Goal: Task Accomplishment & Management: Complete application form

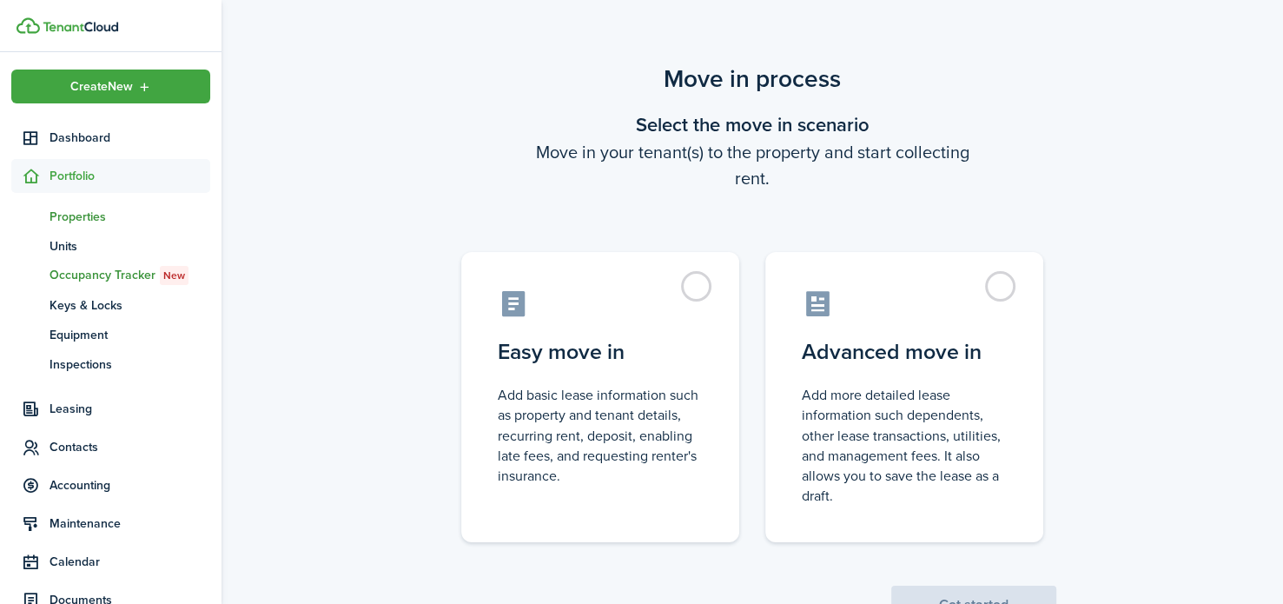
click at [93, 221] on span "Properties" at bounding box center [129, 217] width 161 height 18
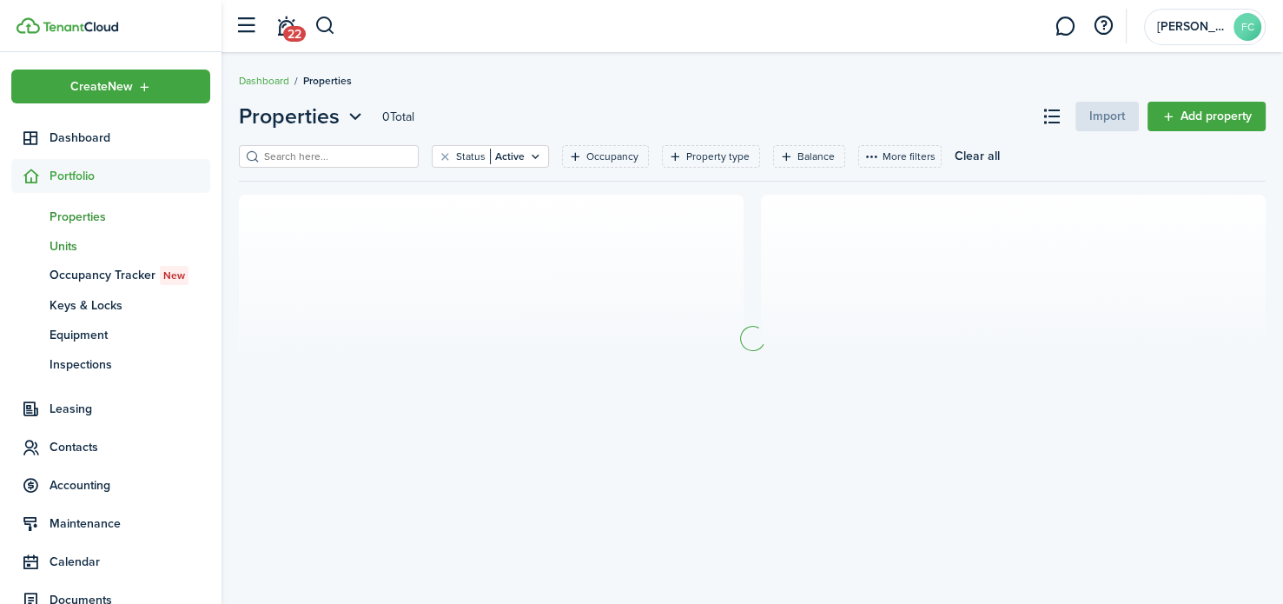
click at [78, 254] on span "Units" at bounding box center [129, 246] width 161 height 18
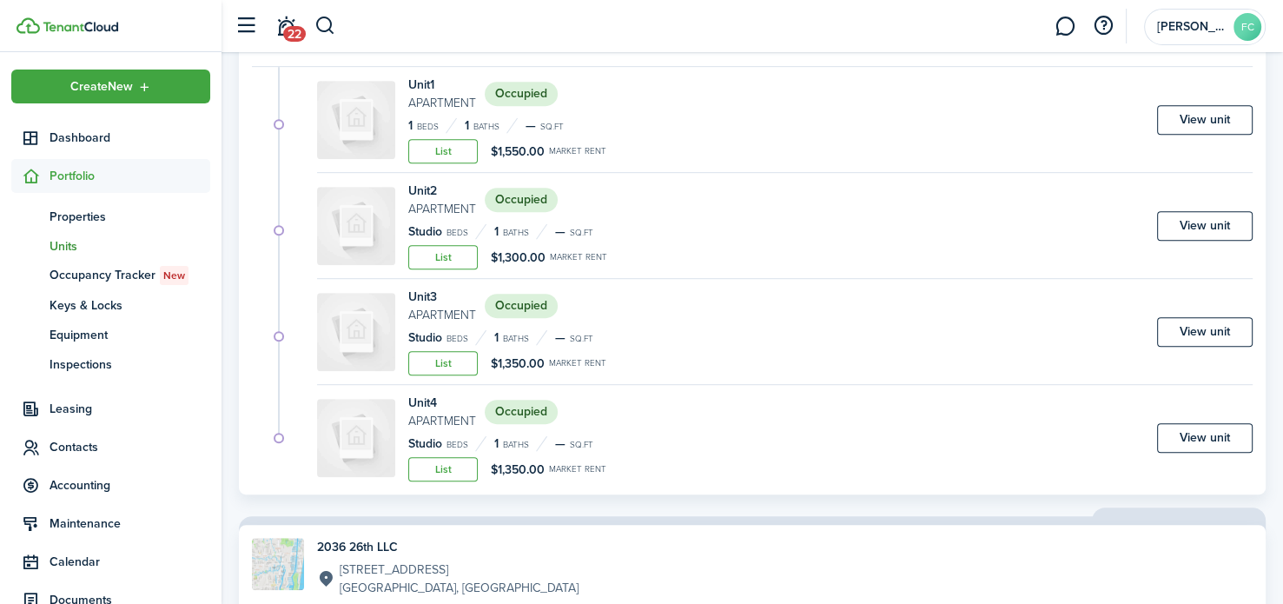
scroll to position [1091, 0]
click at [1229, 214] on link "View unit" at bounding box center [1205, 226] width 96 height 30
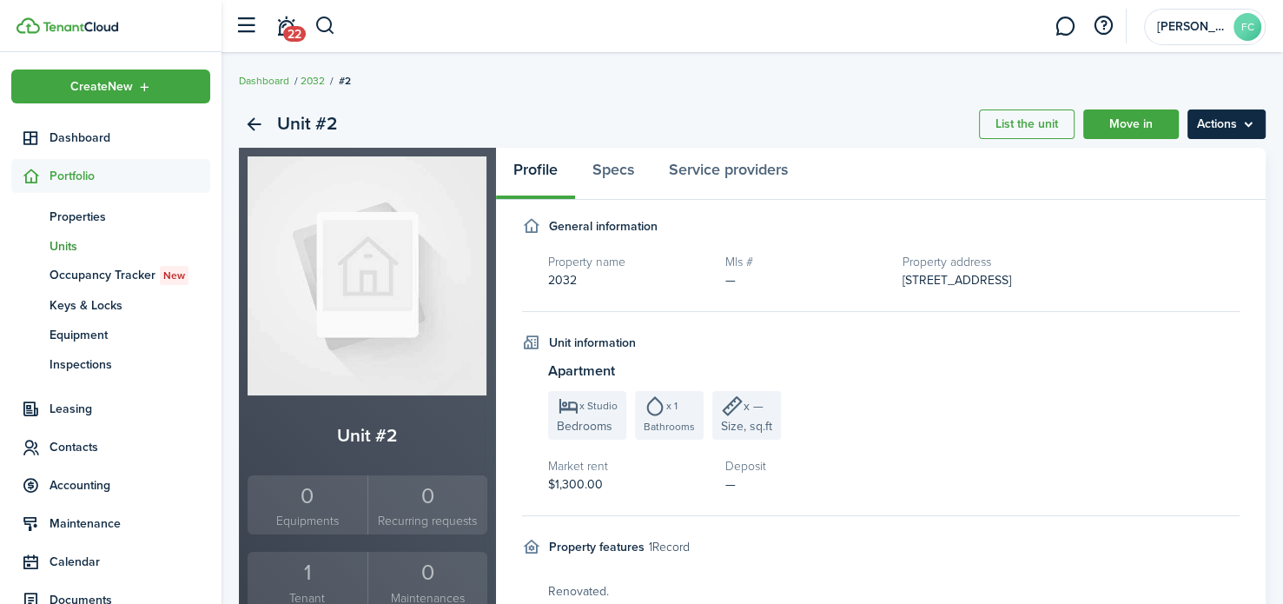
click at [1230, 121] on menu-btn "Actions" at bounding box center [1226, 124] width 78 height 30
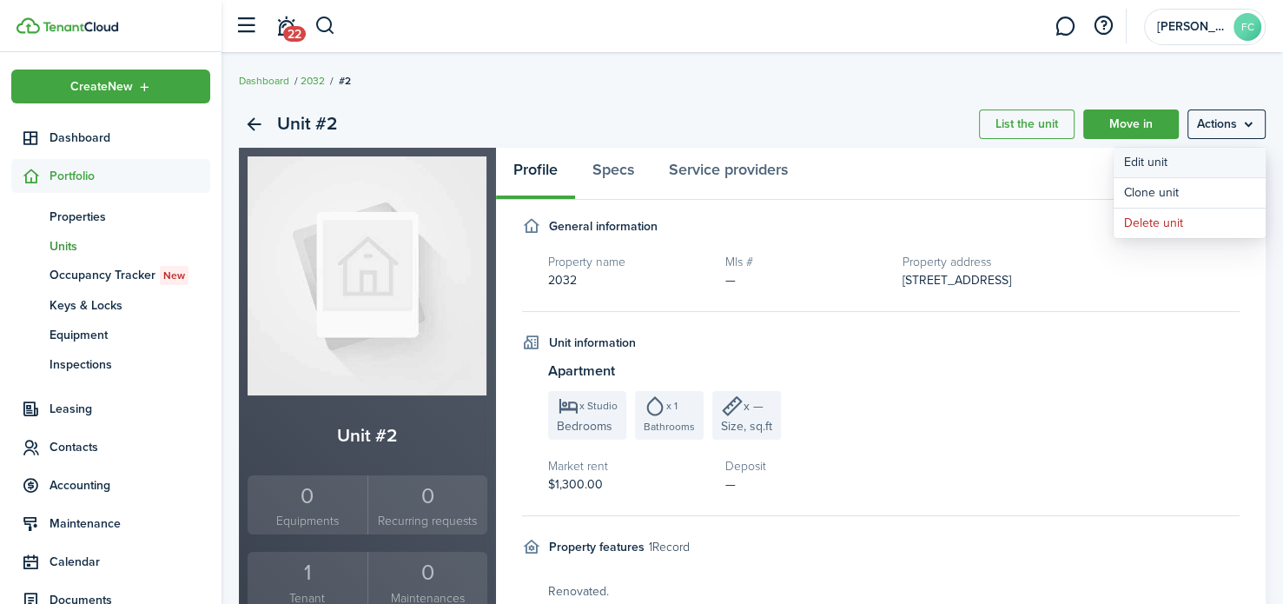
click at [1203, 161] on link "Edit unit" at bounding box center [1189, 163] width 152 height 30
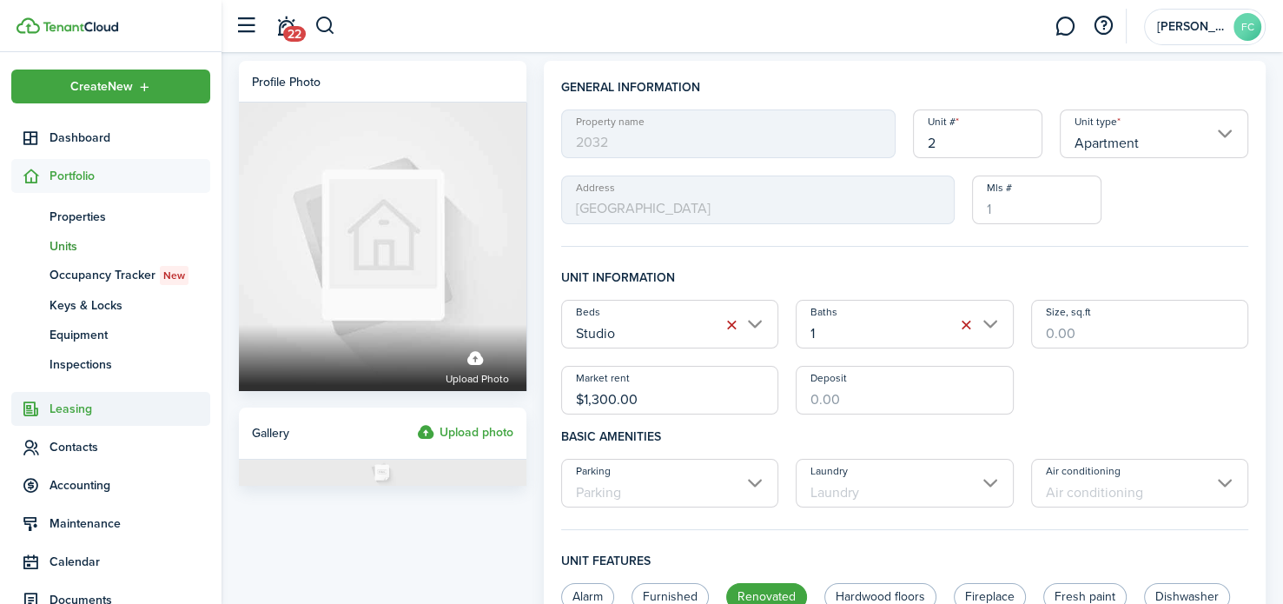
click at [102, 416] on span "Leasing" at bounding box center [129, 408] width 161 height 18
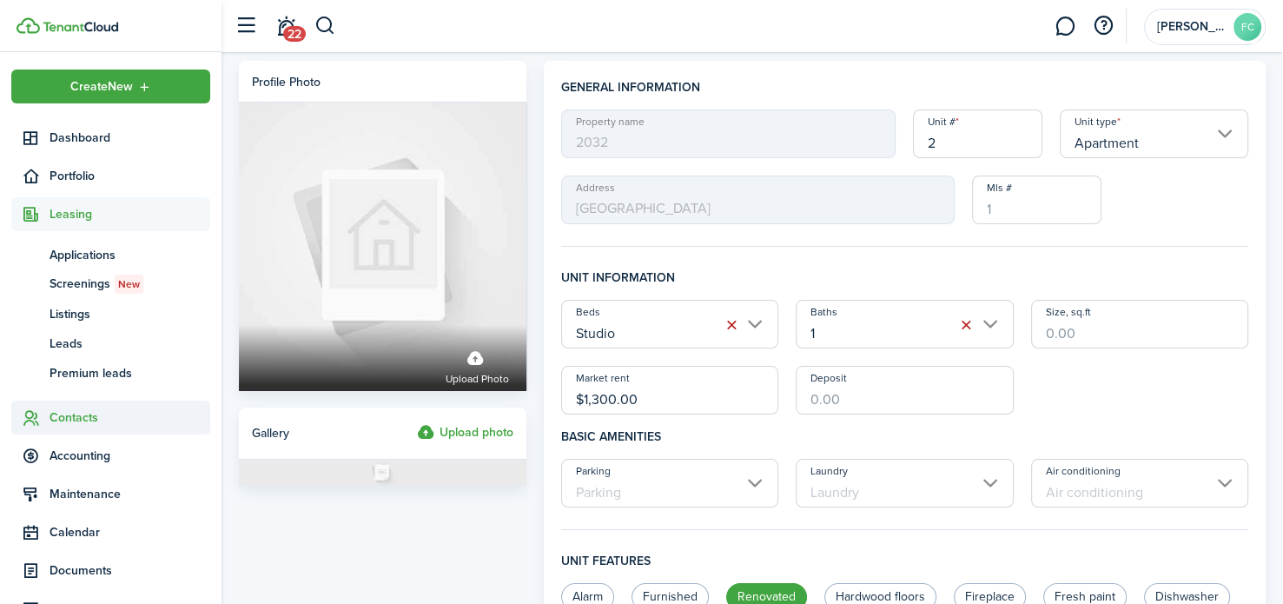
click at [100, 424] on span "Contacts" at bounding box center [129, 417] width 161 height 18
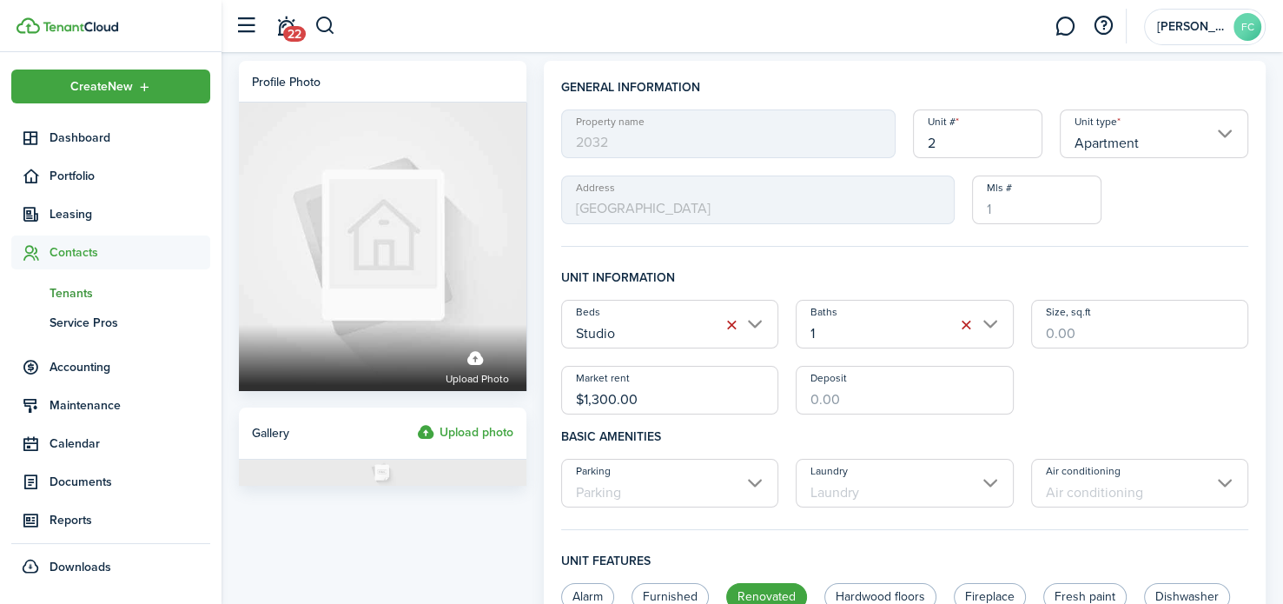
click at [86, 291] on span "Tenants" at bounding box center [129, 293] width 161 height 18
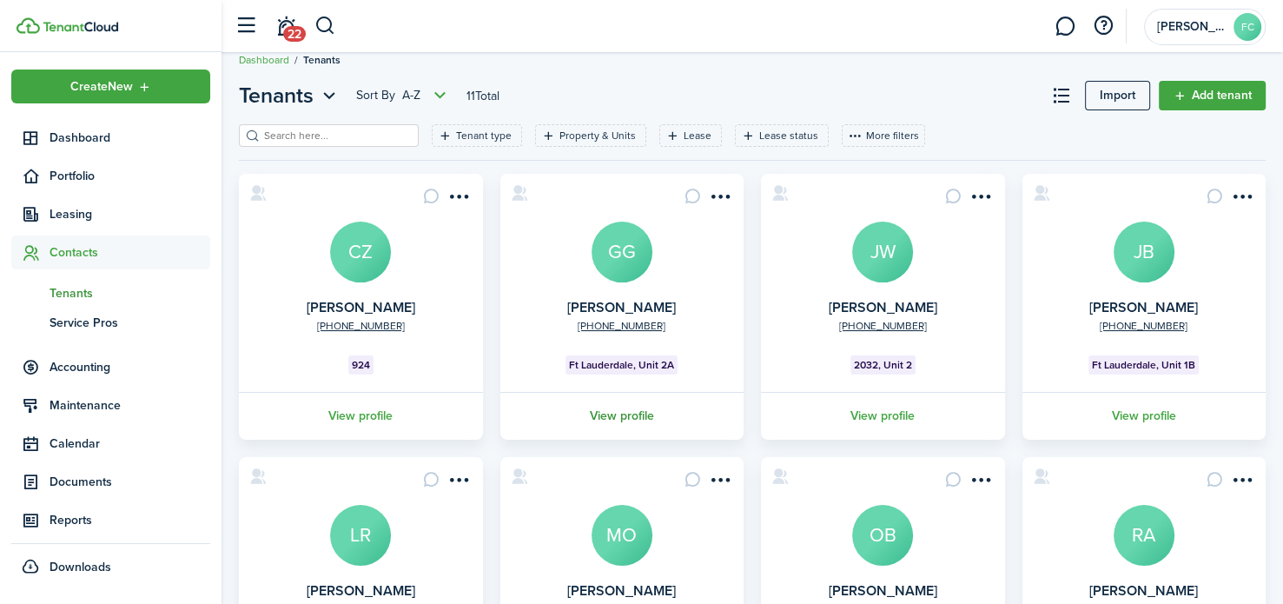
scroll to position [38, 0]
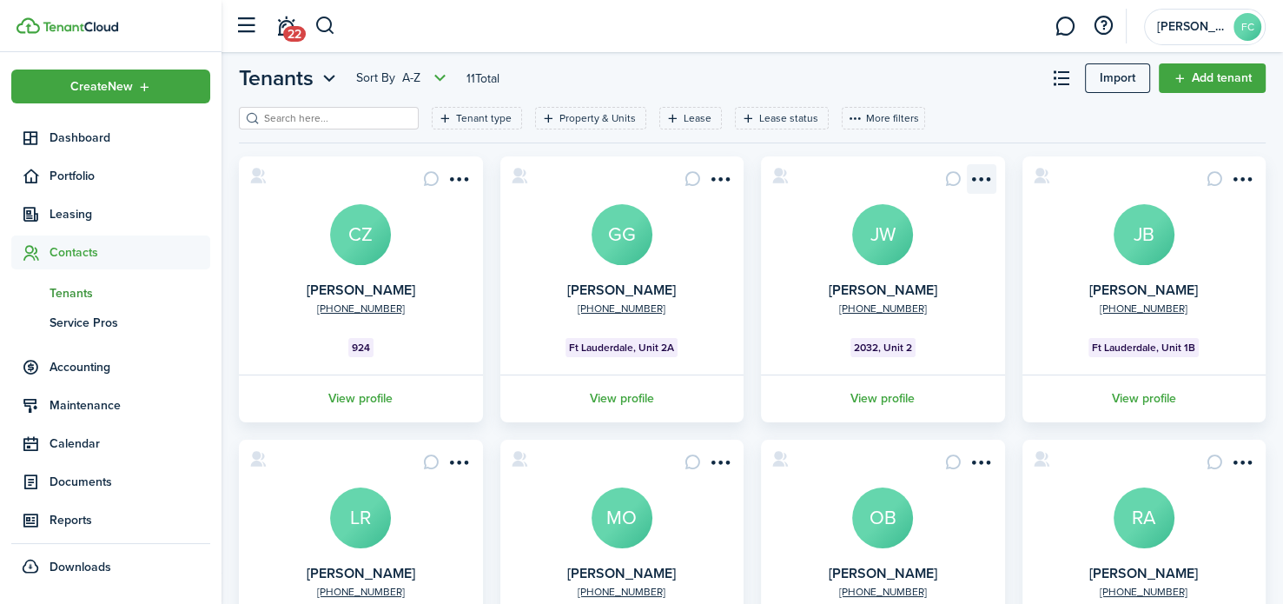
click at [982, 170] on menu-btn-icon "Open menu" at bounding box center [981, 179] width 30 height 30
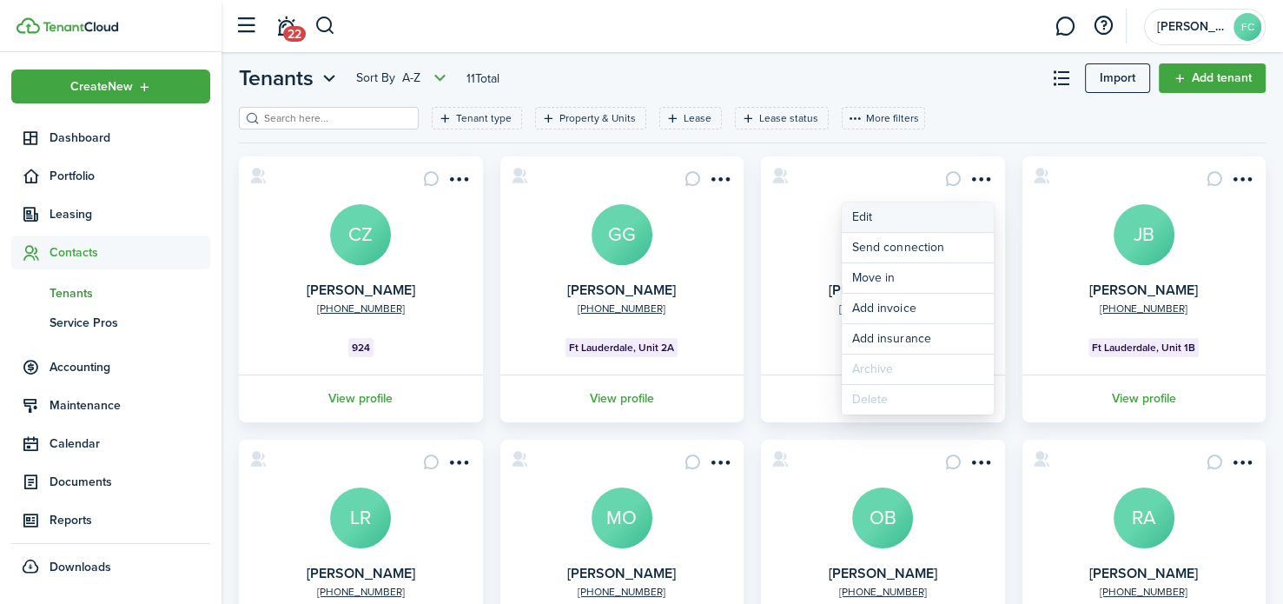
click at [927, 215] on link "Edit" at bounding box center [917, 217] width 152 height 30
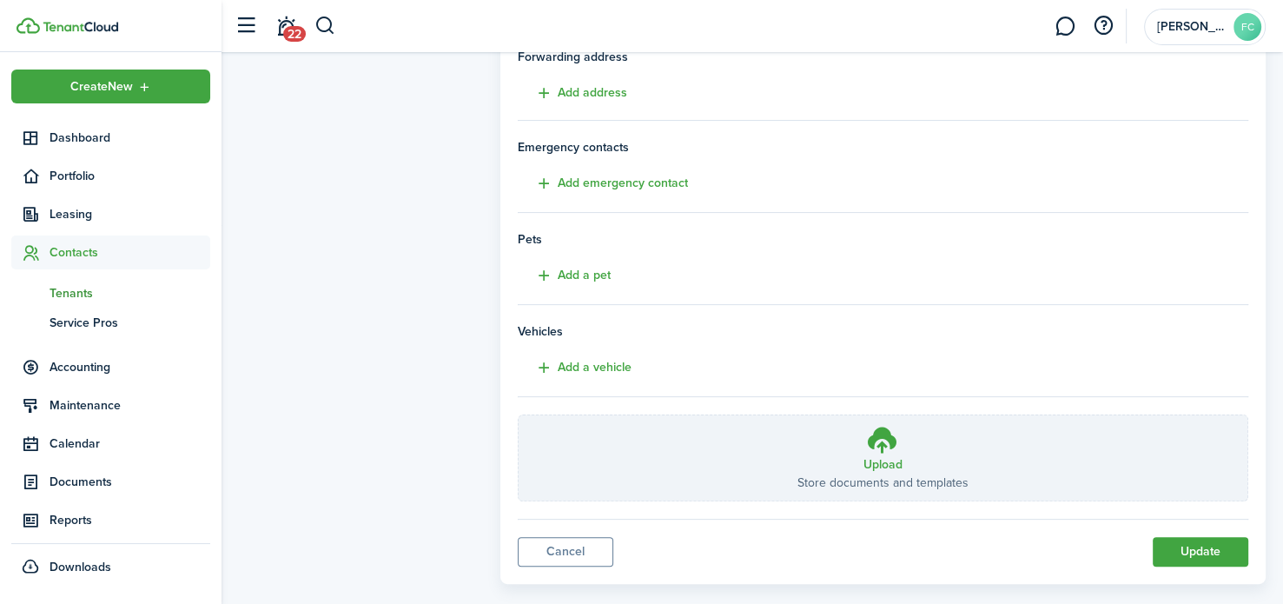
scroll to position [399, 0]
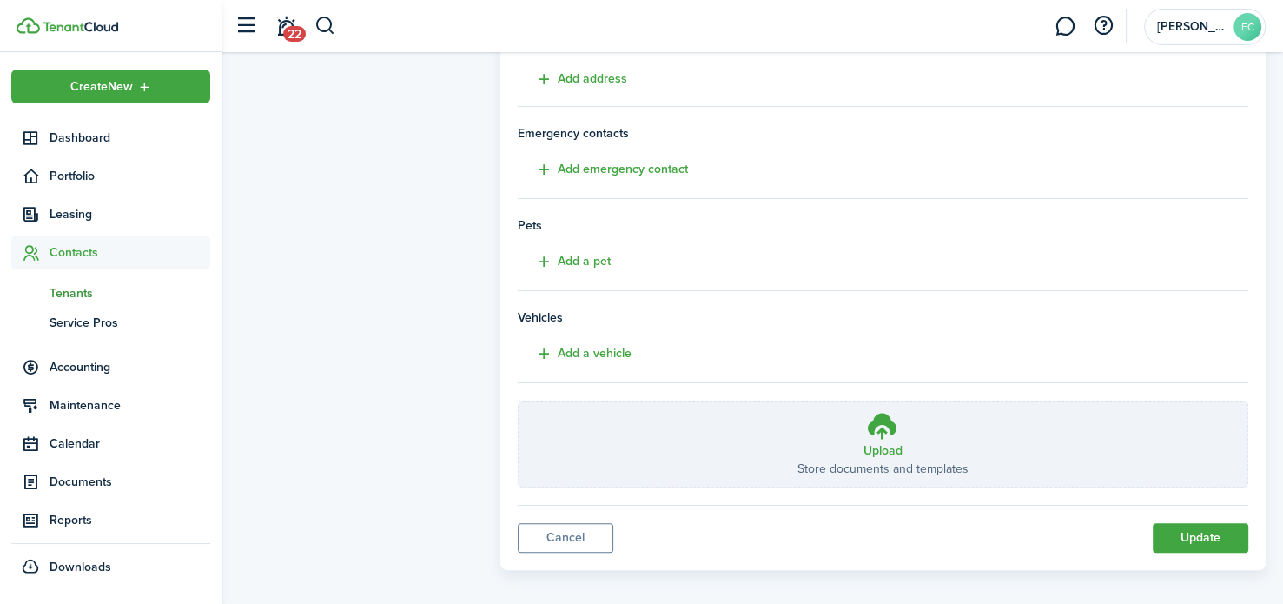
click at [1248, 204] on div at bounding box center [641, 204] width 1283 height 0
click at [1243, 204] on div at bounding box center [641, 204] width 1283 height 0
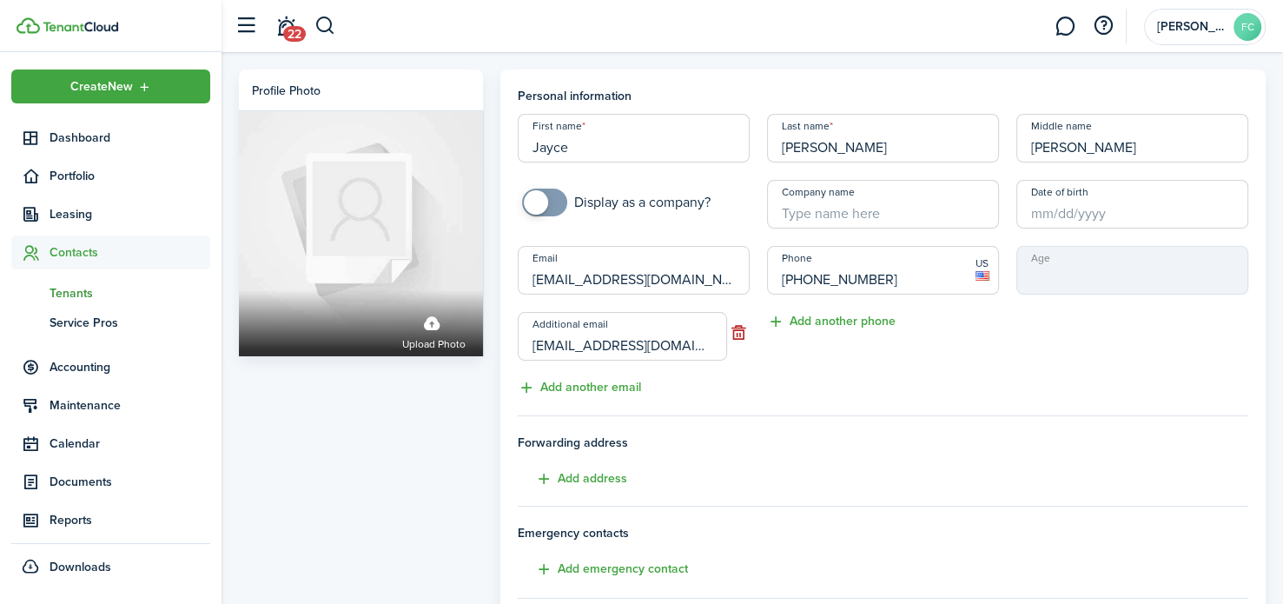
click at [1235, 603] on div at bounding box center [641, 604] width 1283 height 0
click at [1052, 24] on link at bounding box center [1064, 26] width 33 height 44
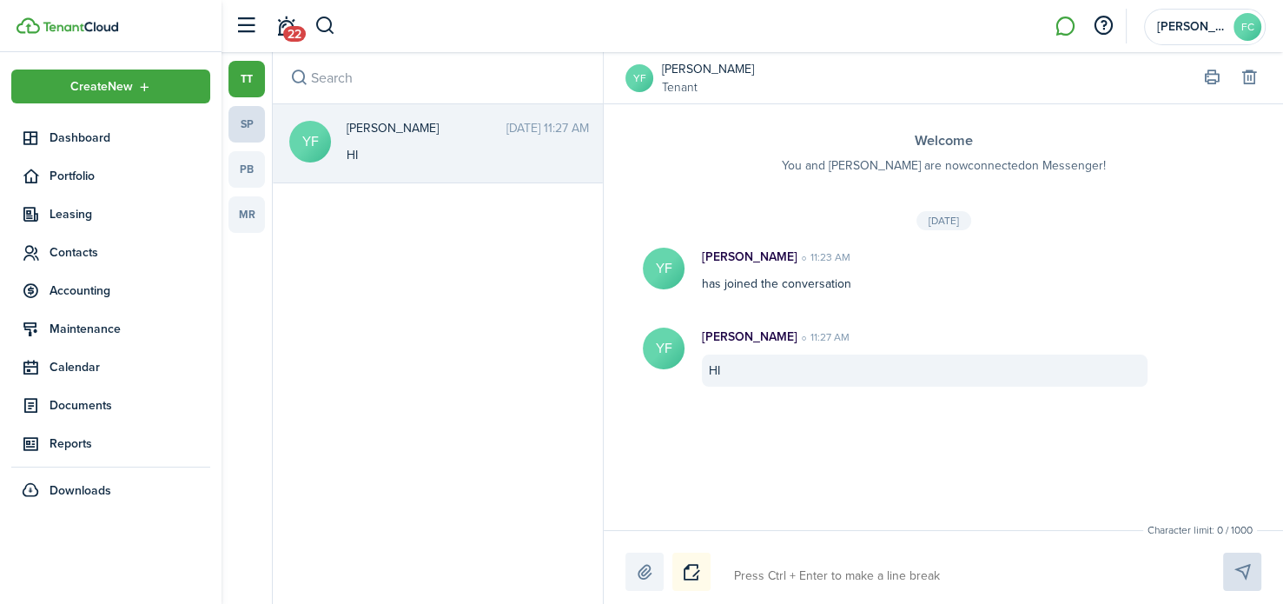
click at [244, 131] on link "sp" at bounding box center [246, 124] width 36 height 36
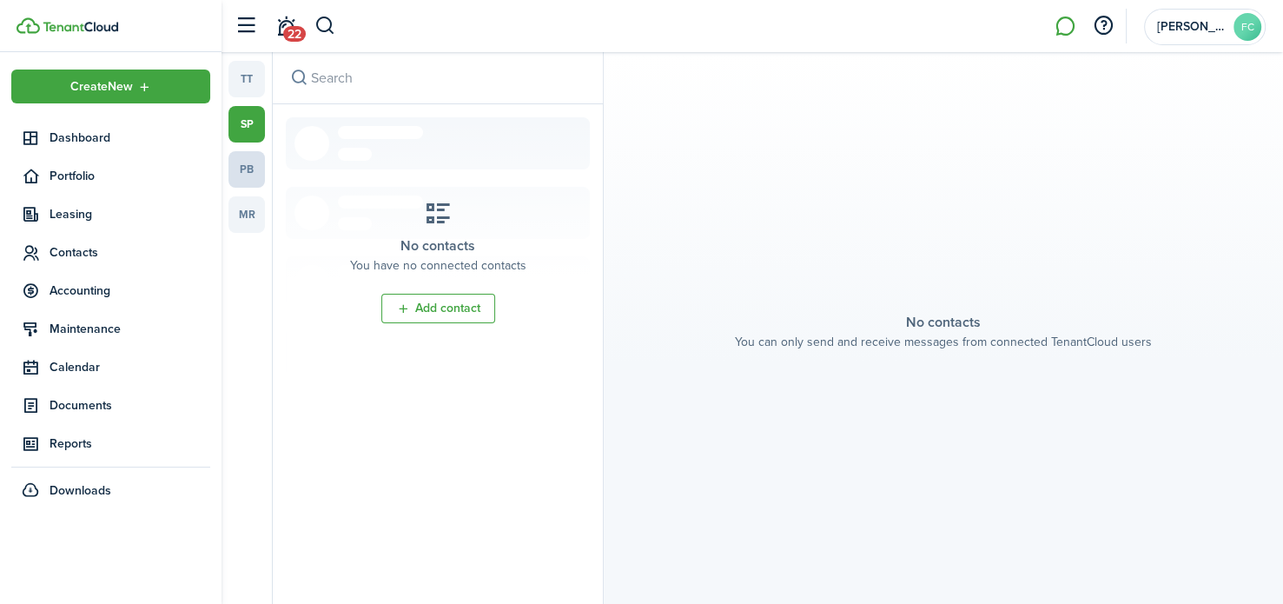
click at [254, 173] on link "pb" at bounding box center [246, 169] width 36 height 36
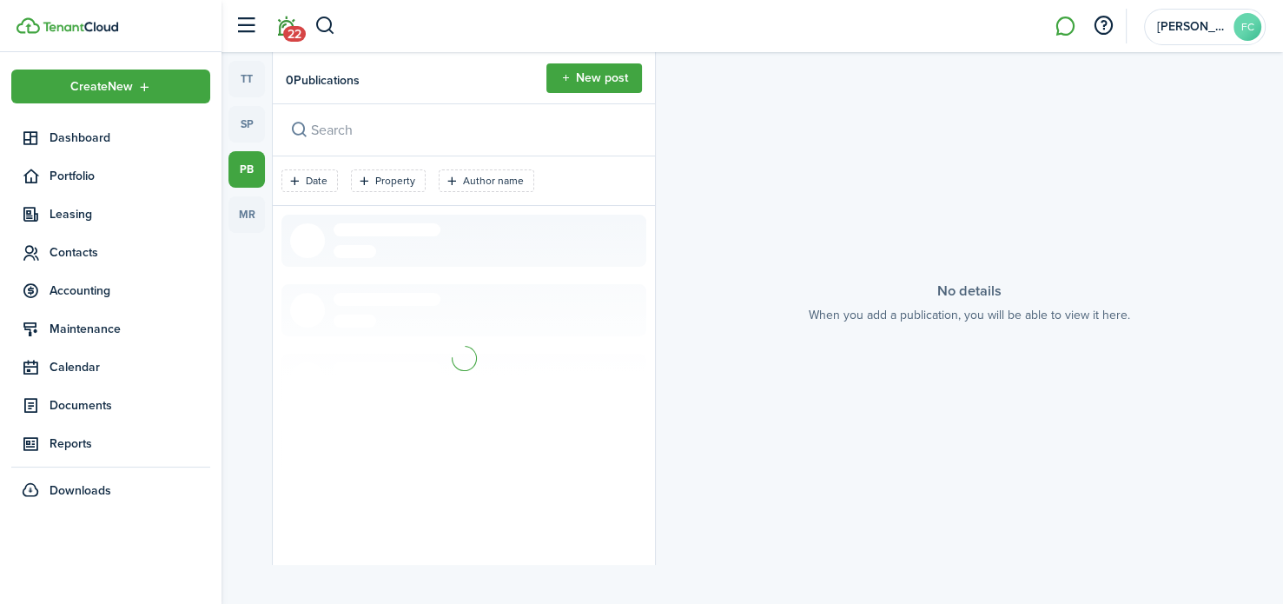
click at [288, 18] on link "22" at bounding box center [285, 26] width 33 height 44
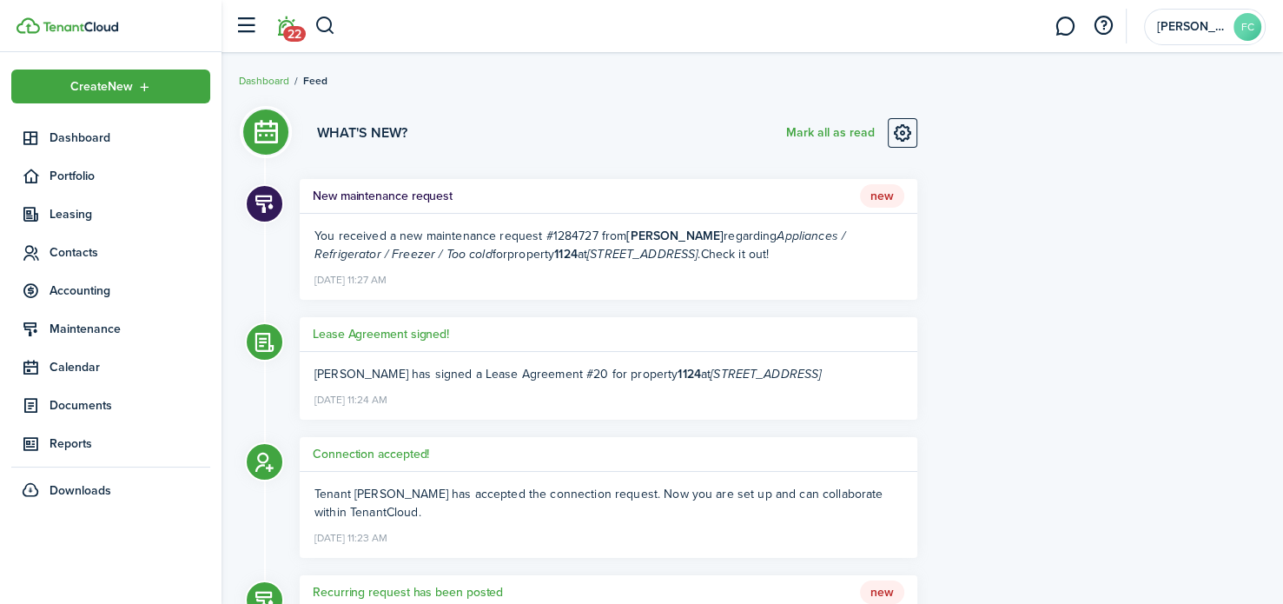
click at [1240, 603] on div at bounding box center [641, 604] width 1283 height 0
click at [1195, 24] on span "[PERSON_NAME] Capital LLC" at bounding box center [1191, 27] width 69 height 12
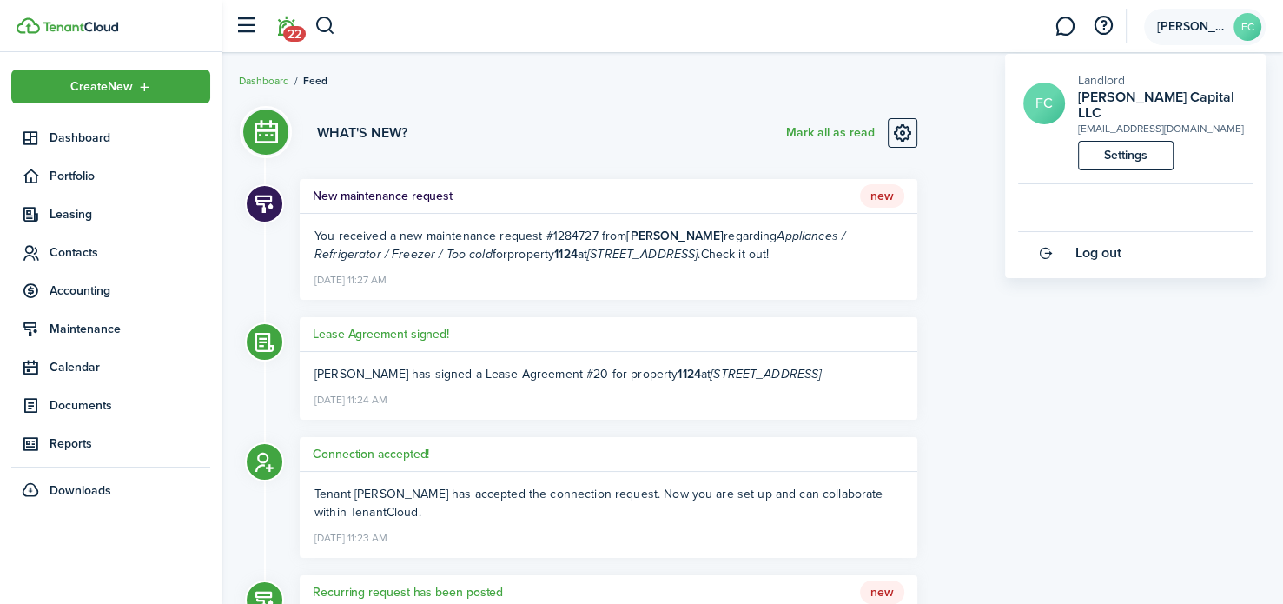
click at [1195, 24] on span "[PERSON_NAME] Capital LLC" at bounding box center [1191, 27] width 69 height 12
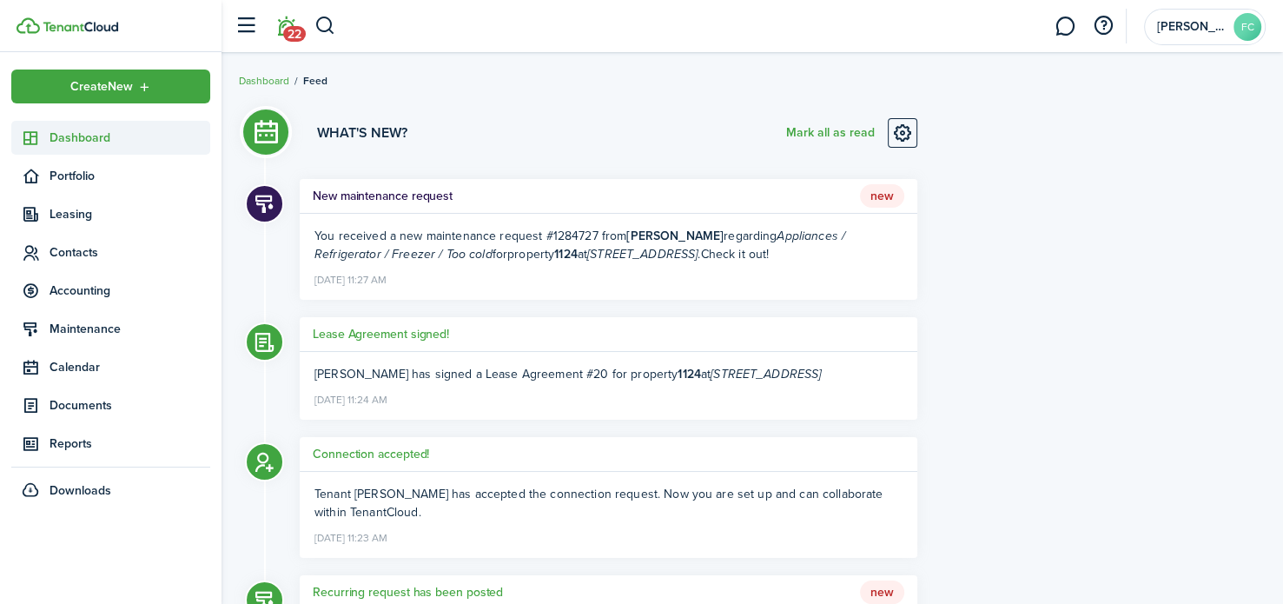
click at [63, 139] on span "Dashboard" at bounding box center [129, 138] width 161 height 18
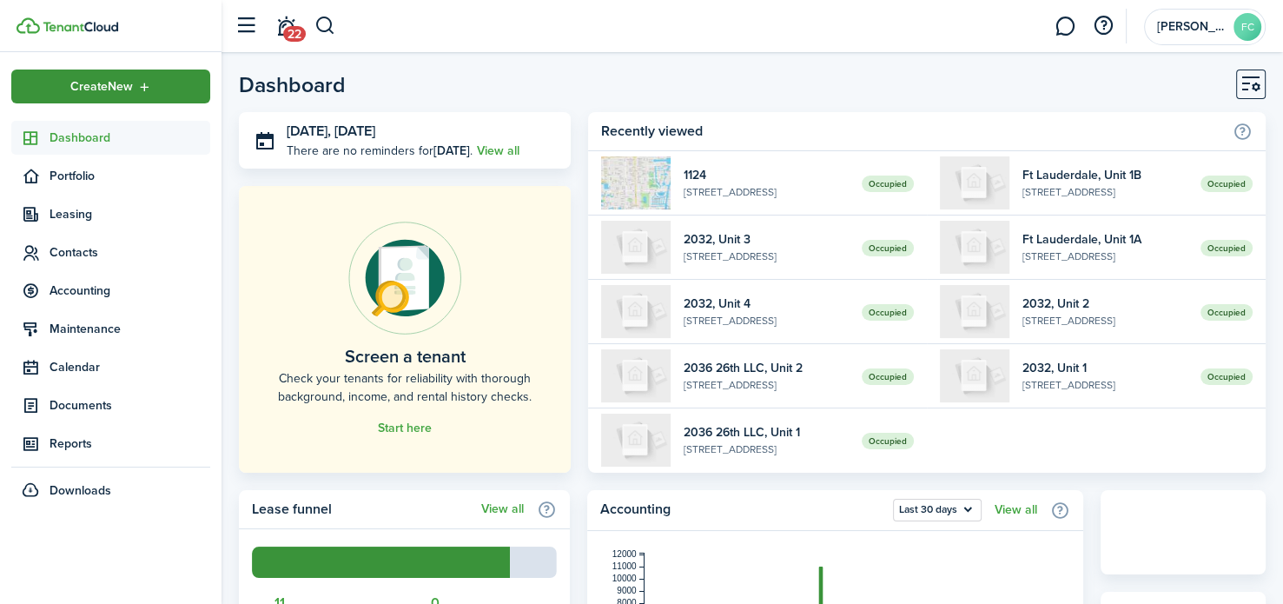
click at [172, 87] on div "Create New" at bounding box center [110, 86] width 199 height 34
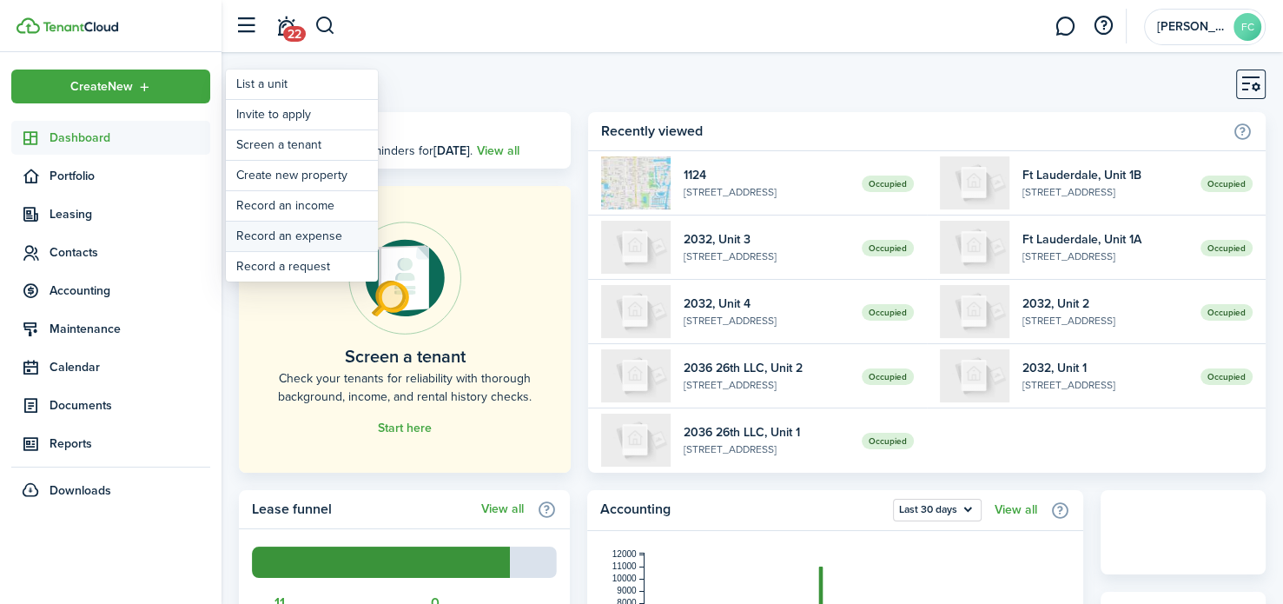
click at [326, 230] on link "Record an expense" at bounding box center [302, 236] width 152 height 30
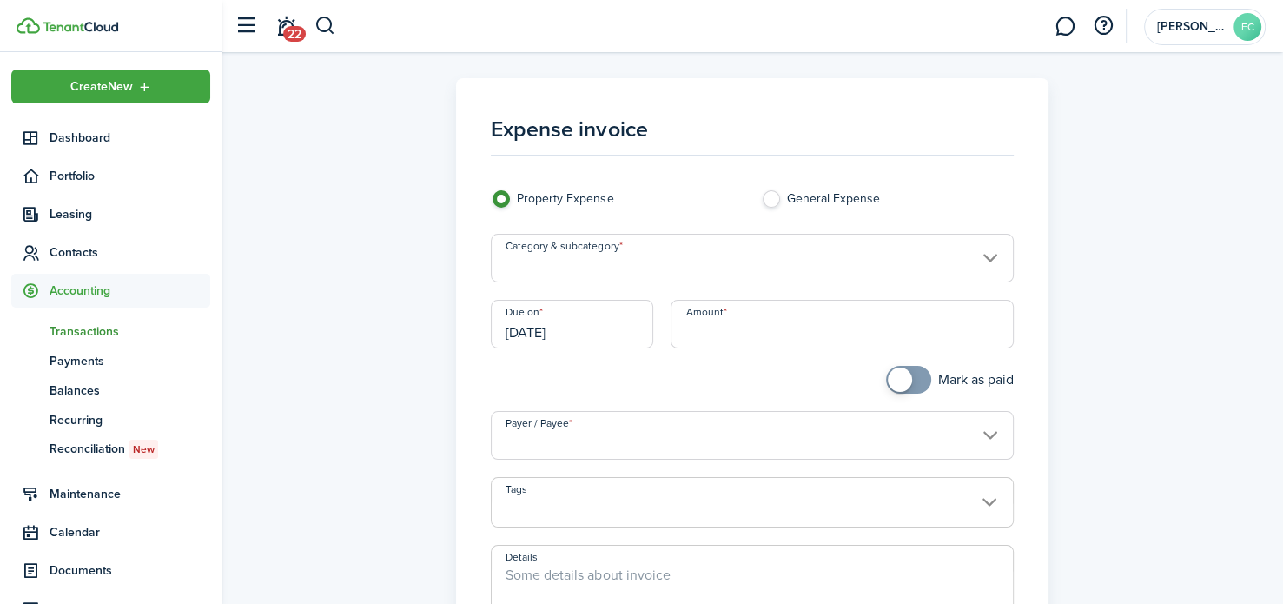
click at [618, 256] on input "Category & subcategory" at bounding box center [752, 258] width 522 height 49
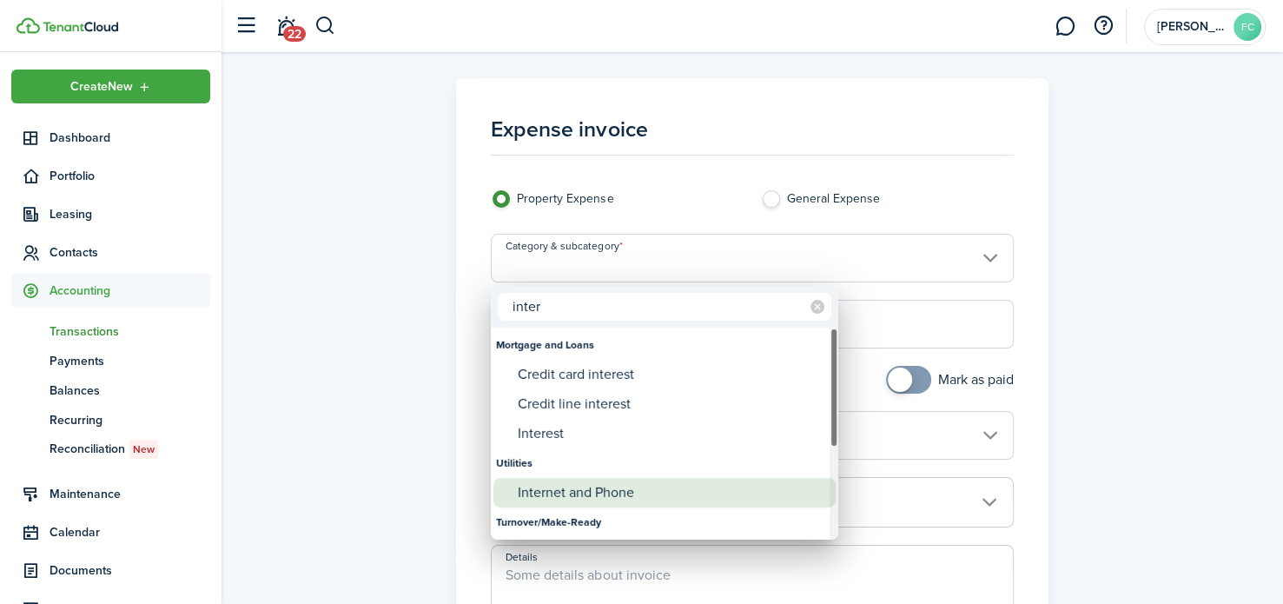
type input "inter"
click at [597, 487] on div "Internet and Phone" at bounding box center [671, 493] width 307 height 30
type input "Utilities / Internet and Phone"
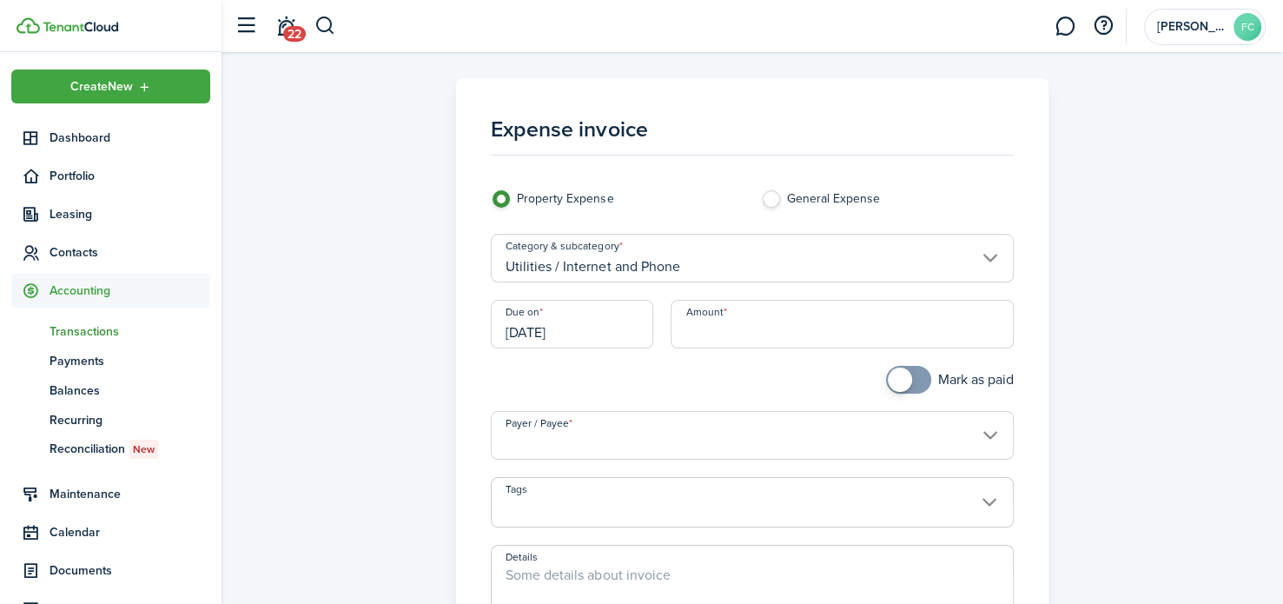
click at [611, 339] on input "[DATE]" at bounding box center [572, 324] width 162 height 49
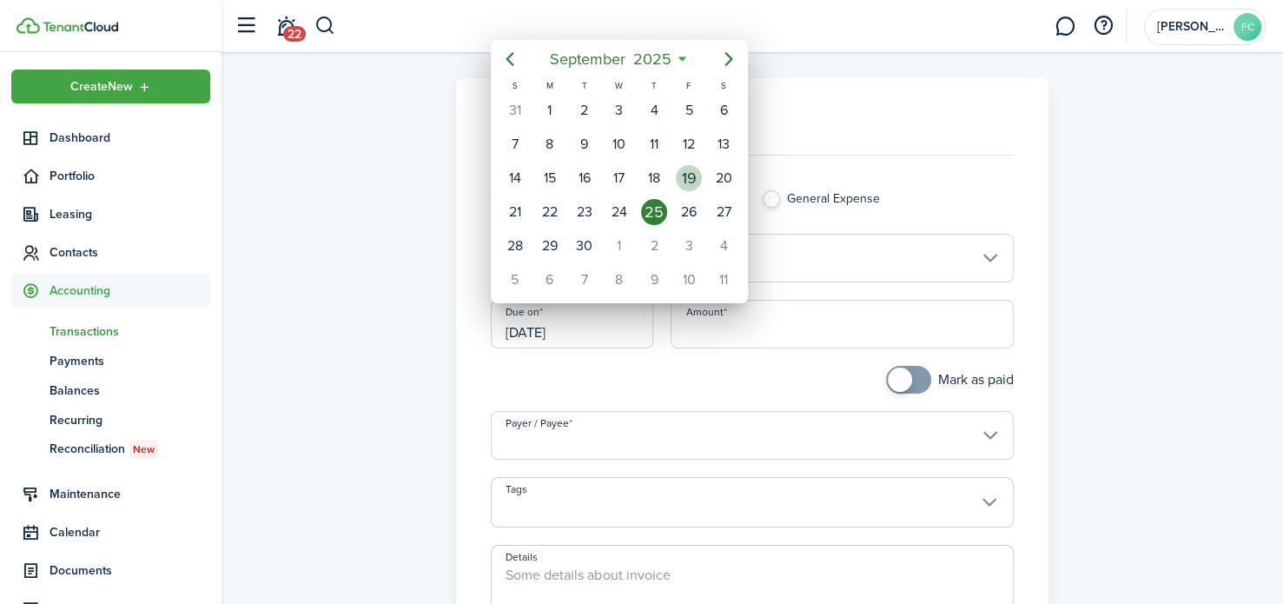
click at [689, 184] on div "19" at bounding box center [689, 178] width 26 height 26
type input "[DATE]"
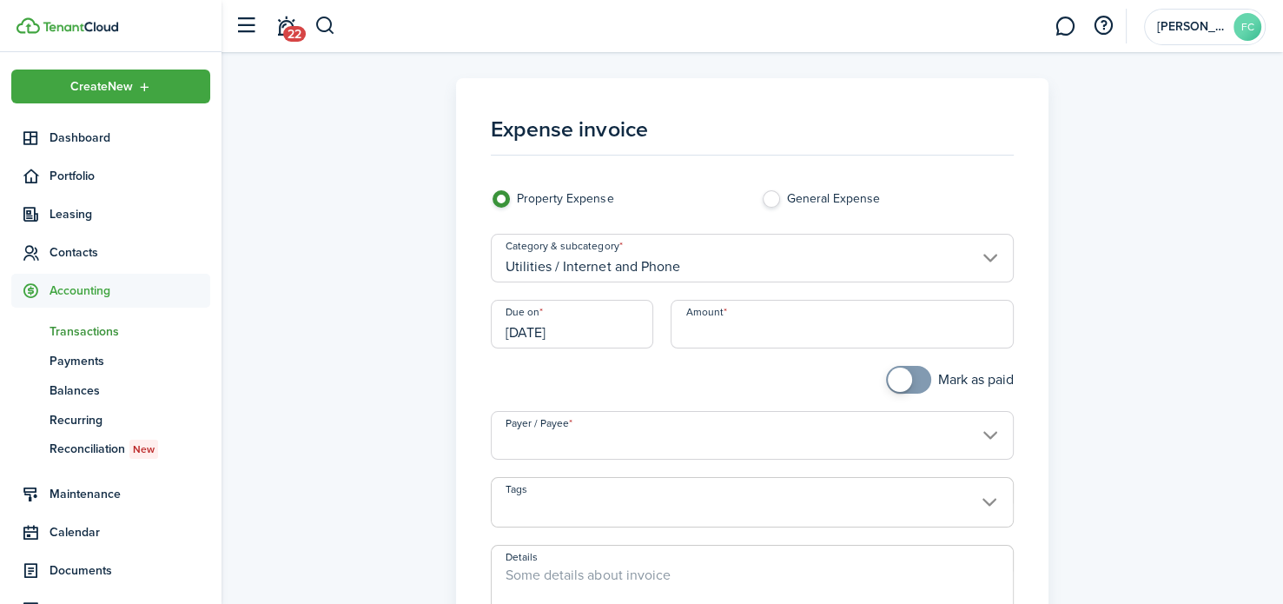
click at [722, 340] on input "Amount" at bounding box center [841, 324] width 342 height 49
type input "$25.00"
checkbox input "true"
click at [911, 379] on span at bounding box center [908, 380] width 17 height 28
click at [875, 426] on input "Payer / Payee" at bounding box center [752, 435] width 522 height 49
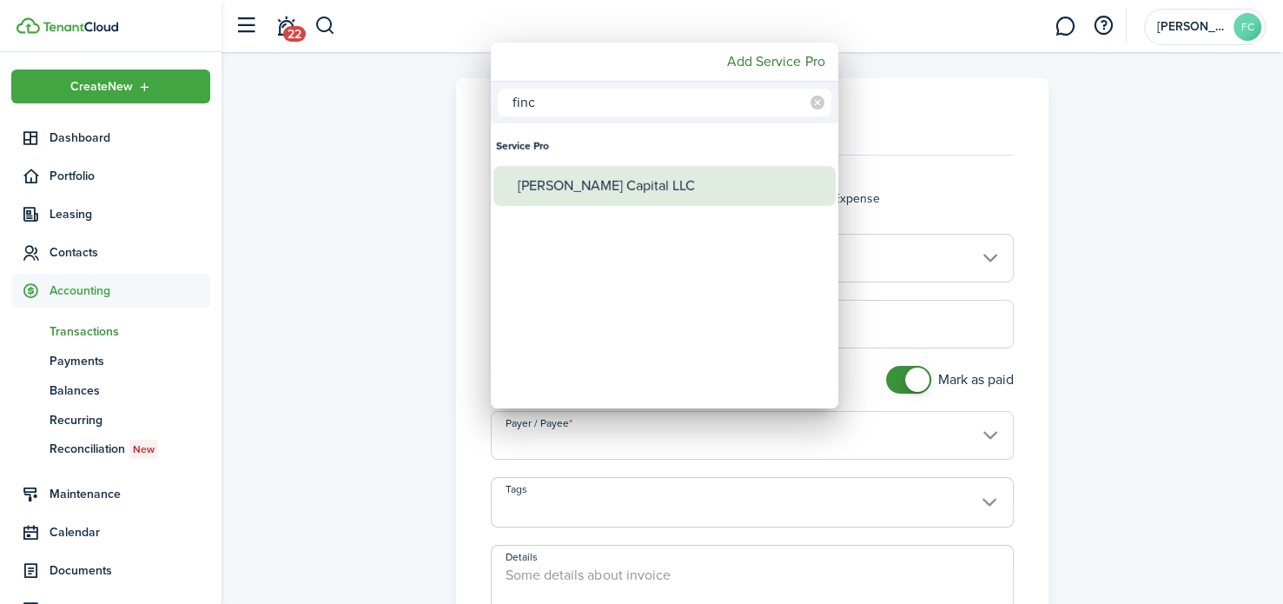
type input "finc"
click at [729, 191] on div "[PERSON_NAME] Capital LLC" at bounding box center [671, 186] width 307 height 40
type input "[PERSON_NAME] Capital LLC"
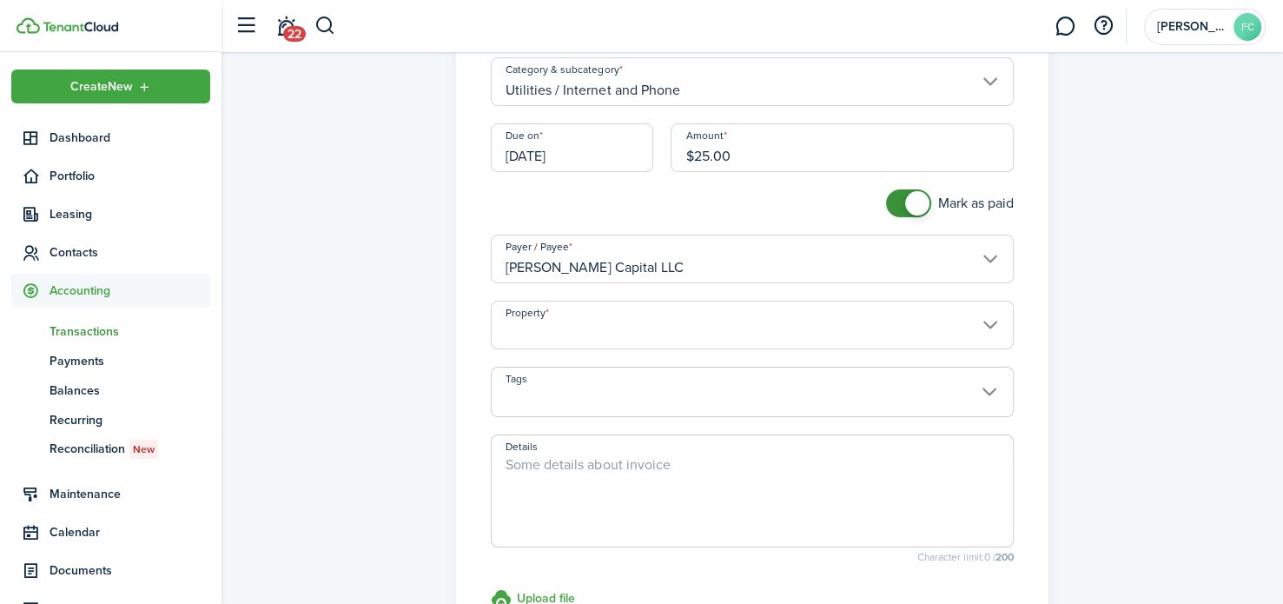
scroll to position [181, 0]
click at [677, 321] on input "Property" at bounding box center [752, 320] width 522 height 49
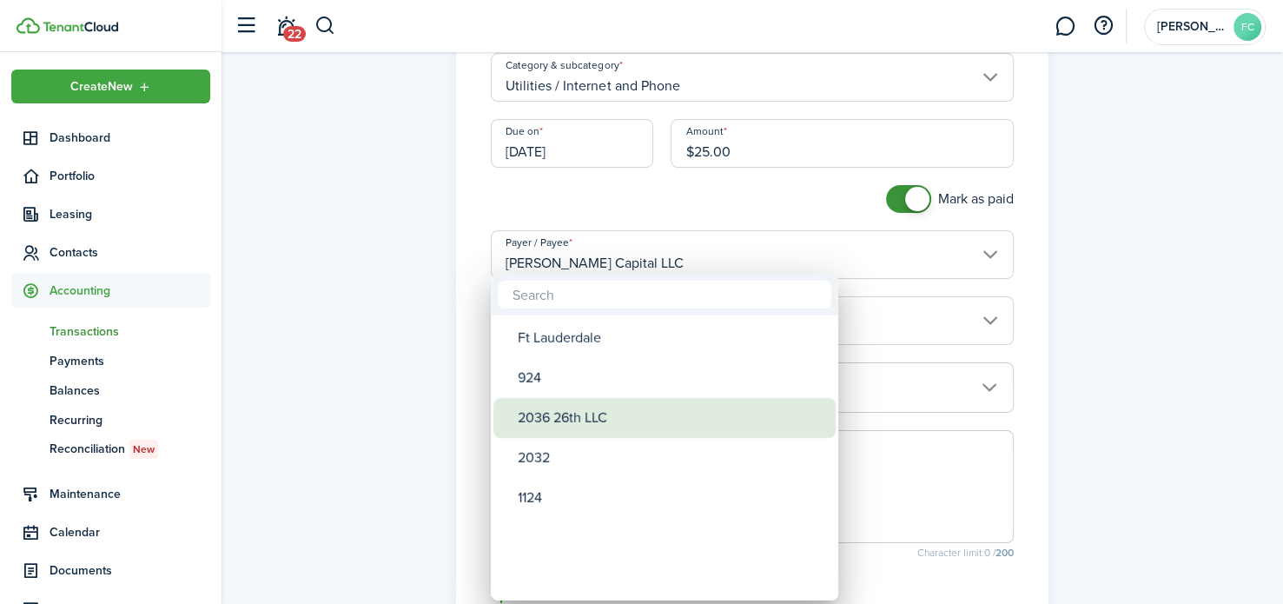
click at [633, 409] on div "2036 26th LLC" at bounding box center [671, 418] width 307 height 40
type input "2036 26th LLC"
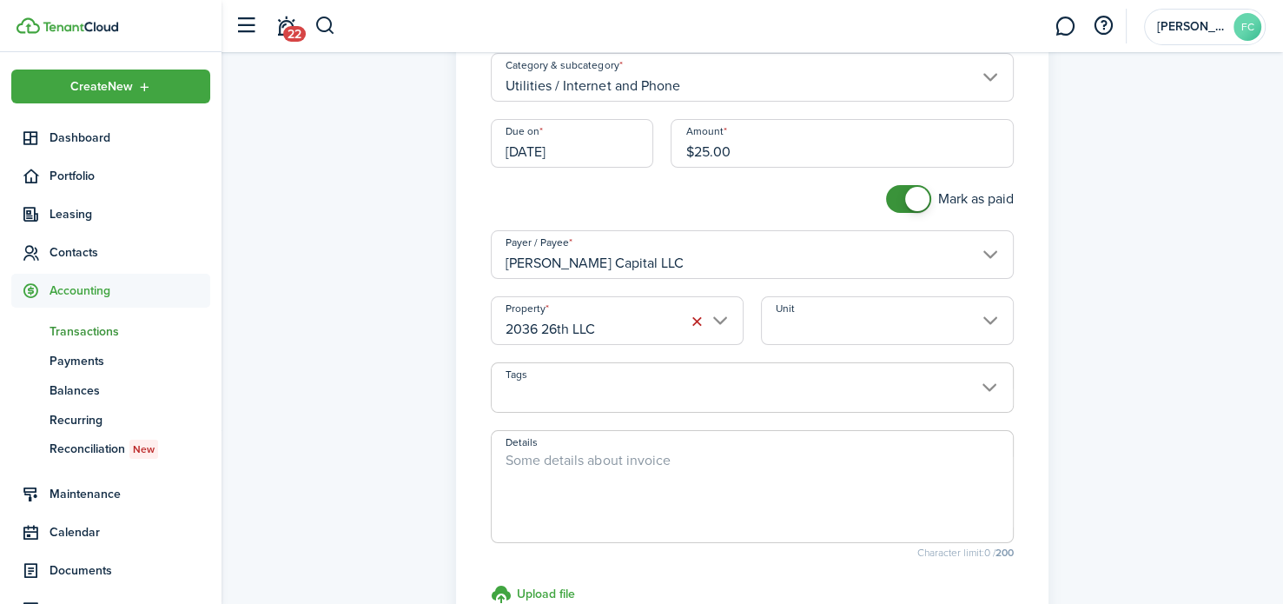
click at [736, 462] on textarea "Details" at bounding box center [751, 491] width 520 height 83
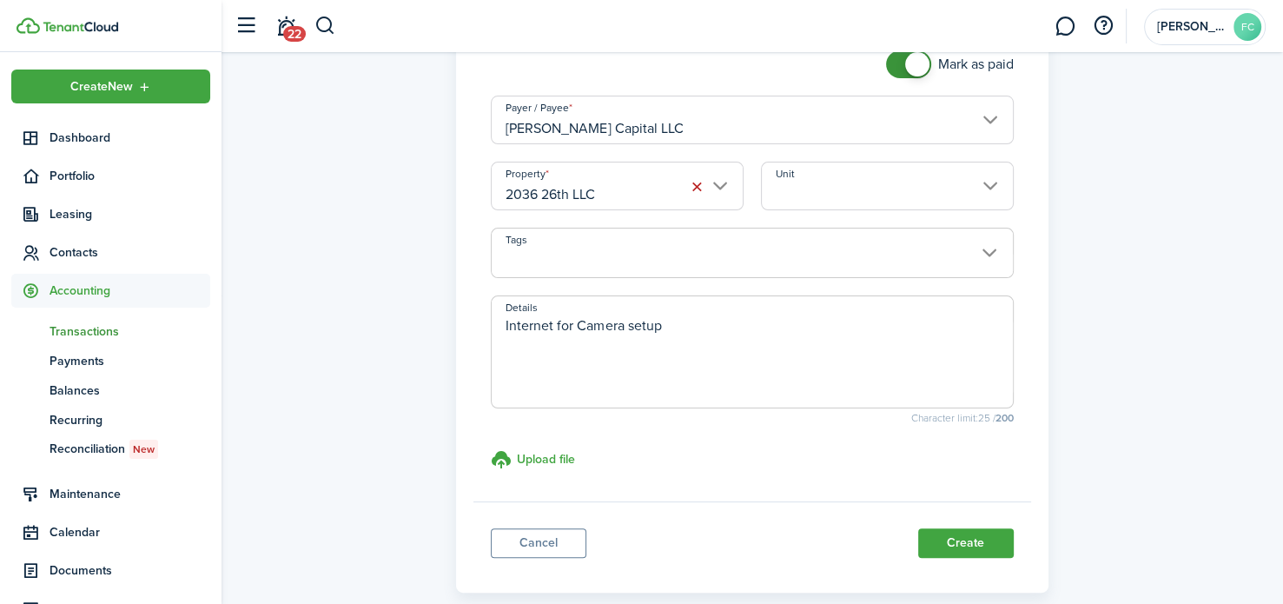
scroll to position [316, 0]
type textarea "Internet for Camera setup"
click at [997, 542] on button "Create" at bounding box center [966, 542] width 96 height 30
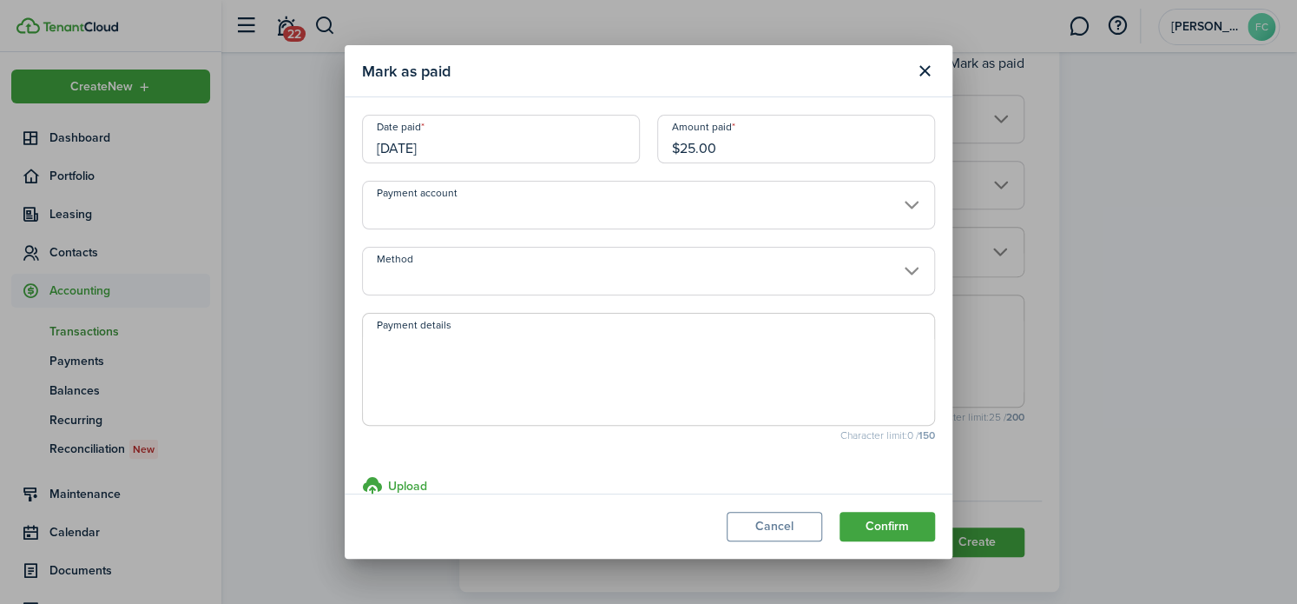
click at [859, 210] on input "Payment account" at bounding box center [648, 205] width 573 height 49
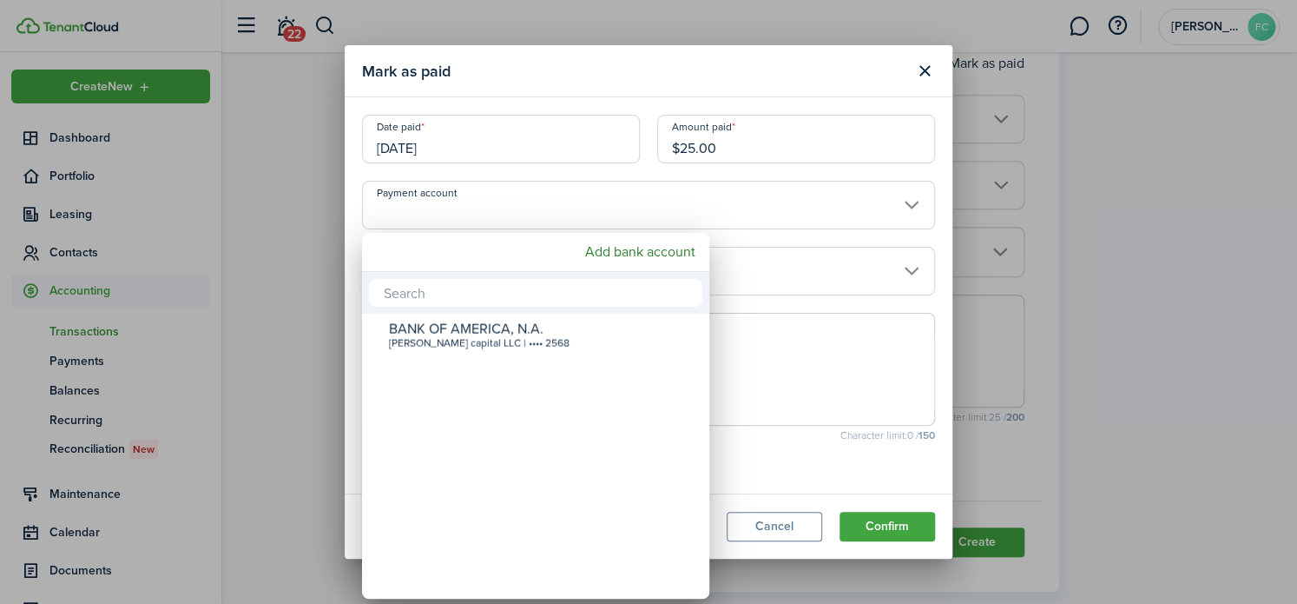
click at [799, 213] on div at bounding box center [648, 301] width 1575 height 881
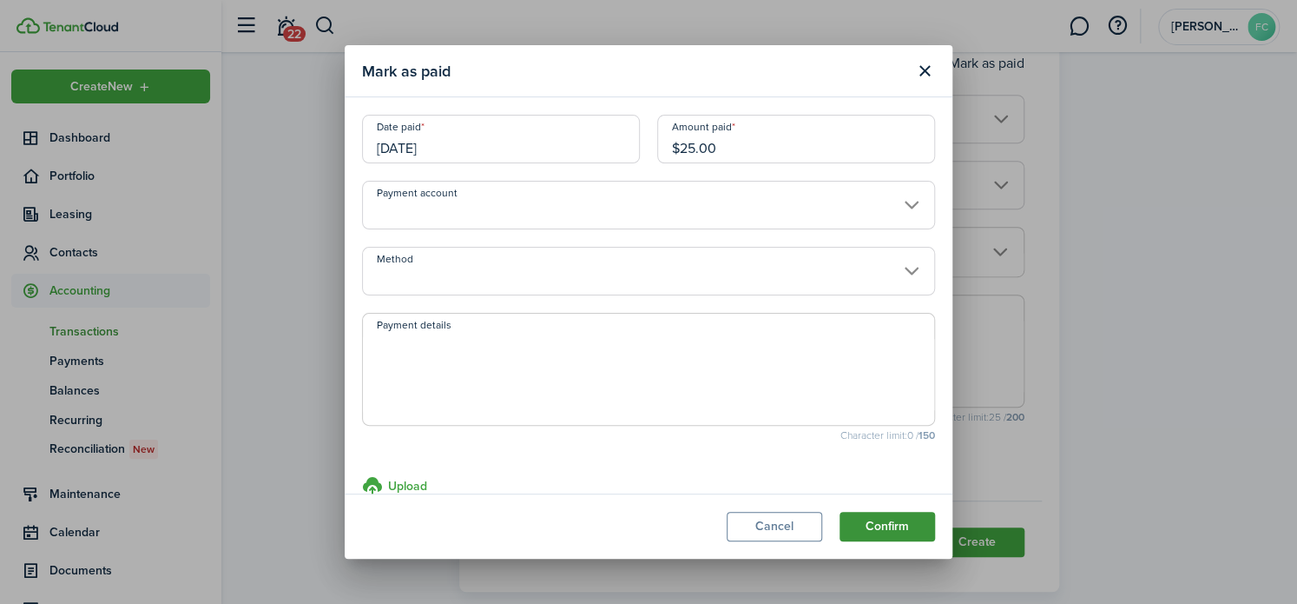
click at [882, 524] on button "Confirm" at bounding box center [888, 526] width 96 height 30
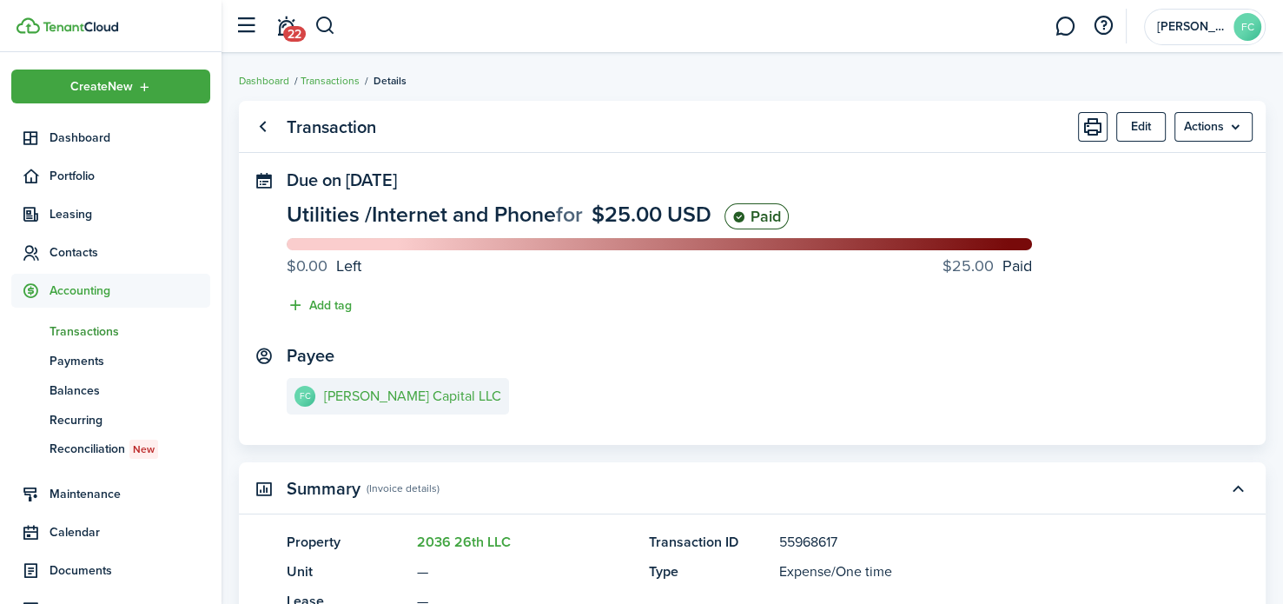
click at [123, 334] on span "Transactions" at bounding box center [129, 331] width 161 height 18
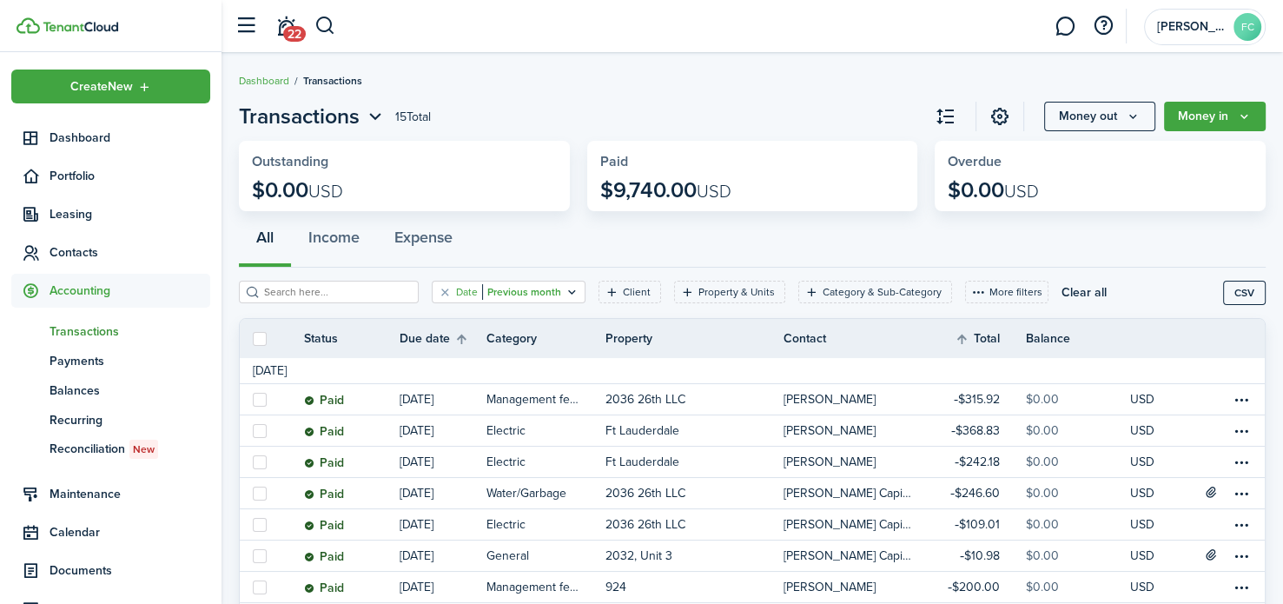
click at [525, 294] on filter-tag-value "Previous month" at bounding box center [521, 292] width 79 height 16
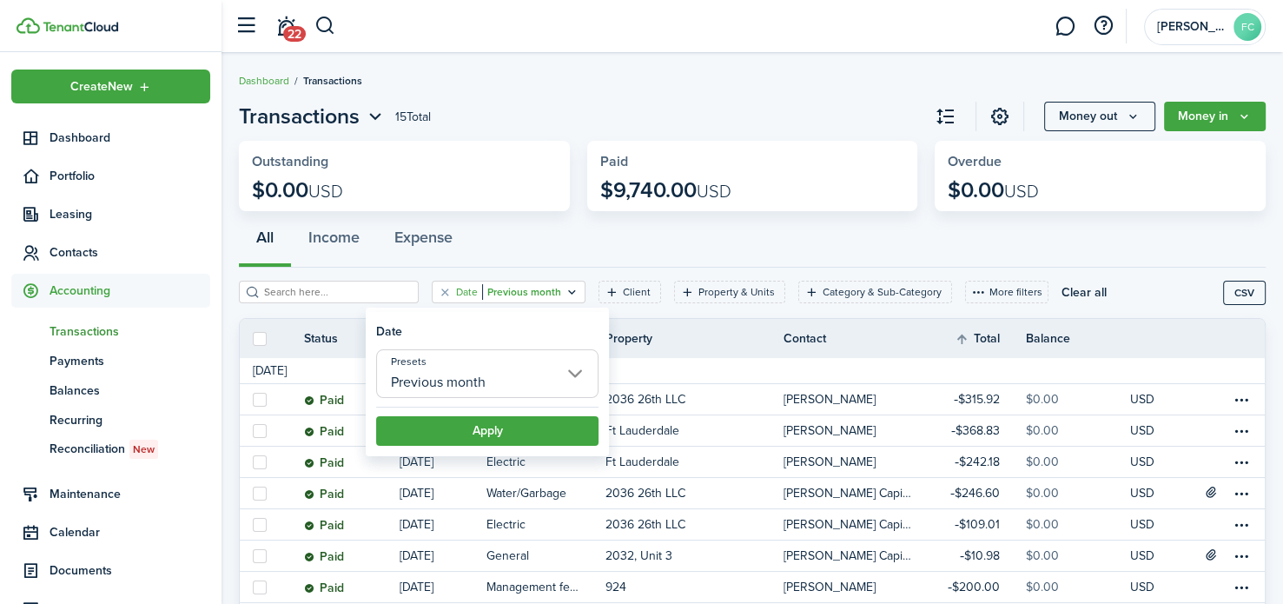
click at [491, 389] on input "Previous month" at bounding box center [487, 373] width 222 height 49
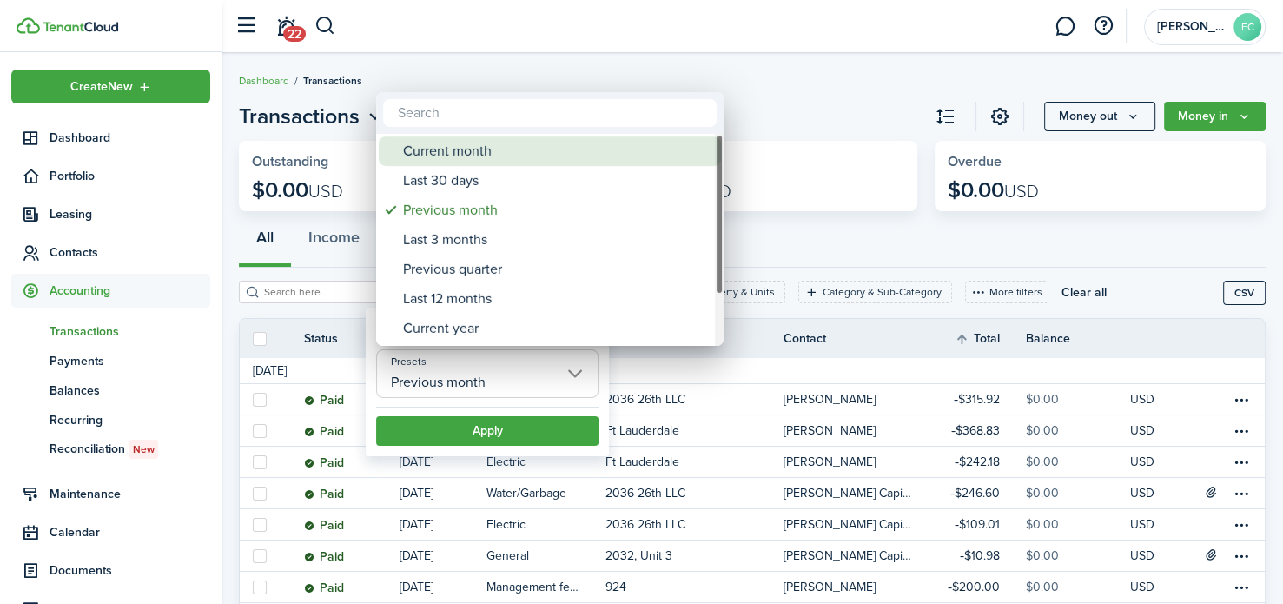
click at [476, 148] on div "Current month" at bounding box center [556, 151] width 307 height 30
type input "Current month"
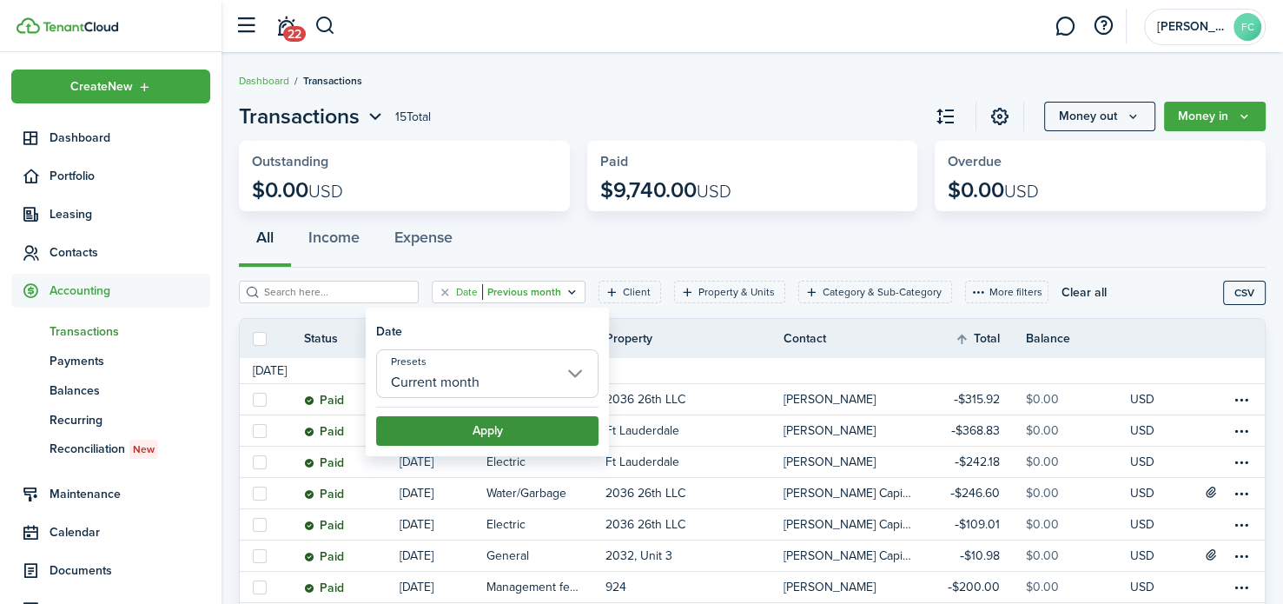
click at [511, 426] on button "Apply" at bounding box center [487, 431] width 222 height 30
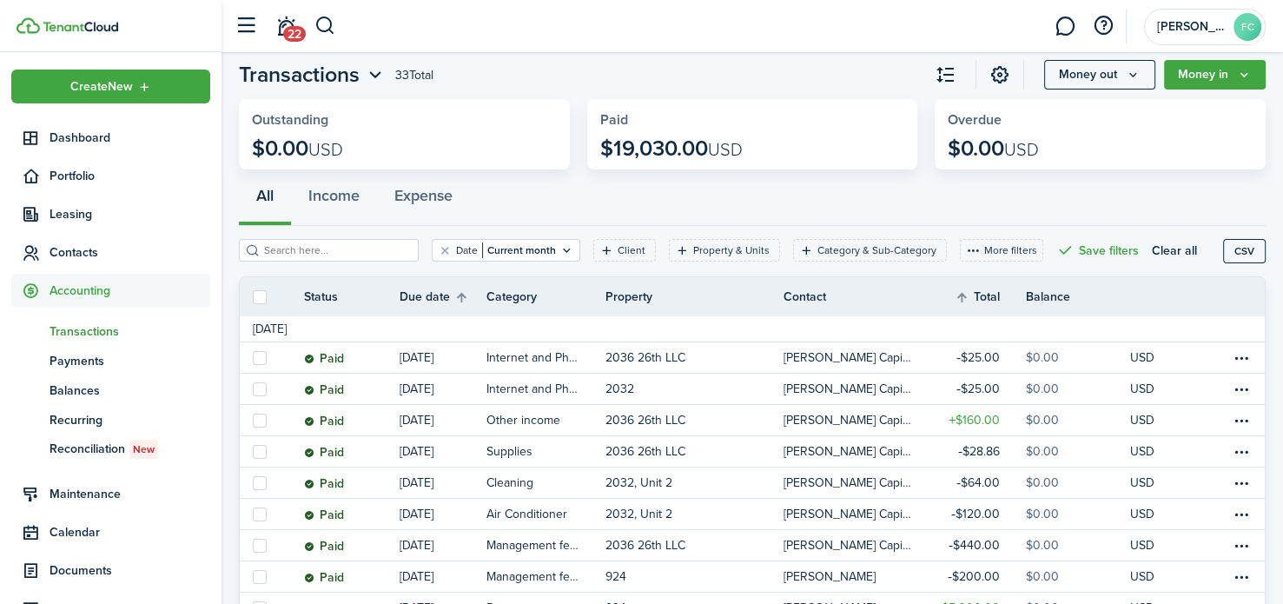
scroll to position [57, 0]
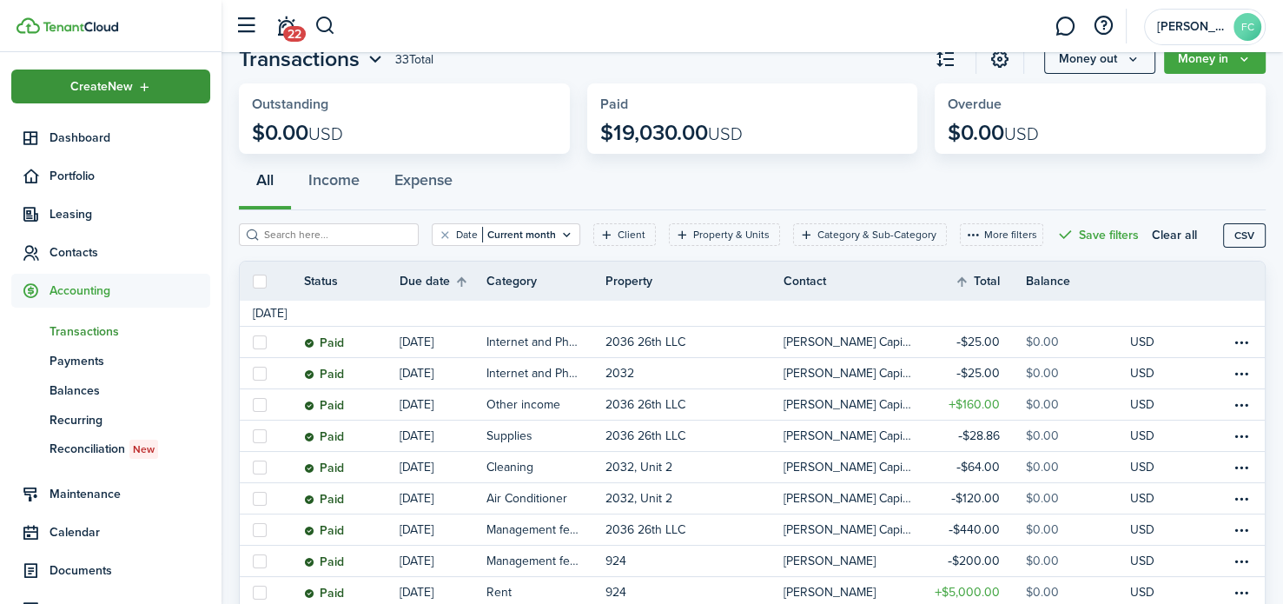
click at [85, 96] on div "Create New" at bounding box center [110, 86] width 199 height 34
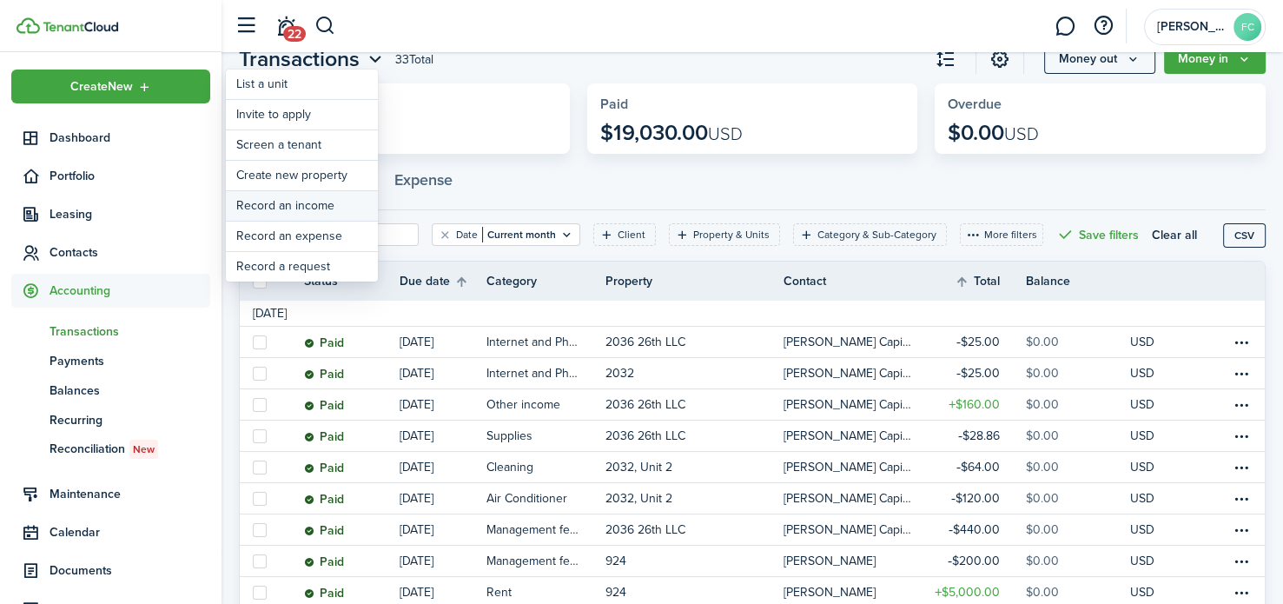
click at [301, 205] on link "Record an income" at bounding box center [302, 206] width 152 height 30
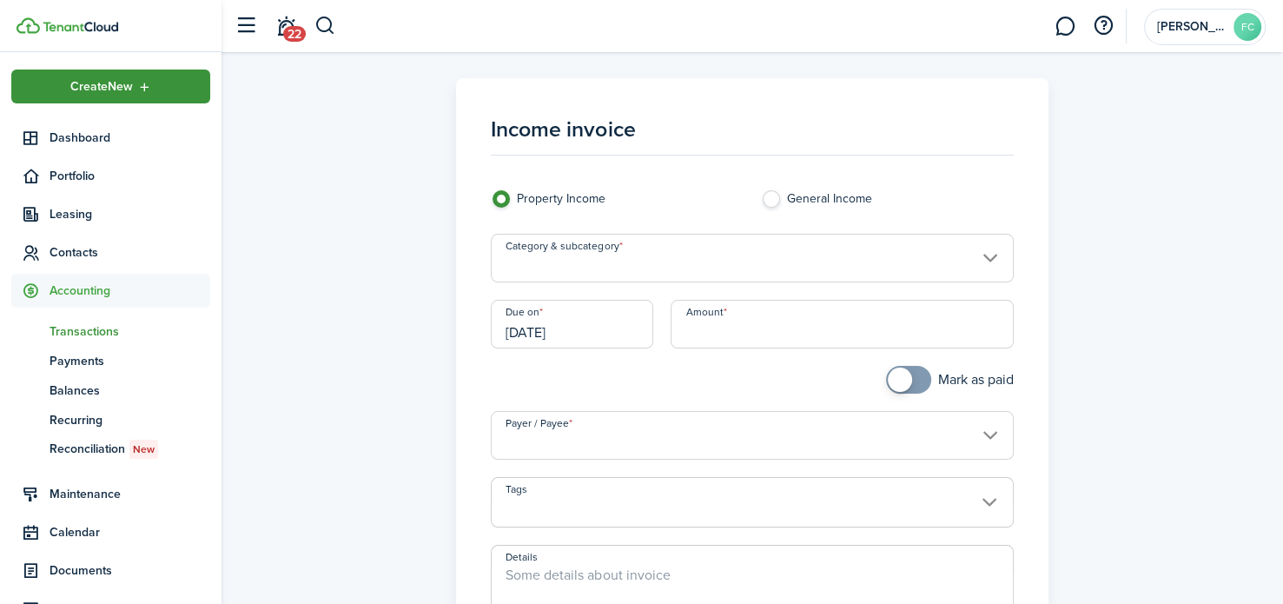
click at [123, 92] on span "Create New" at bounding box center [101, 87] width 63 height 12
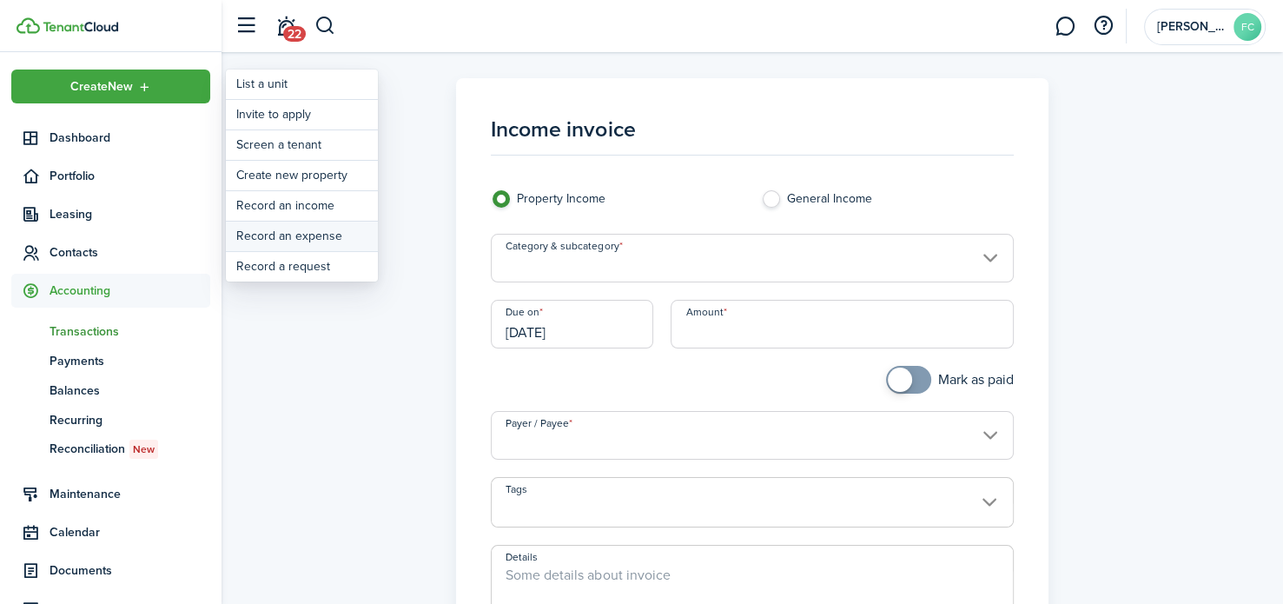
click at [289, 228] on link "Record an expense" at bounding box center [302, 236] width 152 height 30
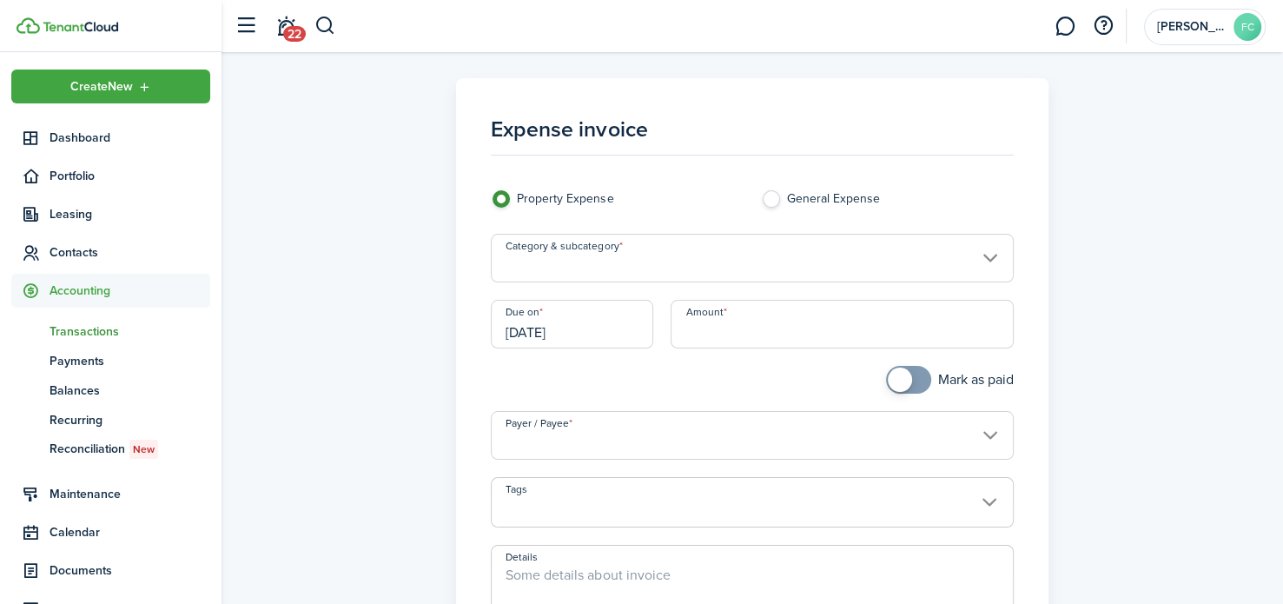
click at [582, 261] on input "Category & subcategory" at bounding box center [752, 258] width 522 height 49
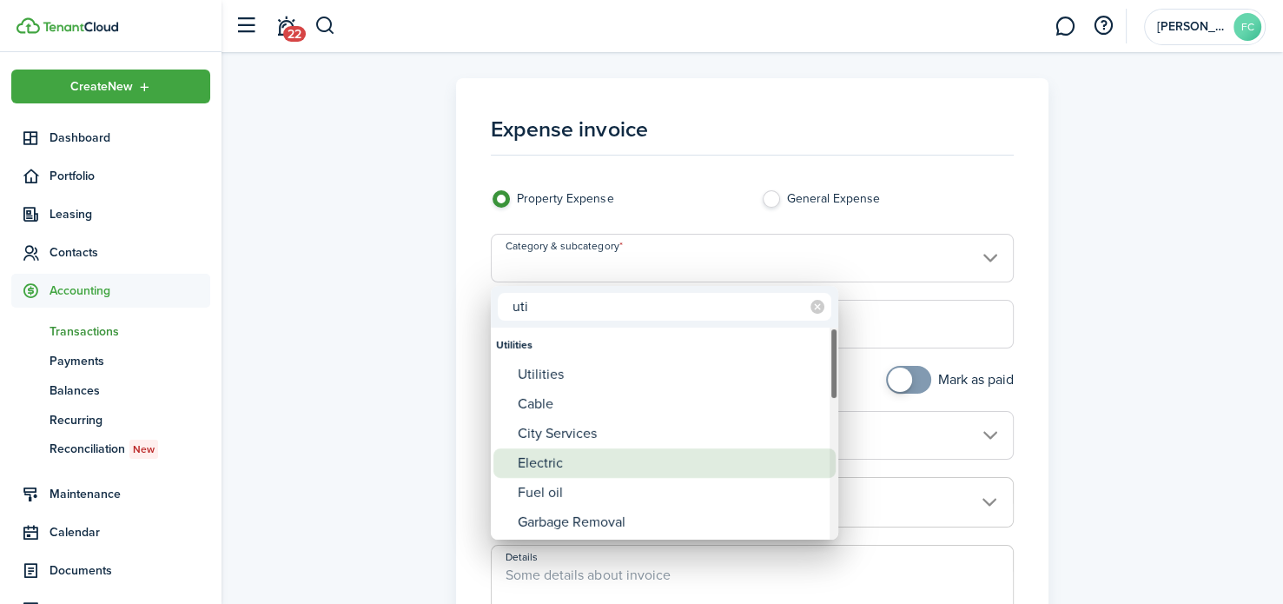
type input "uti"
click at [548, 459] on div "Electric" at bounding box center [671, 463] width 307 height 30
type input "Utilities / Electric"
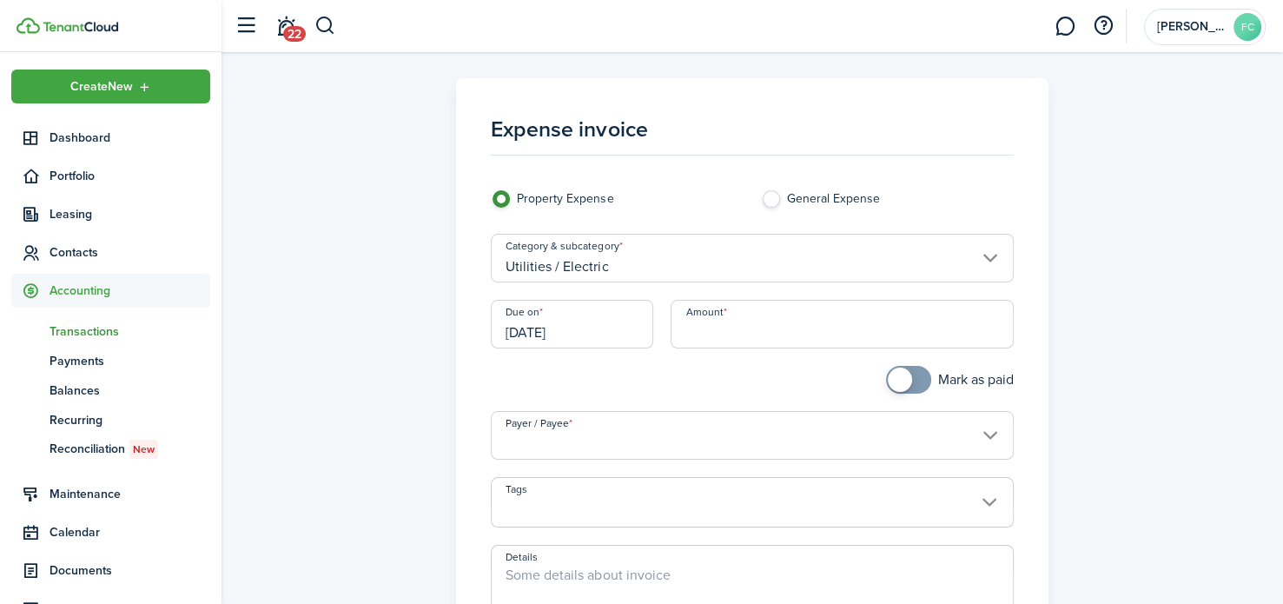
click at [591, 333] on input "[DATE]" at bounding box center [572, 324] width 162 height 49
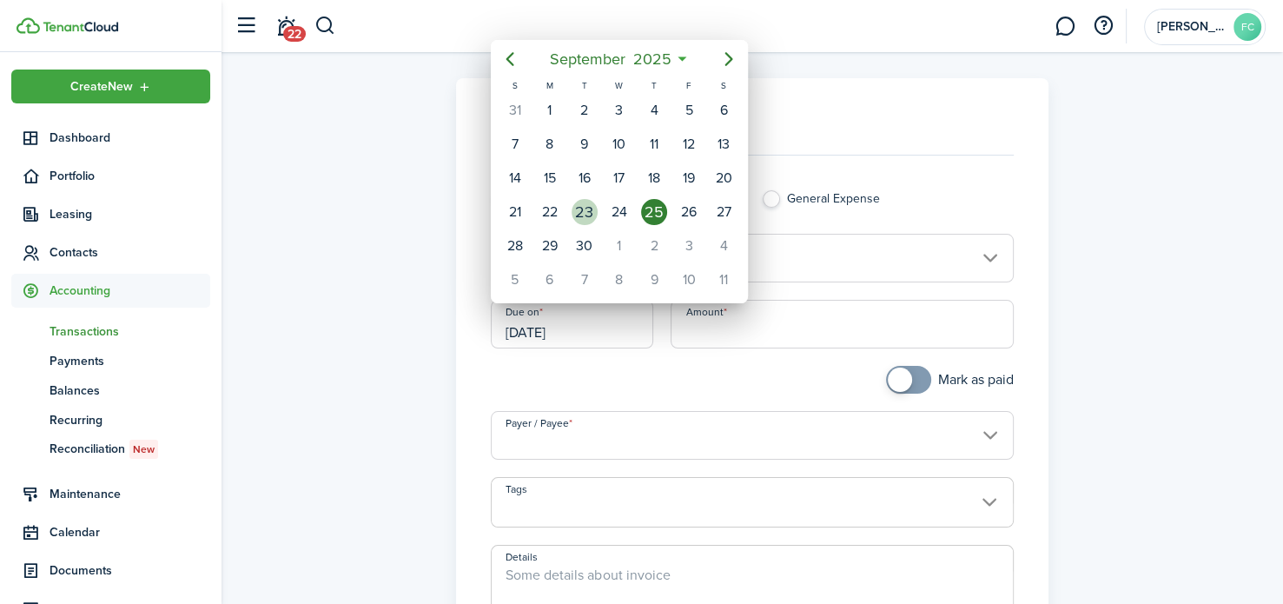
click at [590, 210] on div "23" at bounding box center [584, 212] width 26 height 26
type input "[DATE]"
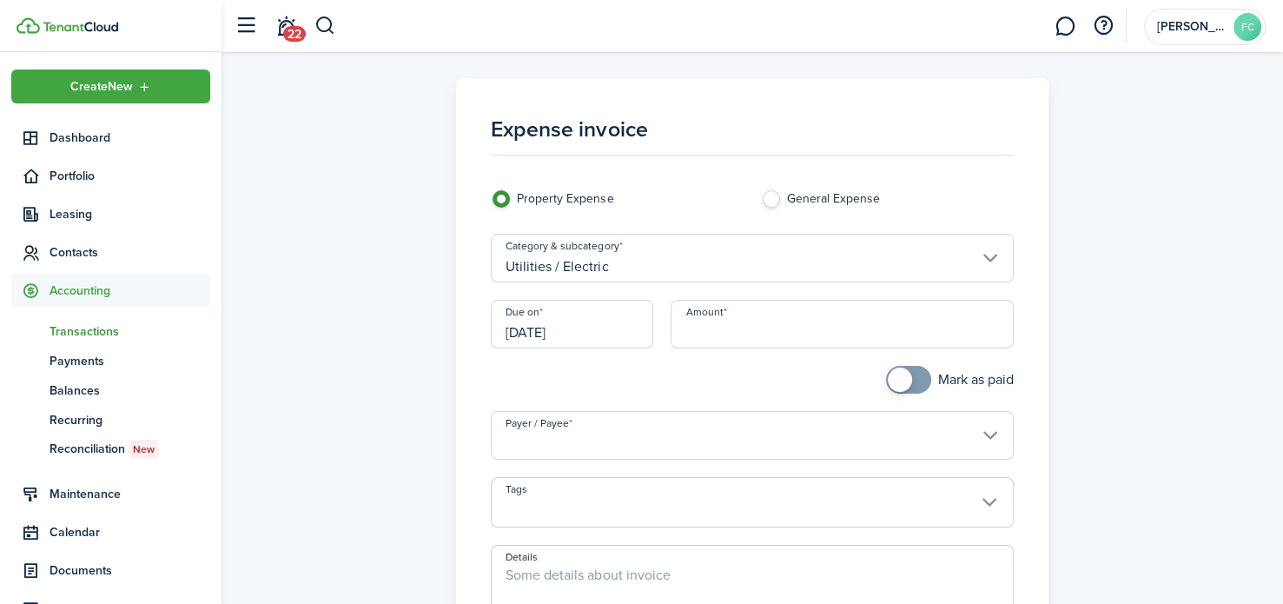
click at [694, 329] on input "Amount" at bounding box center [841, 324] width 342 height 49
type input "$250.68"
checkbox input "true"
click at [909, 379] on span at bounding box center [908, 380] width 17 height 28
click at [892, 429] on input "Payer / Payee" at bounding box center [752, 435] width 522 height 49
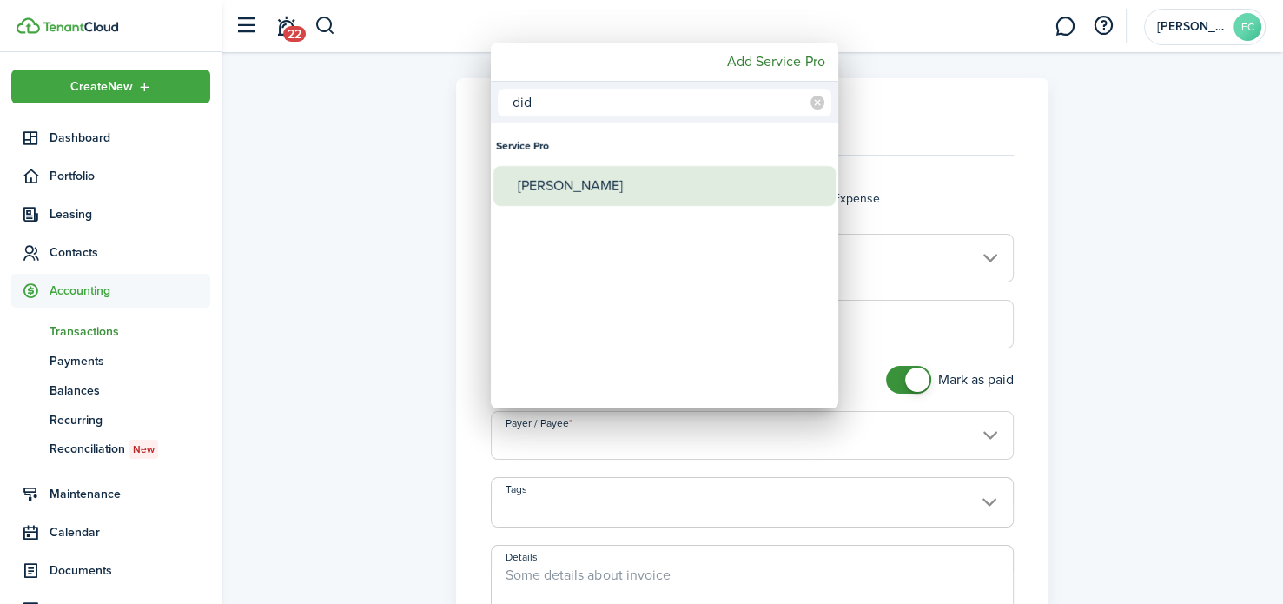
type input "did"
click at [716, 187] on div "[PERSON_NAME]" at bounding box center [671, 186] width 307 height 40
type input "[PERSON_NAME]"
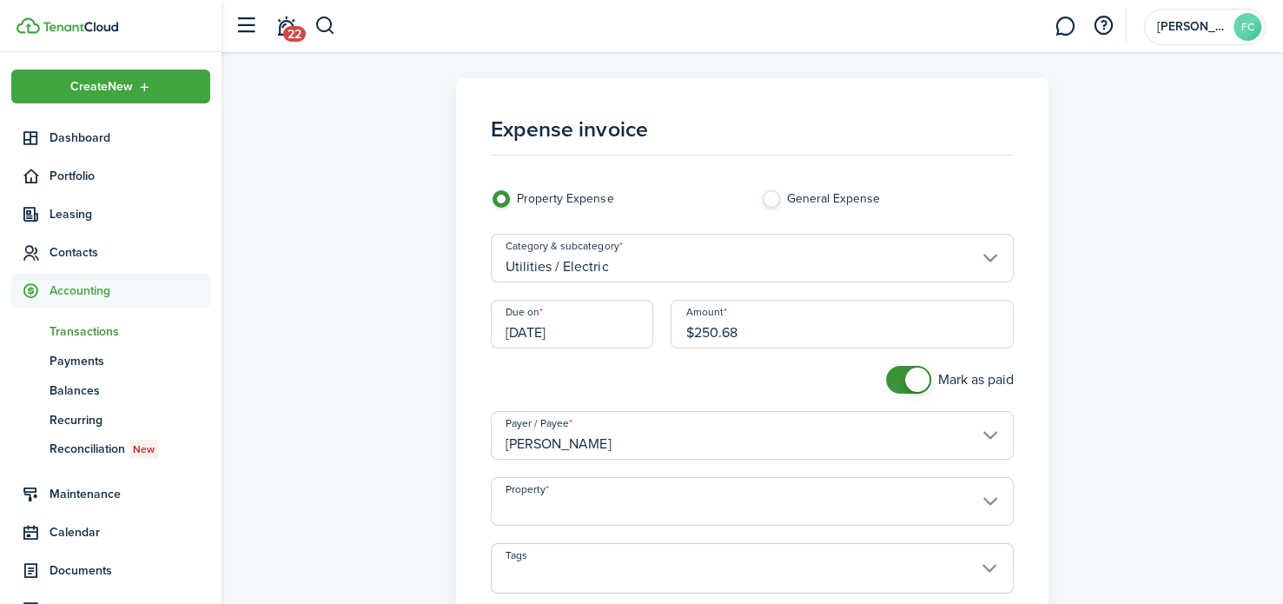
click at [681, 499] on input "Property" at bounding box center [752, 501] width 522 height 49
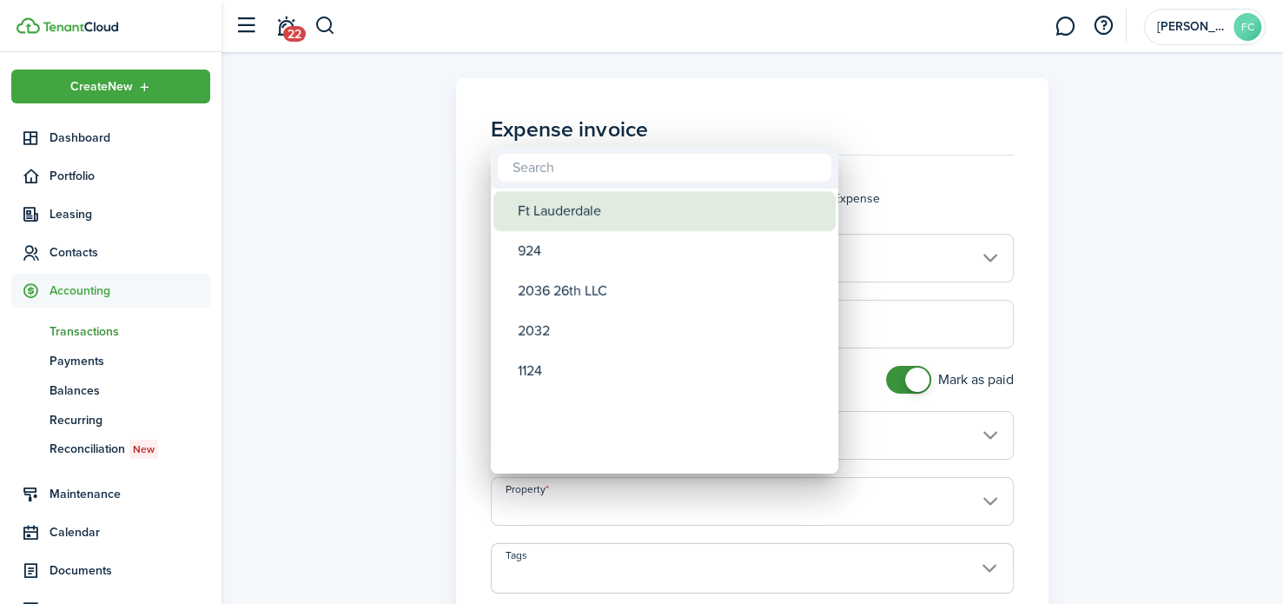
click at [611, 221] on div "Ft Lauderdale" at bounding box center [671, 211] width 307 height 40
type input "Ft Lauderdale"
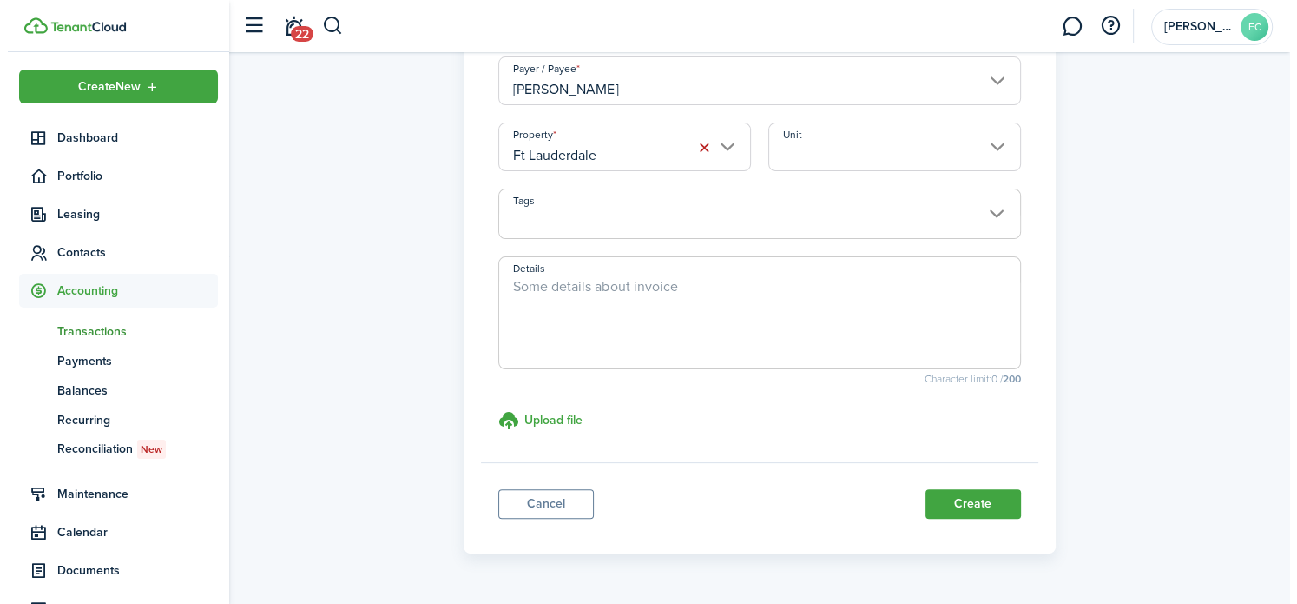
scroll to position [402, 0]
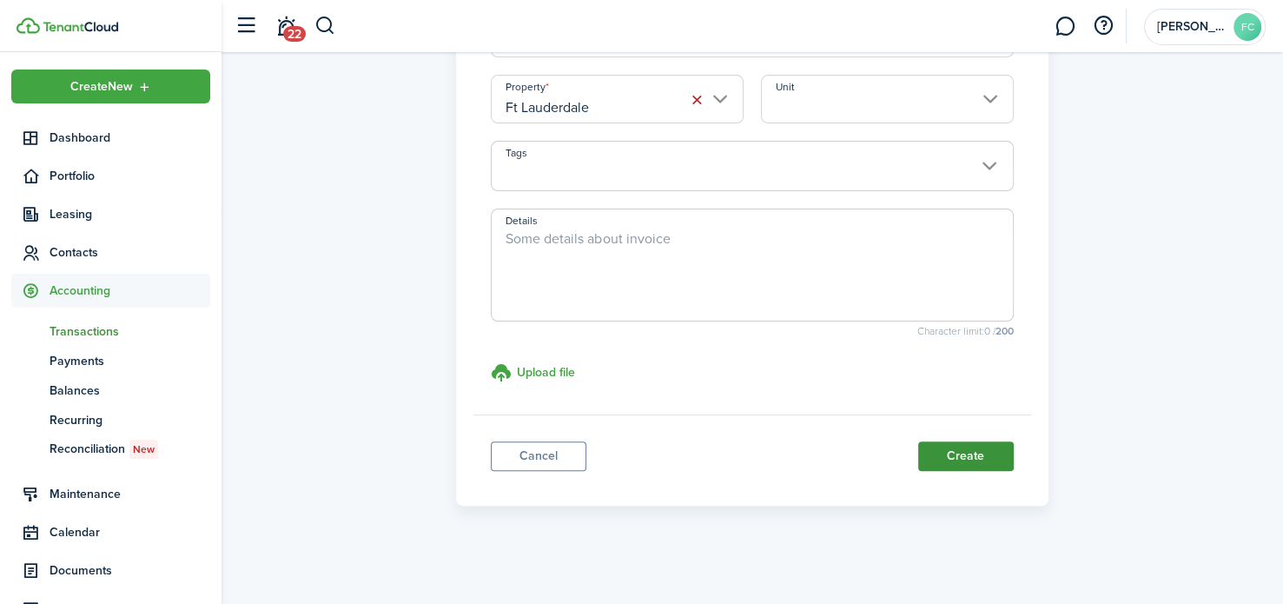
click at [983, 453] on button "Create" at bounding box center [966, 456] width 96 height 30
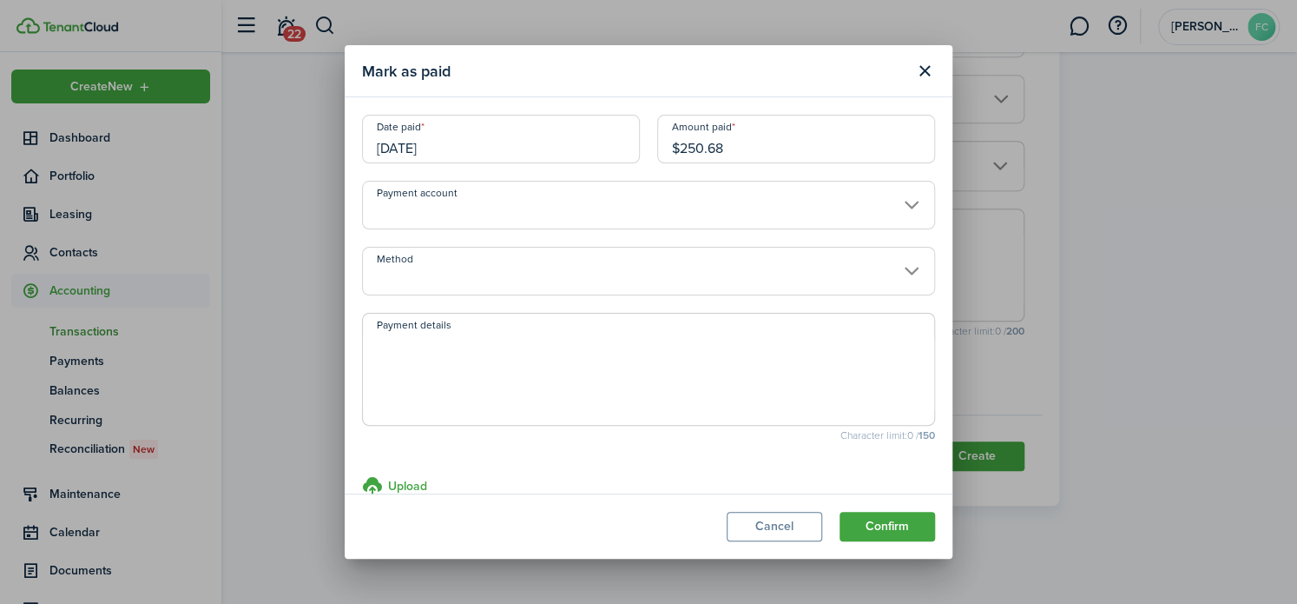
click at [689, 221] on input "Payment account" at bounding box center [648, 205] width 573 height 49
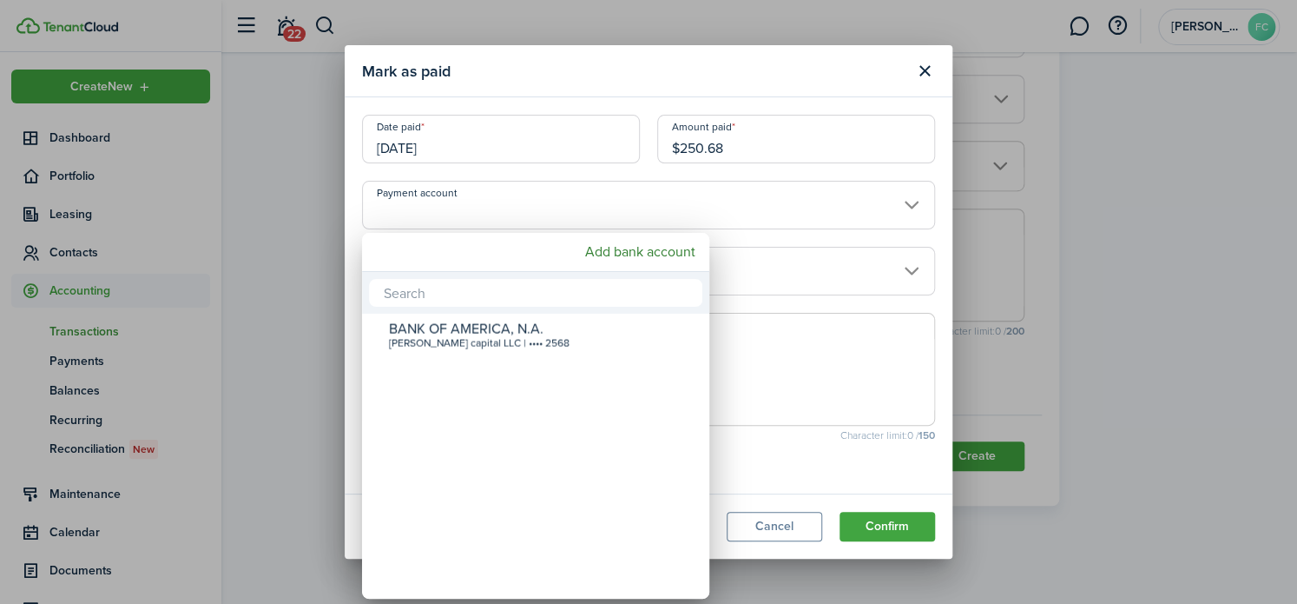
click at [689, 217] on div at bounding box center [648, 301] width 1575 height 881
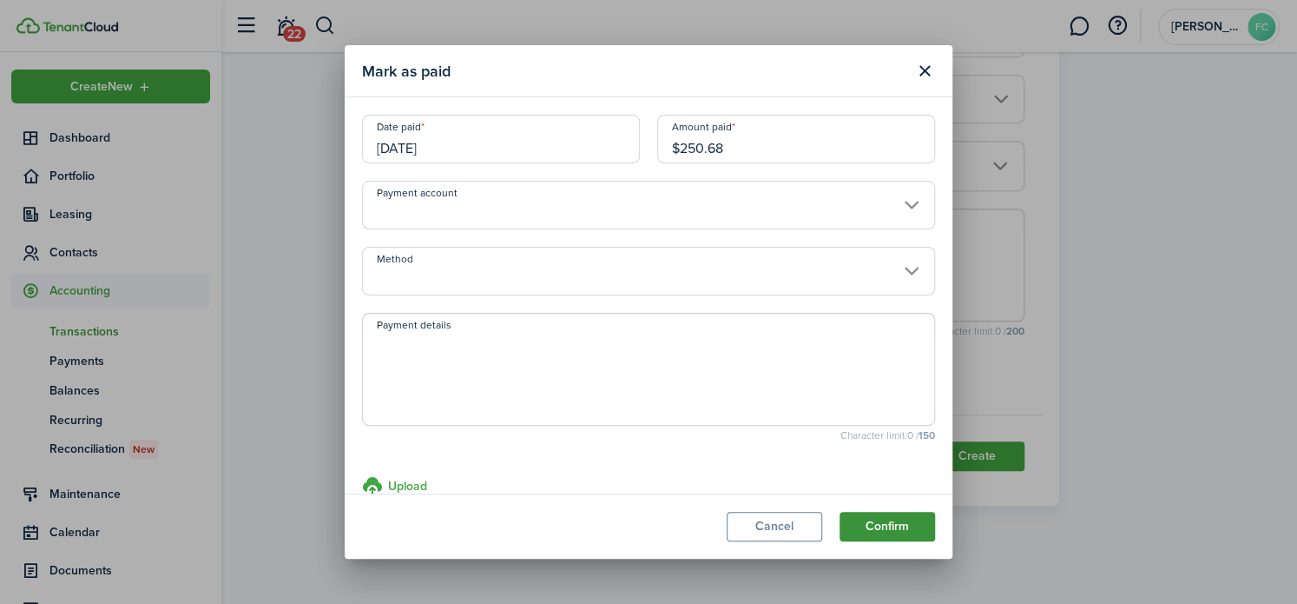
click at [887, 534] on button "Confirm" at bounding box center [888, 526] width 96 height 30
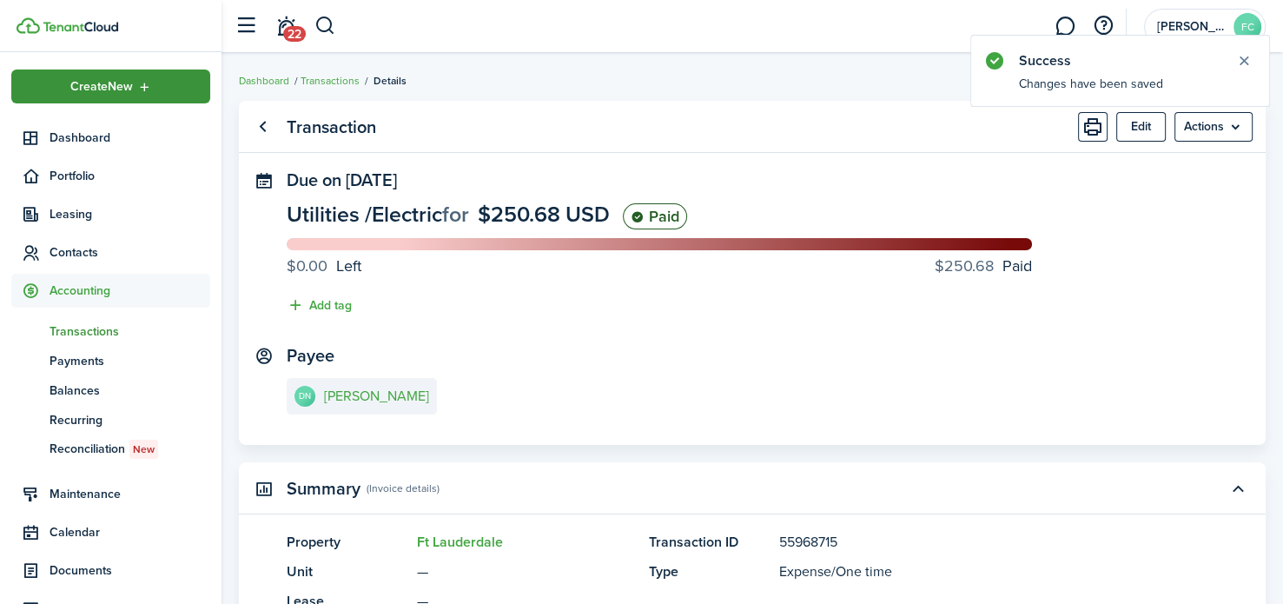
click at [171, 88] on div "Create New" at bounding box center [110, 86] width 199 height 34
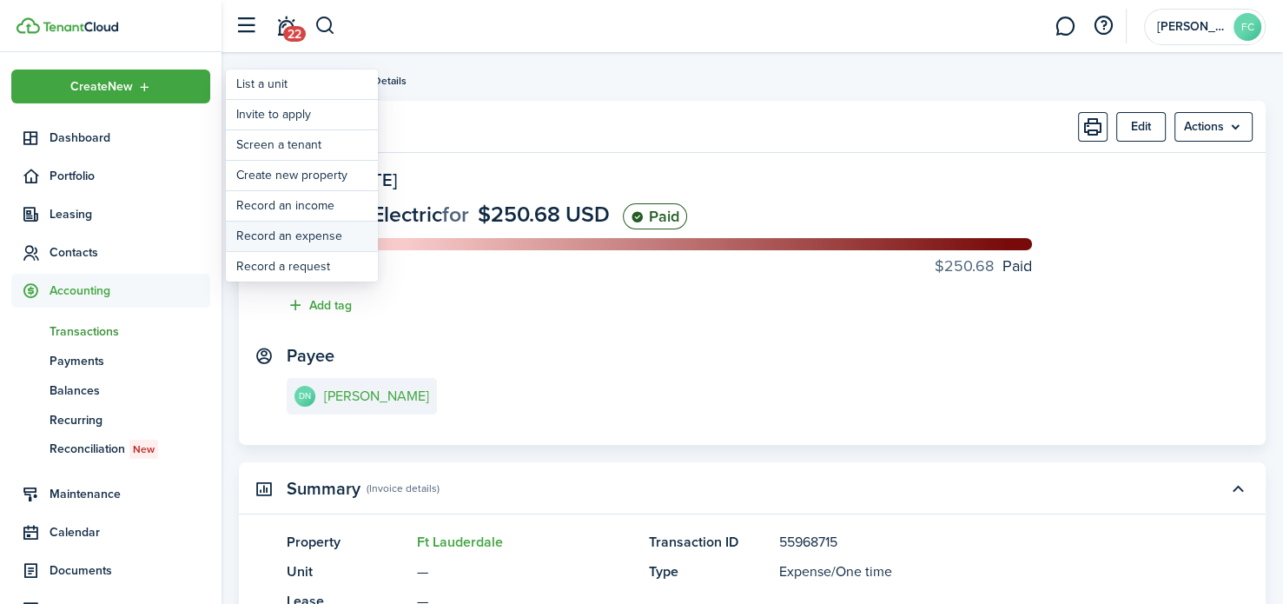
click at [331, 229] on link "Record an expense" at bounding box center [302, 236] width 152 height 30
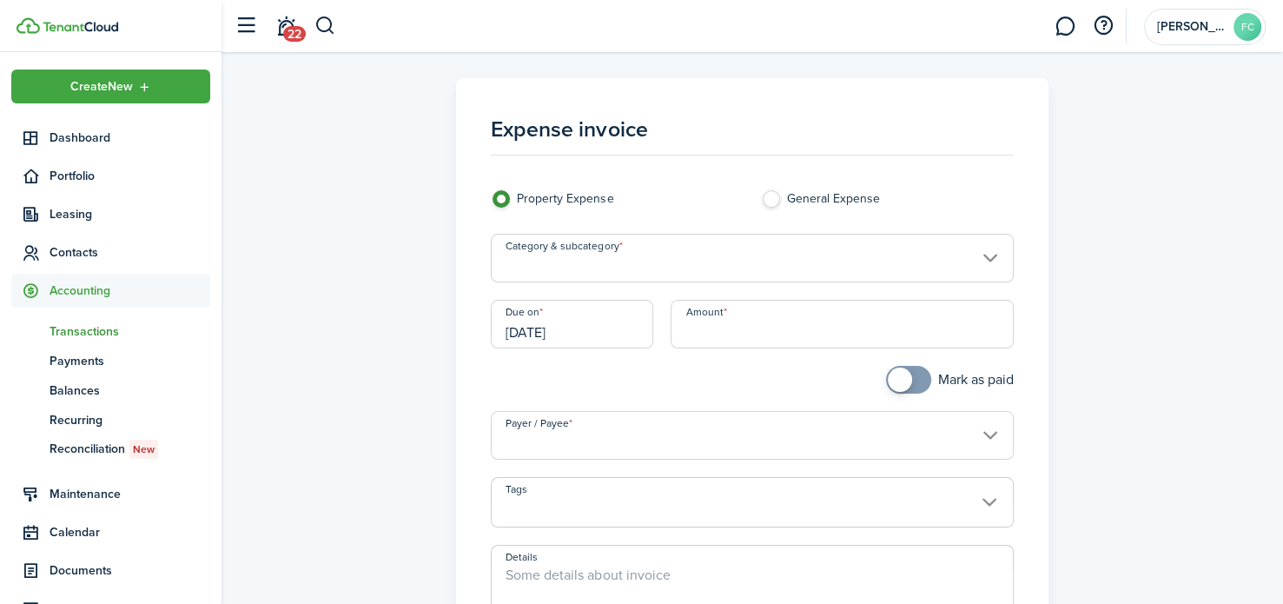
click at [610, 267] on input "Category & subcategory" at bounding box center [752, 258] width 522 height 49
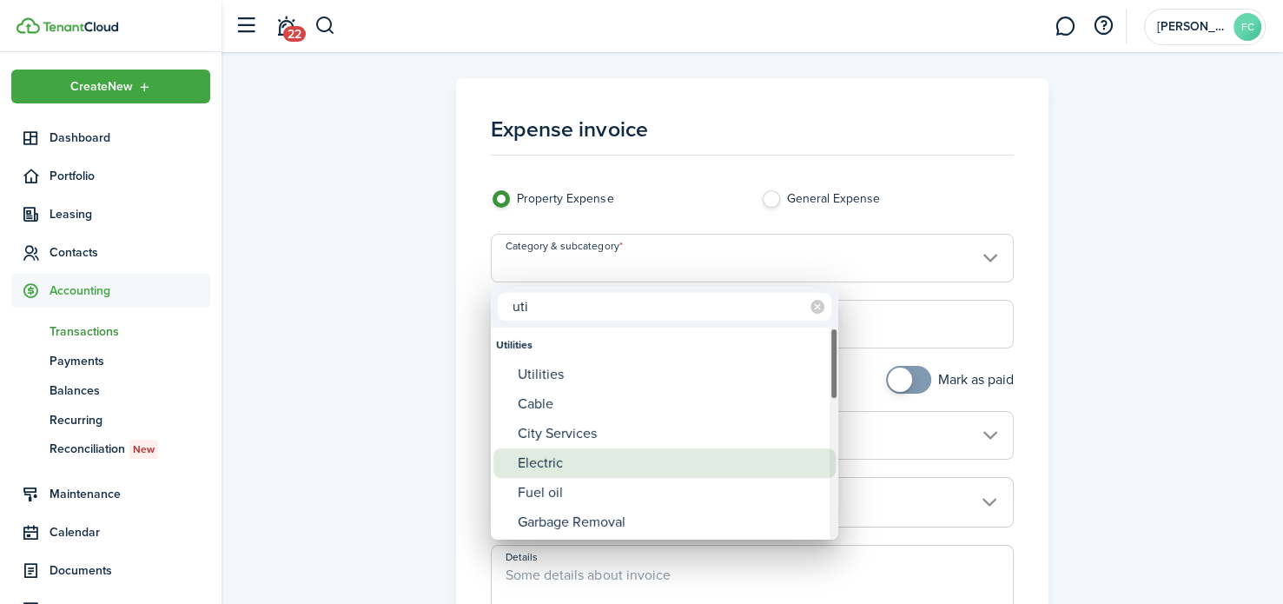
type input "uti"
click at [573, 462] on div "Electric" at bounding box center [671, 463] width 307 height 30
type input "Utilities / Electric"
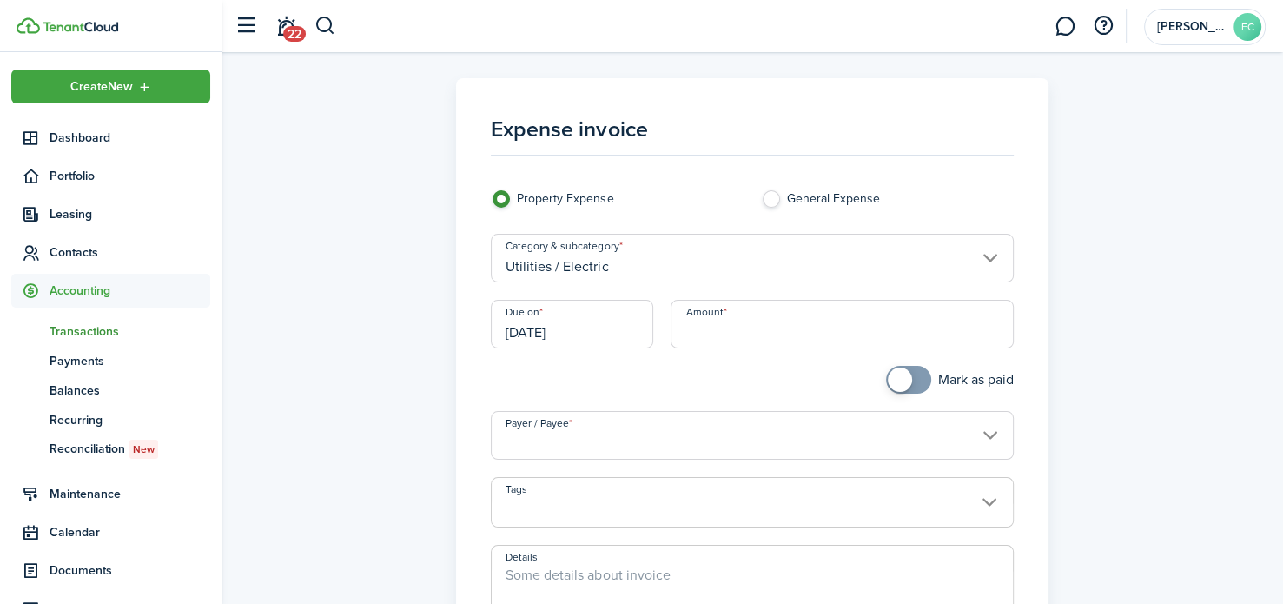
click at [590, 330] on input "[DATE]" at bounding box center [572, 324] width 162 height 49
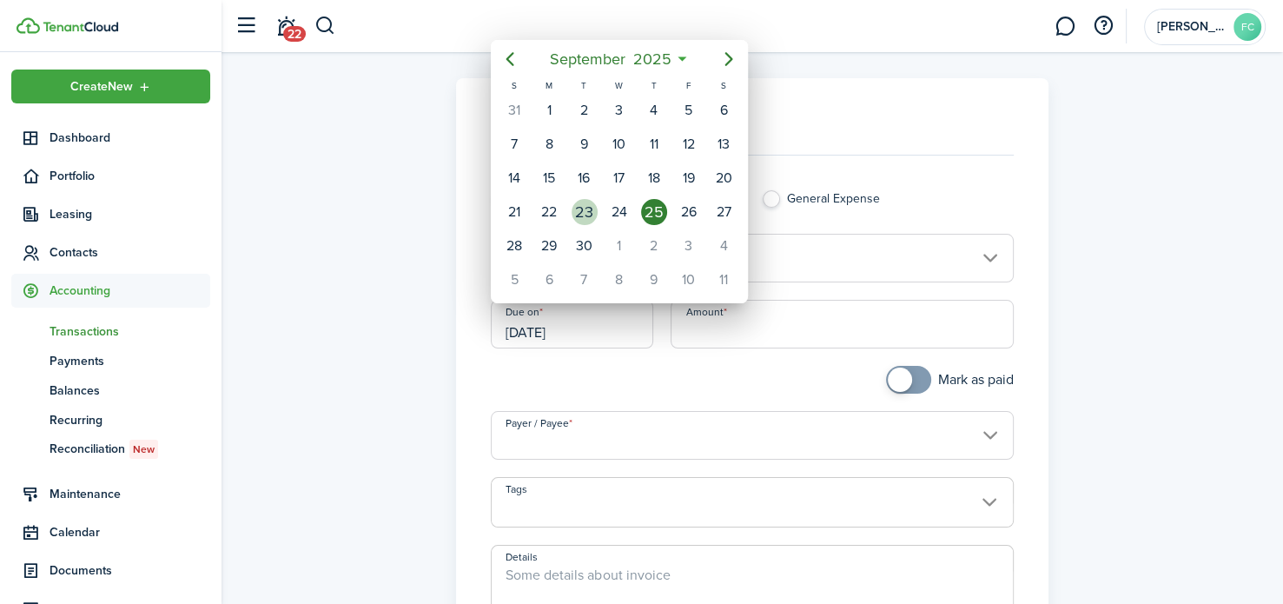
click at [584, 208] on div "23" at bounding box center [584, 212] width 26 height 26
type input "[DATE]"
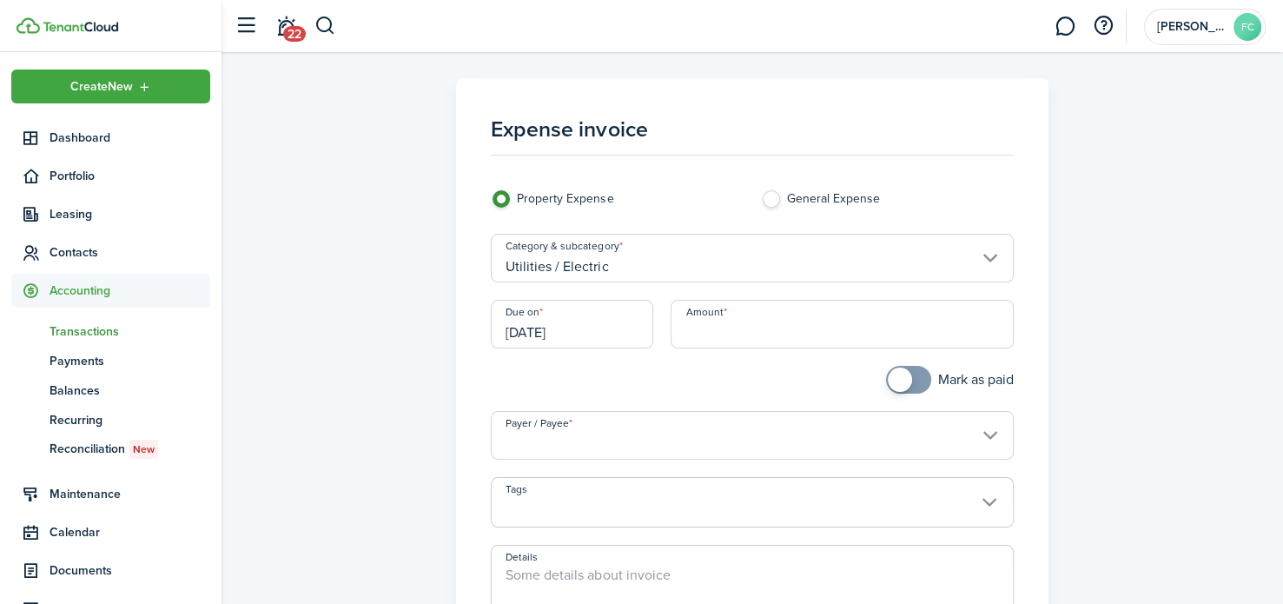
click at [695, 329] on input "Amount" at bounding box center [841, 324] width 342 height 49
type input "$394.48"
checkbox input "true"
click at [913, 386] on span at bounding box center [908, 380] width 17 height 28
click at [886, 432] on input "Payer / Payee" at bounding box center [752, 435] width 522 height 49
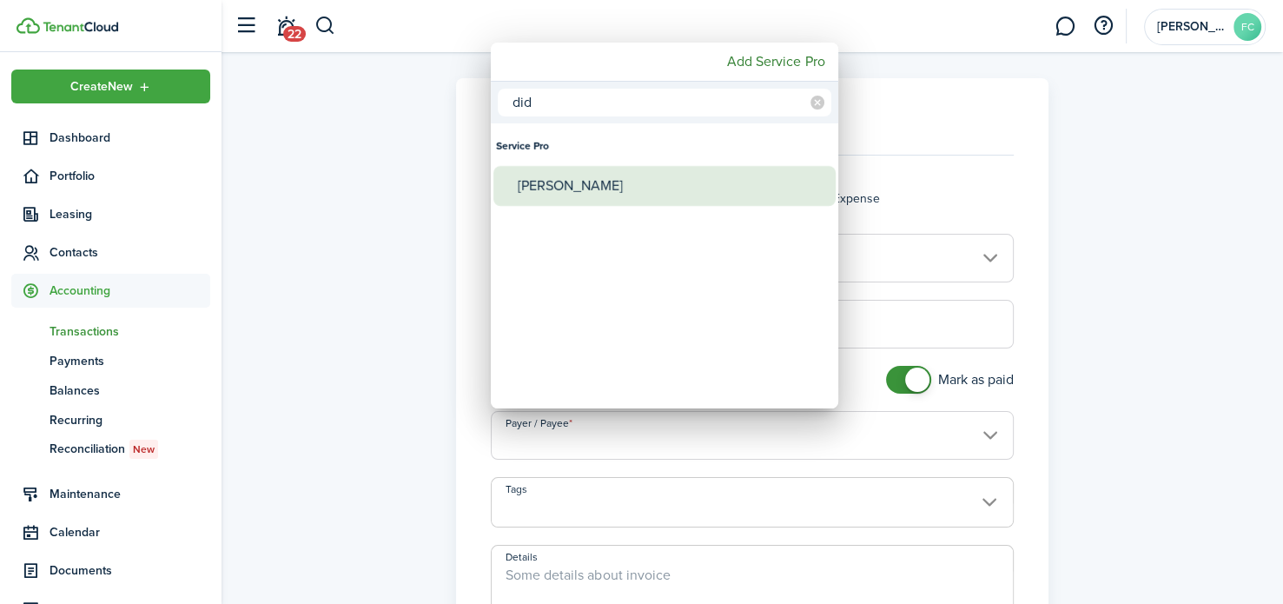
type input "did"
click at [682, 181] on div "[PERSON_NAME]" at bounding box center [671, 186] width 307 height 40
type input "[PERSON_NAME]"
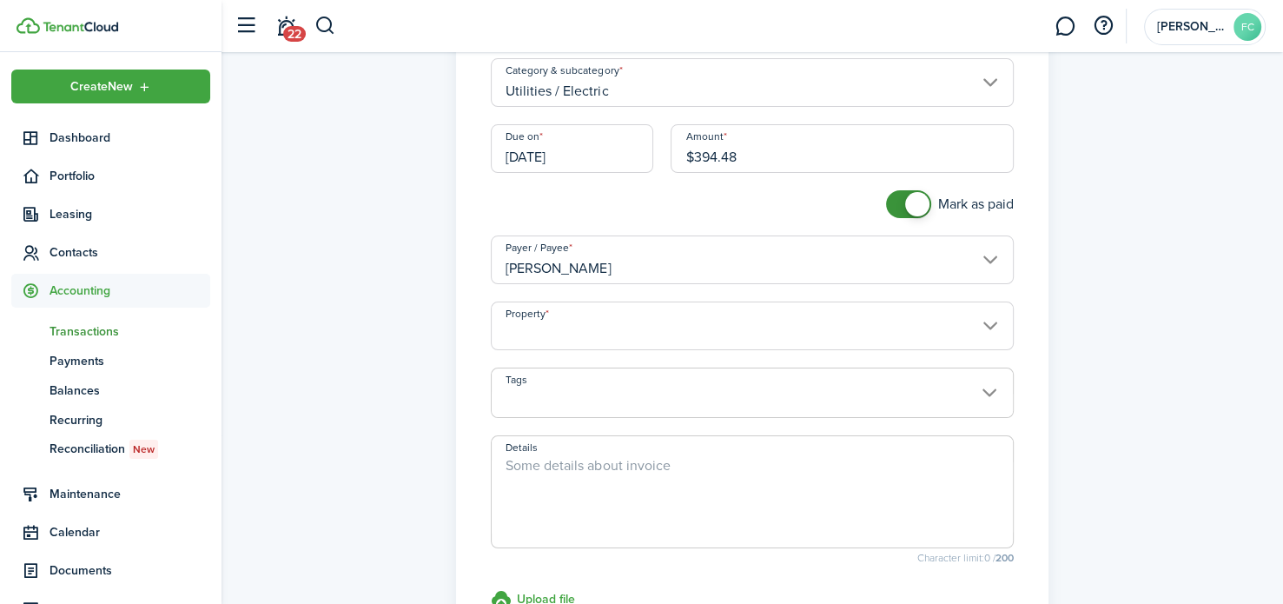
scroll to position [177, 0]
click at [719, 333] on input "Property" at bounding box center [752, 324] width 522 height 49
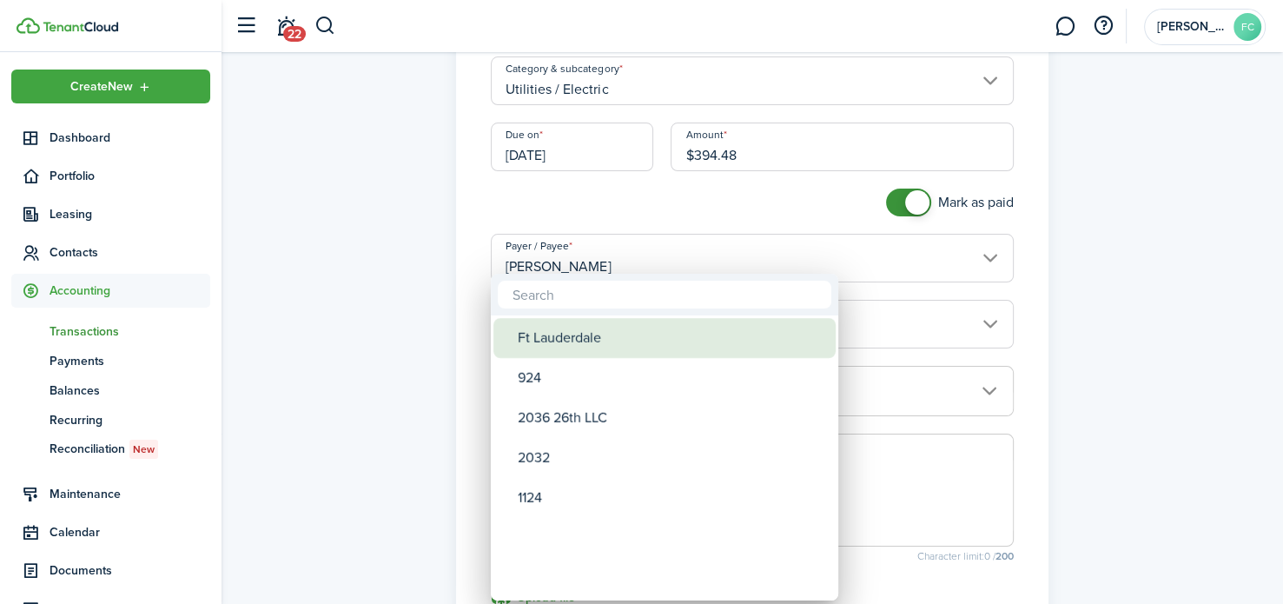
click at [673, 343] on div "Ft Lauderdale" at bounding box center [671, 338] width 307 height 40
type input "Ft Lauderdale"
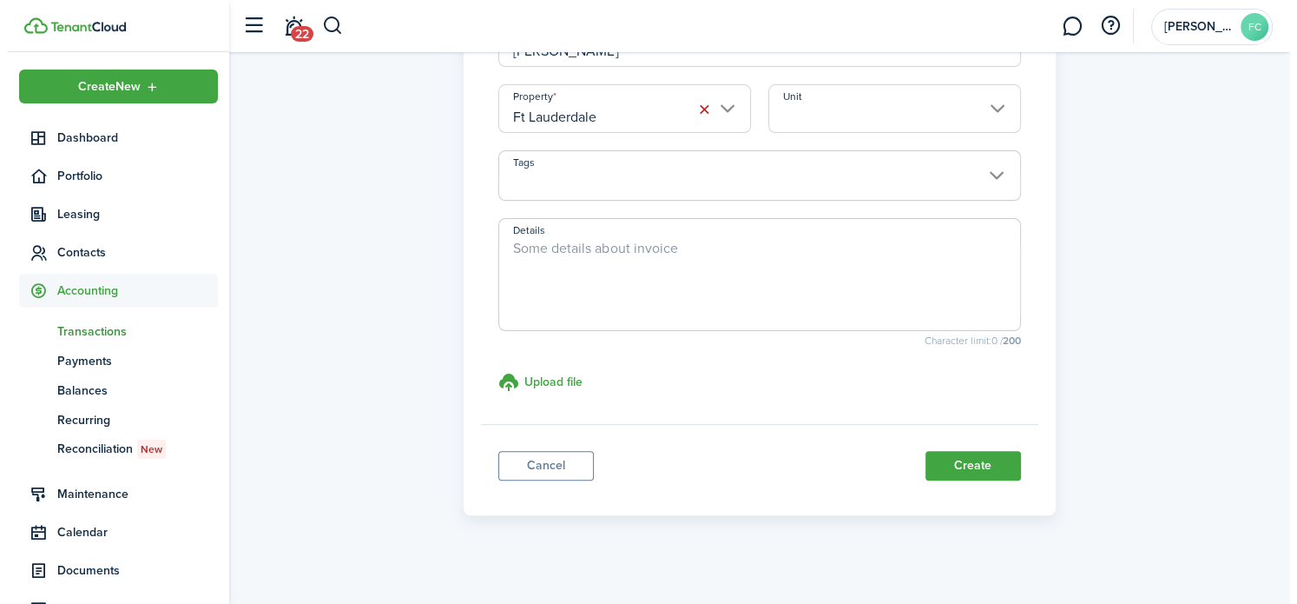
scroll to position [402, 0]
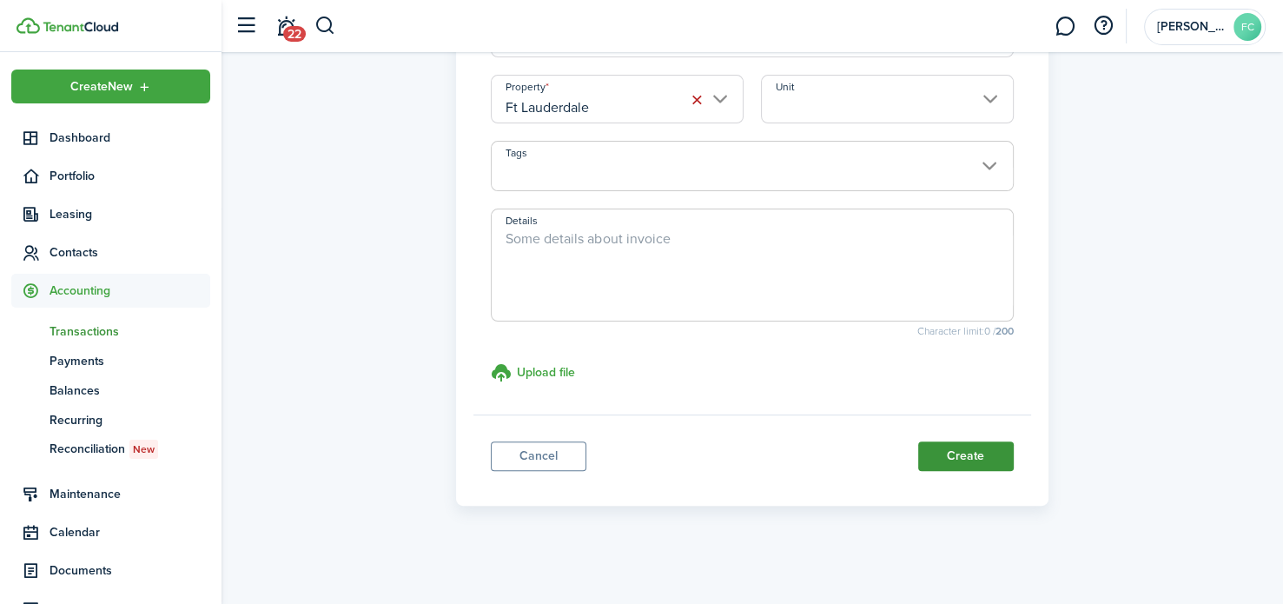
click at [993, 459] on button "Create" at bounding box center [966, 456] width 96 height 30
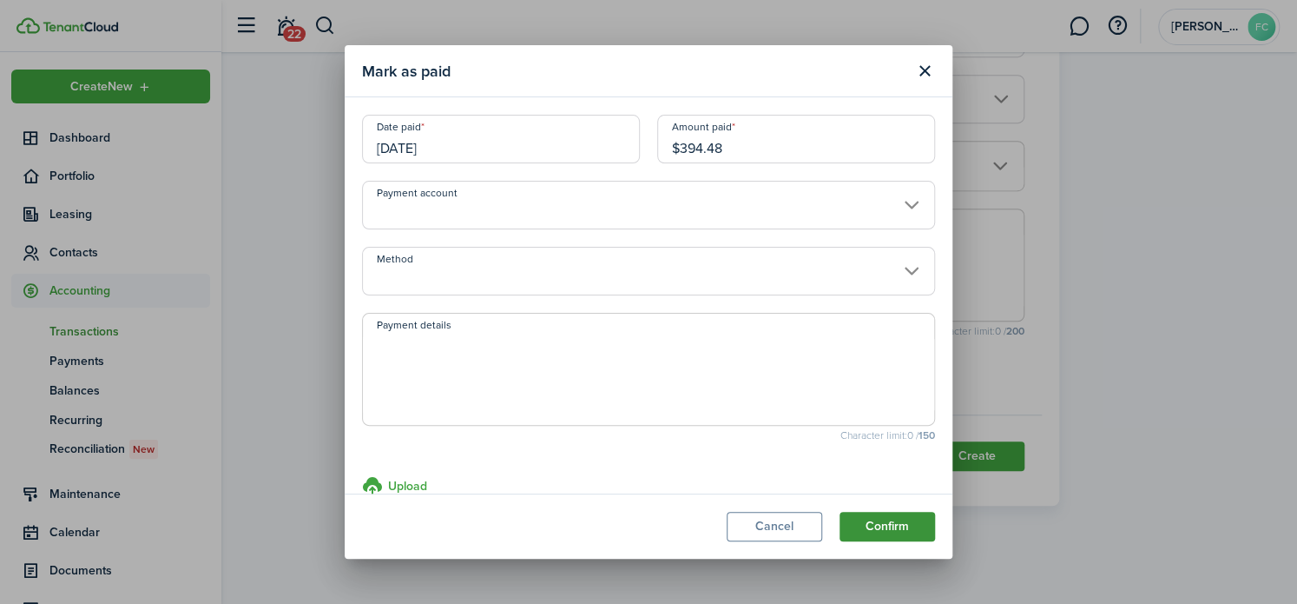
click at [910, 523] on button "Confirm" at bounding box center [888, 526] width 96 height 30
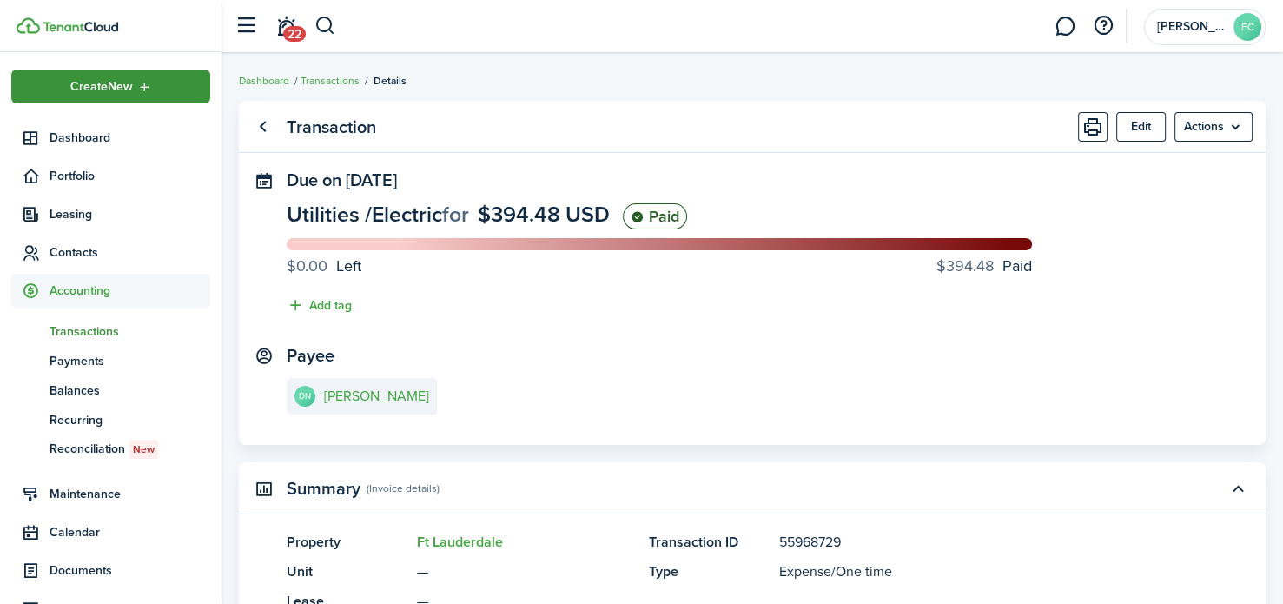
click at [109, 75] on div "Create New" at bounding box center [110, 86] width 199 height 34
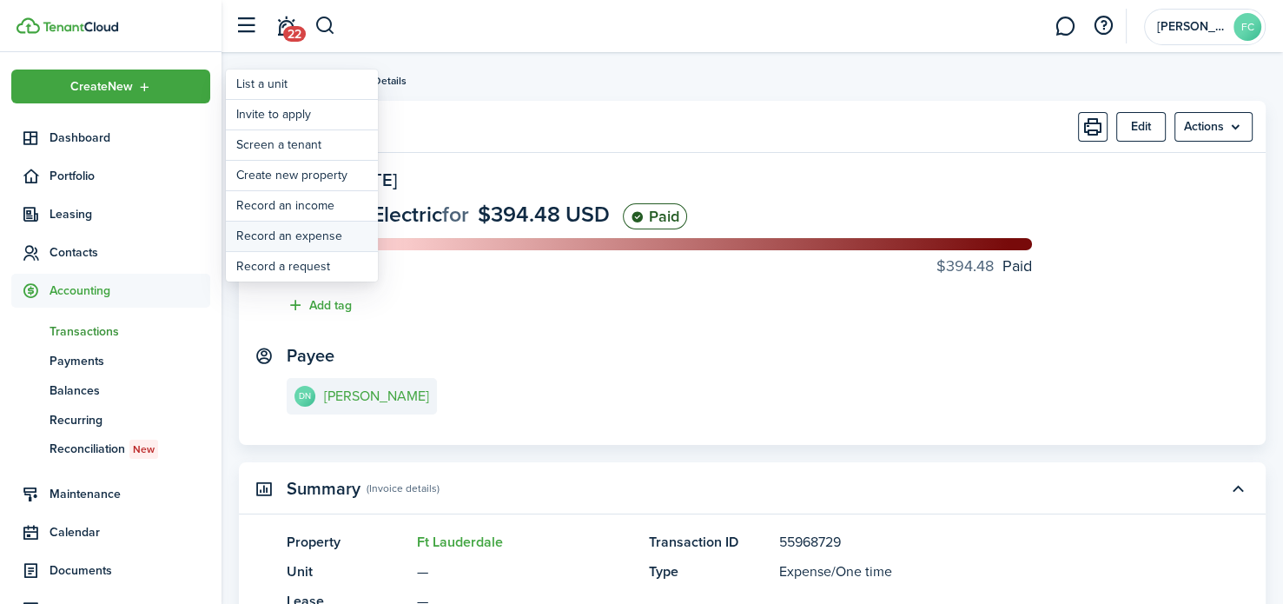
click at [274, 228] on link "Record an expense" at bounding box center [302, 236] width 152 height 30
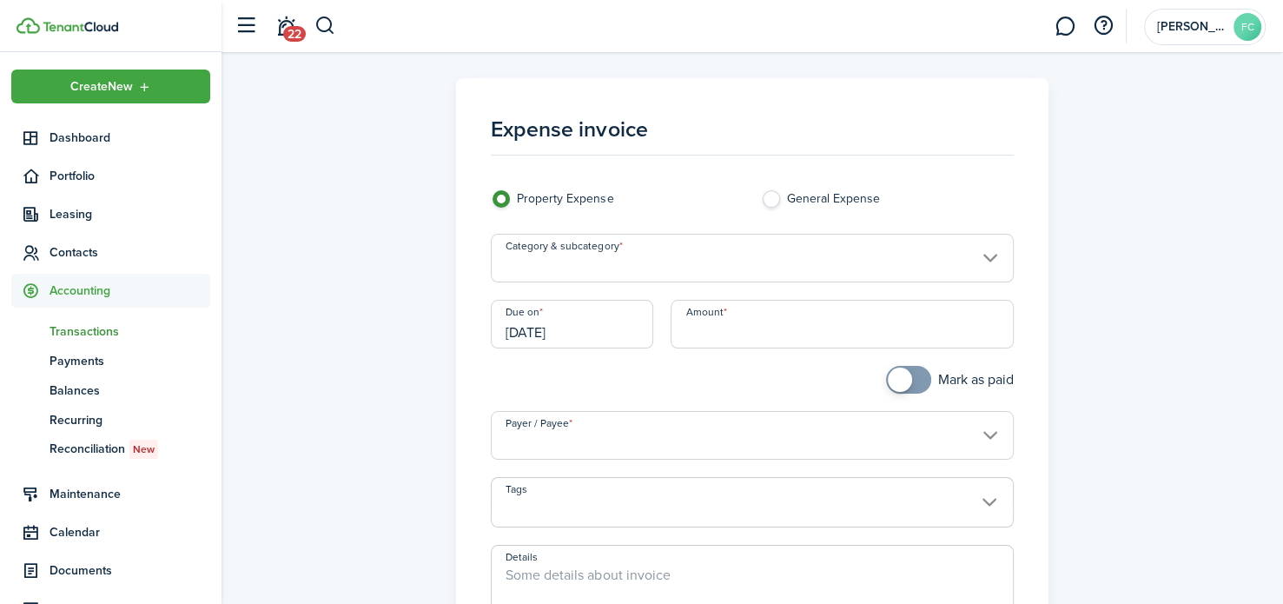
click at [645, 263] on input "Category & subcategory" at bounding box center [752, 258] width 522 height 49
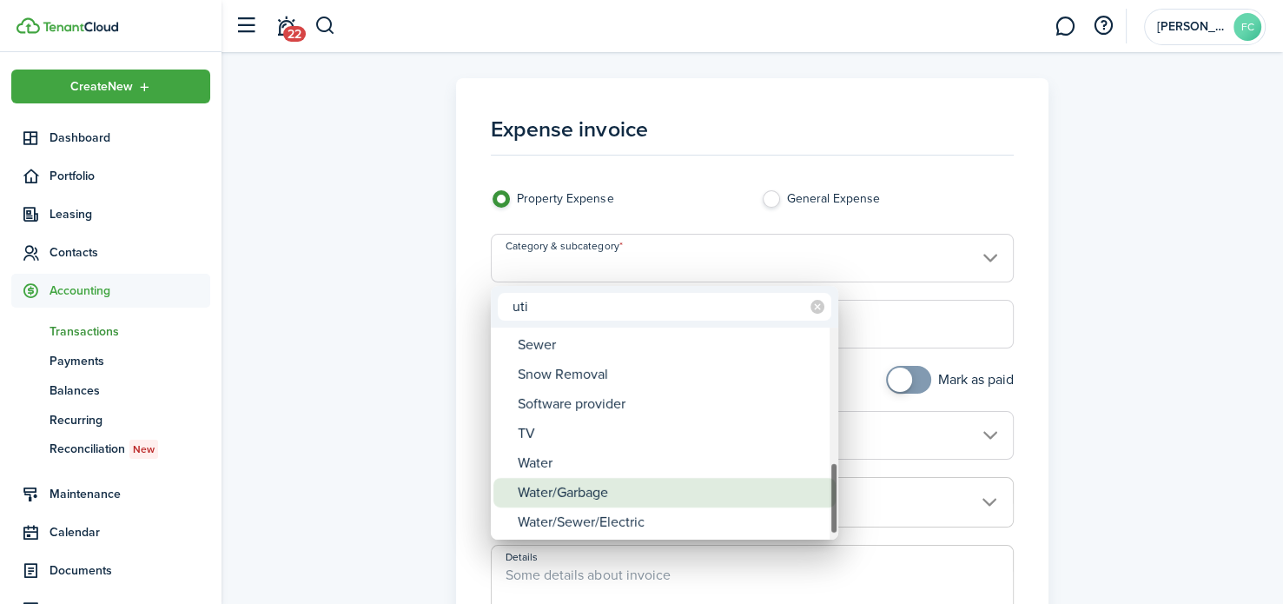
type input "uti"
click at [597, 495] on div "Water/Garbage" at bounding box center [671, 493] width 307 height 30
type input "Utilities / Water/Garbage"
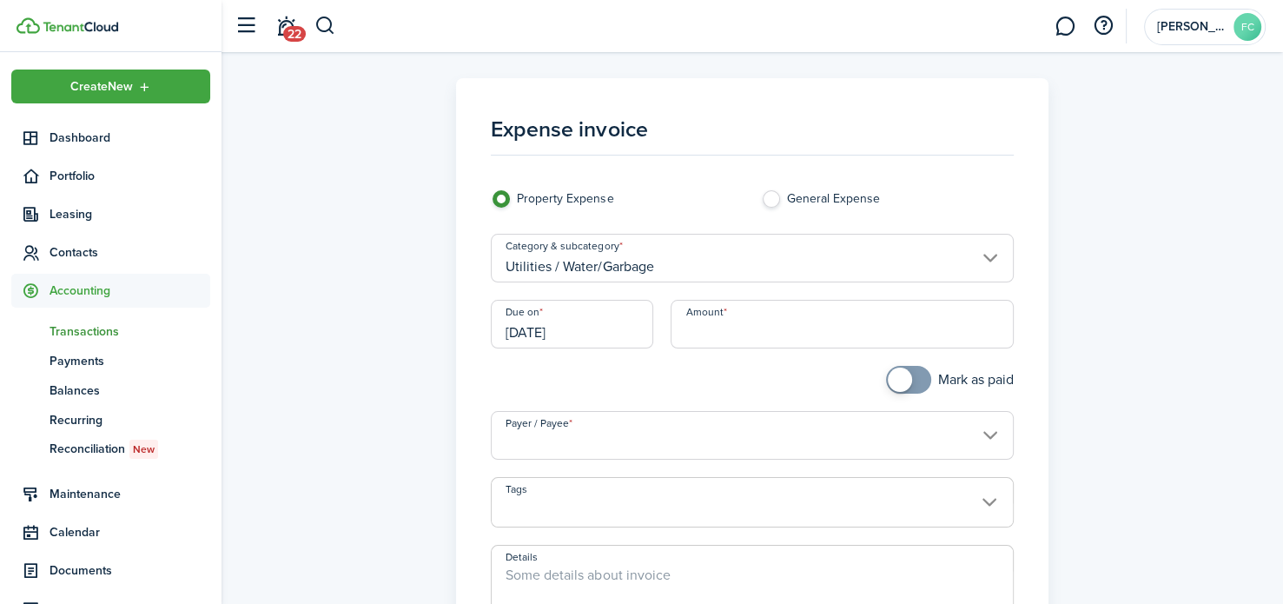
click at [598, 334] on input "[DATE]" at bounding box center [572, 324] width 162 height 49
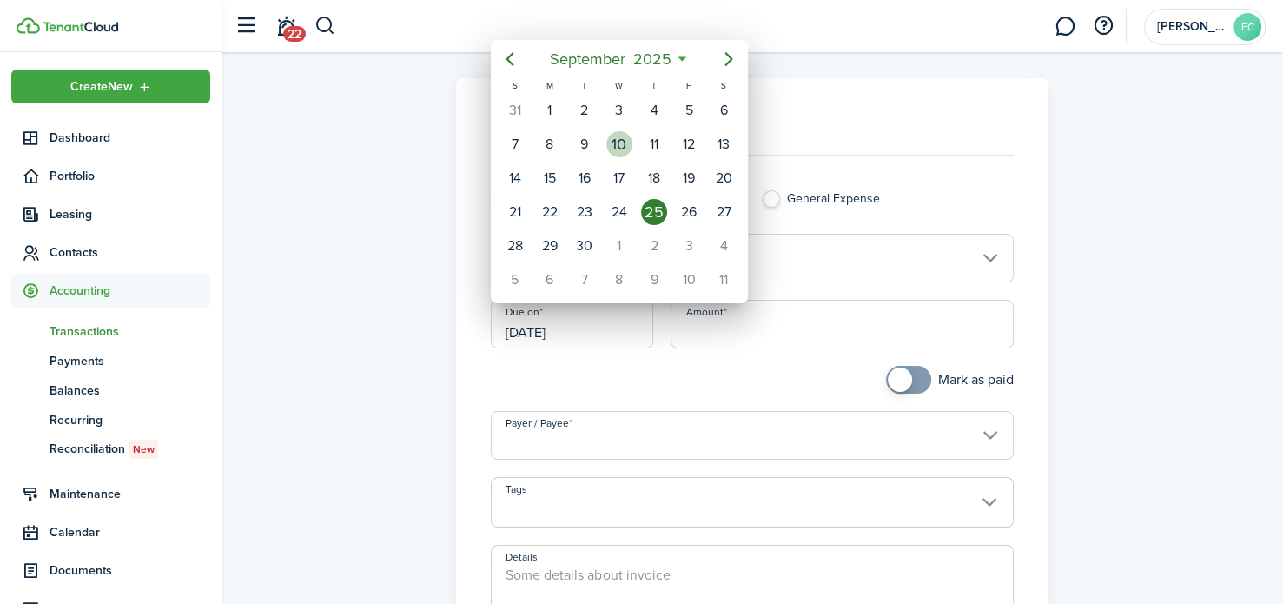
click at [608, 148] on div "10" at bounding box center [619, 144] width 26 height 26
type input "[DATE]"
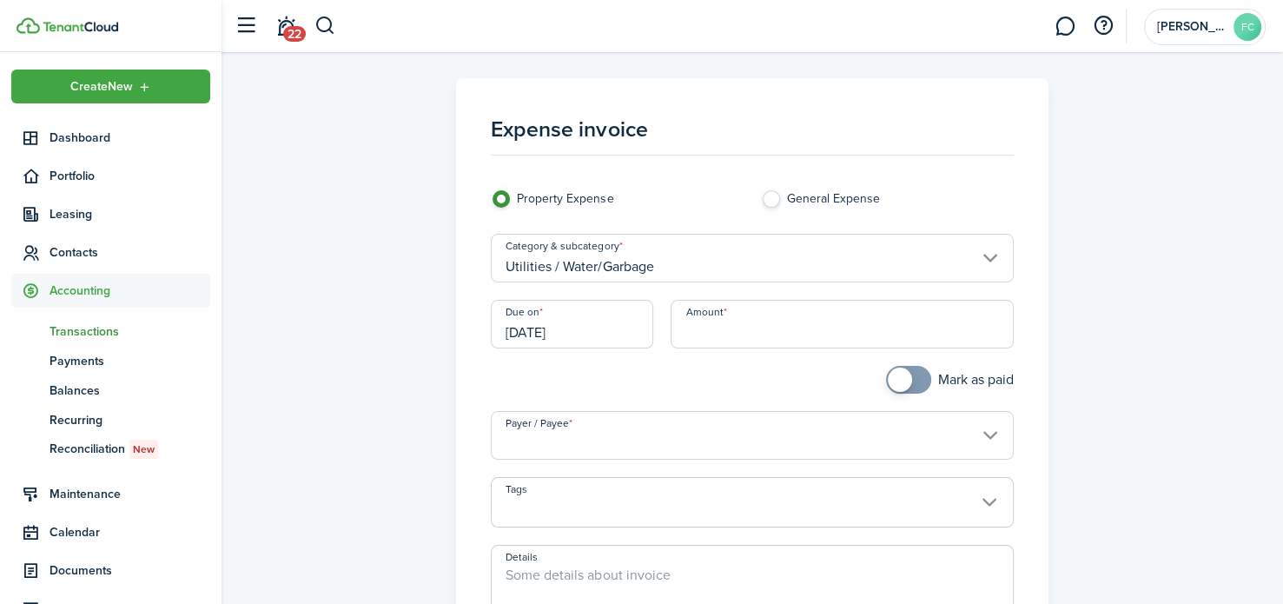
click at [681, 329] on input "Amount" at bounding box center [841, 324] width 342 height 49
type input "$217.50"
click at [914, 374] on span at bounding box center [908, 380] width 17 height 28
click at [914, 374] on span at bounding box center [917, 379] width 24 height 24
checkbox input "true"
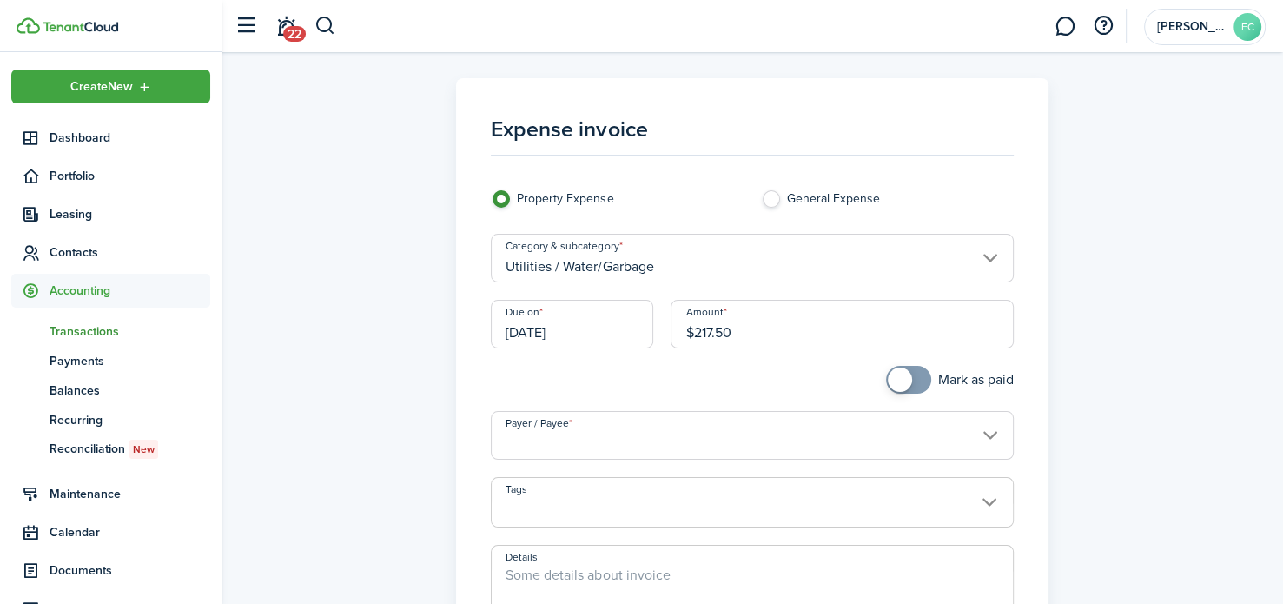
click at [914, 376] on span at bounding box center [908, 380] width 17 height 28
click at [903, 458] on input "Payer / Payee" at bounding box center [752, 435] width 522 height 49
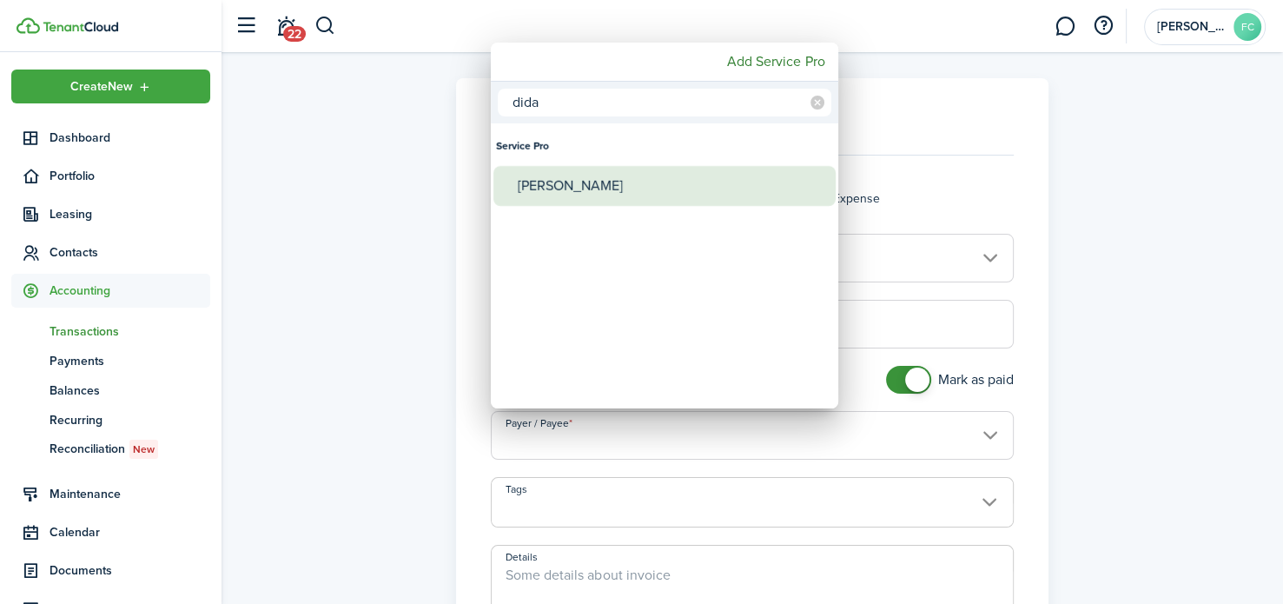
type input "dida"
click at [628, 191] on div "[PERSON_NAME]" at bounding box center [671, 186] width 307 height 40
type input "[PERSON_NAME]"
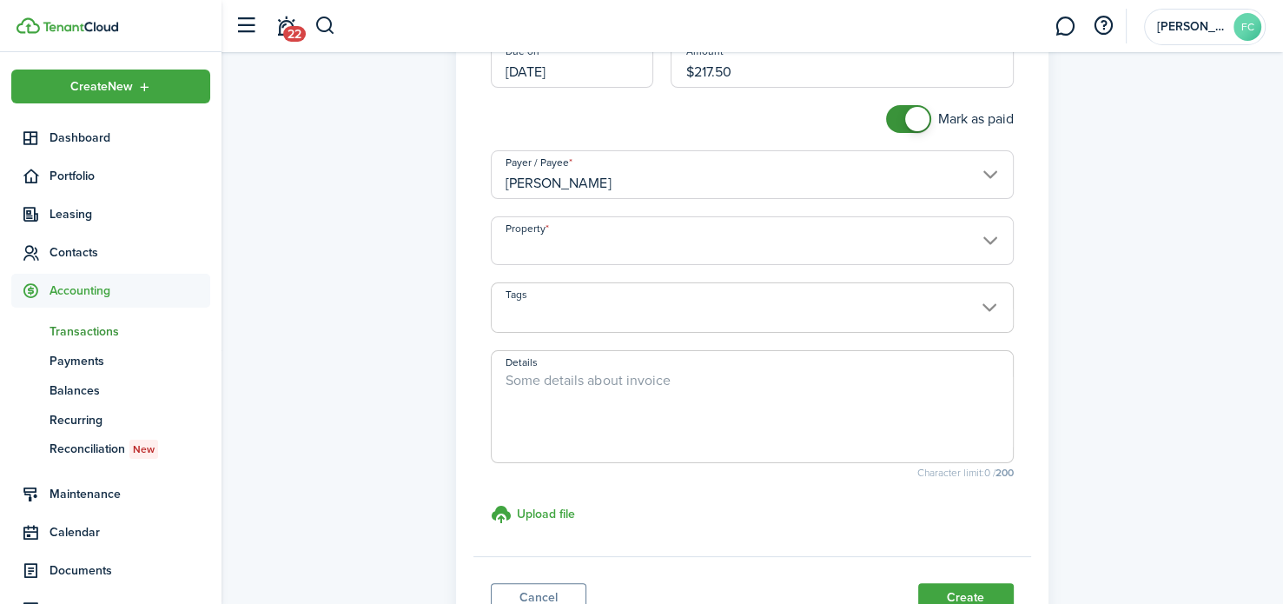
scroll to position [262, 0]
click at [629, 242] on input "Property" at bounding box center [752, 238] width 522 height 49
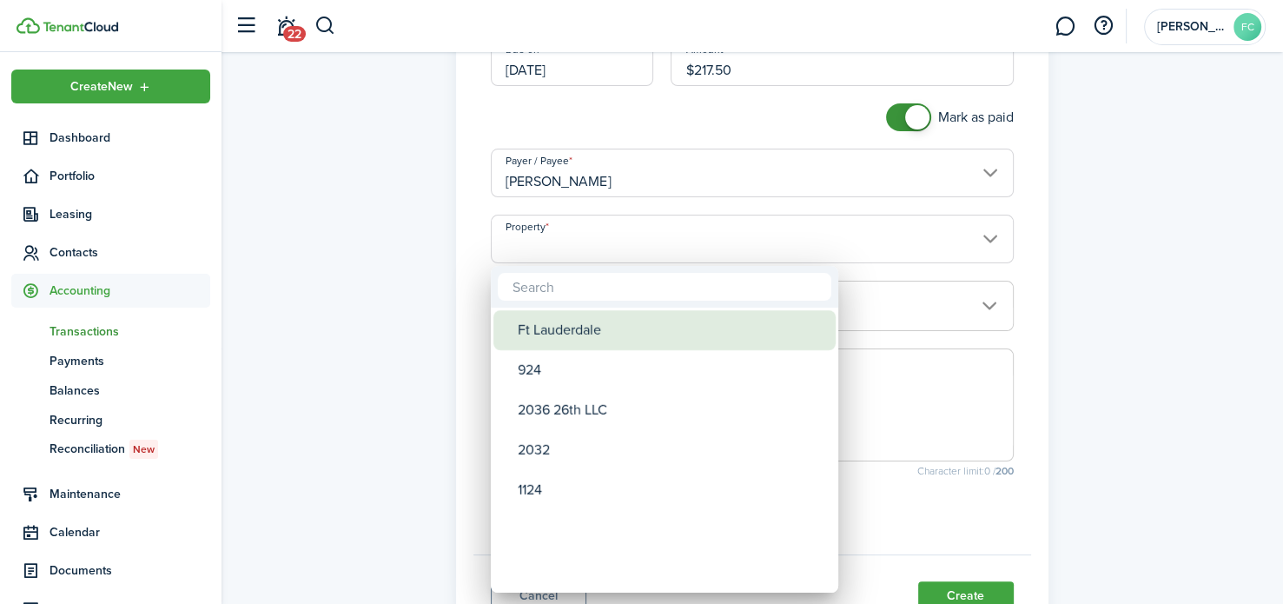
click at [601, 340] on div "Ft Lauderdale" at bounding box center [671, 330] width 307 height 40
type input "Ft Lauderdale"
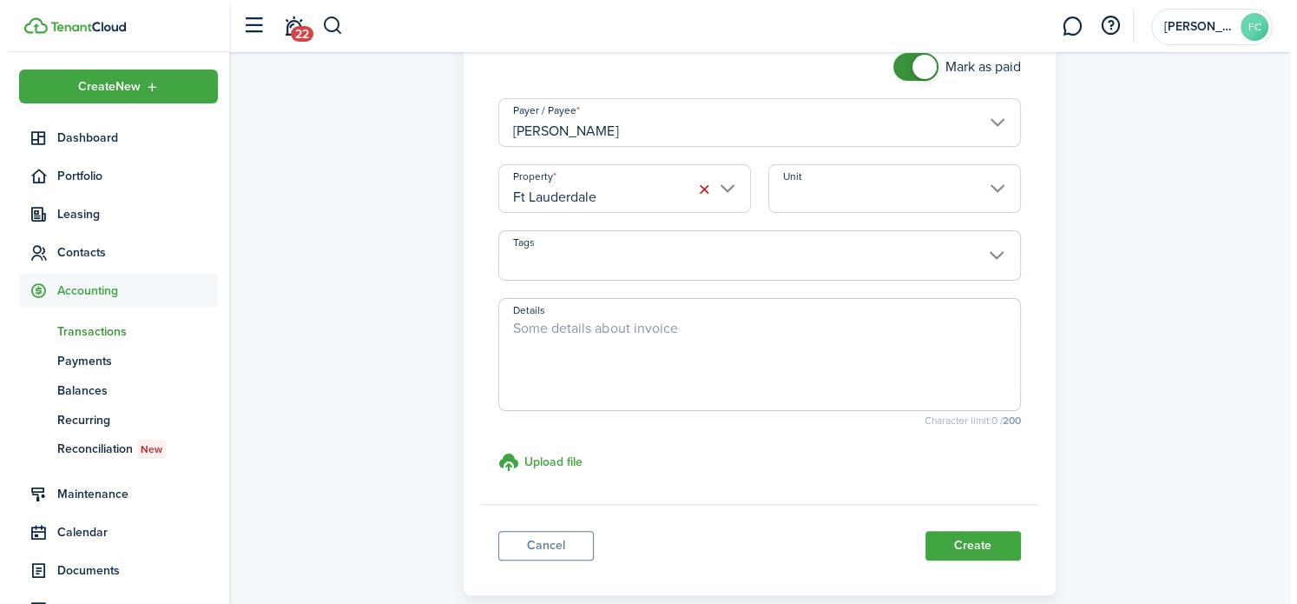
scroll to position [402, 0]
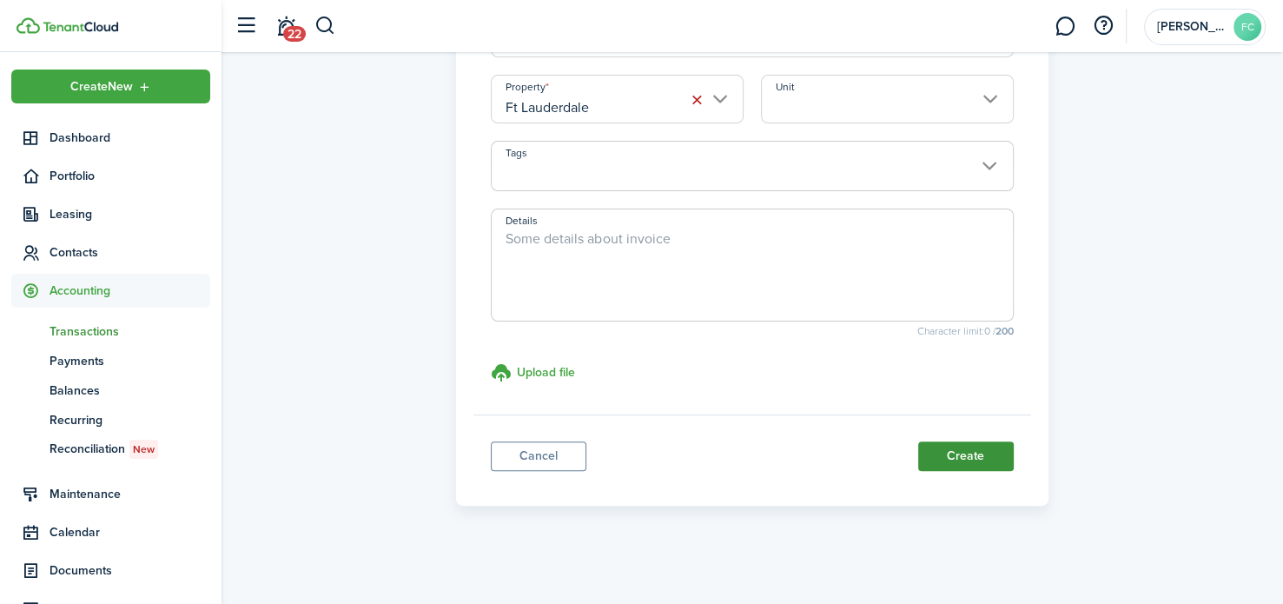
click at [961, 452] on button "Create" at bounding box center [966, 456] width 96 height 30
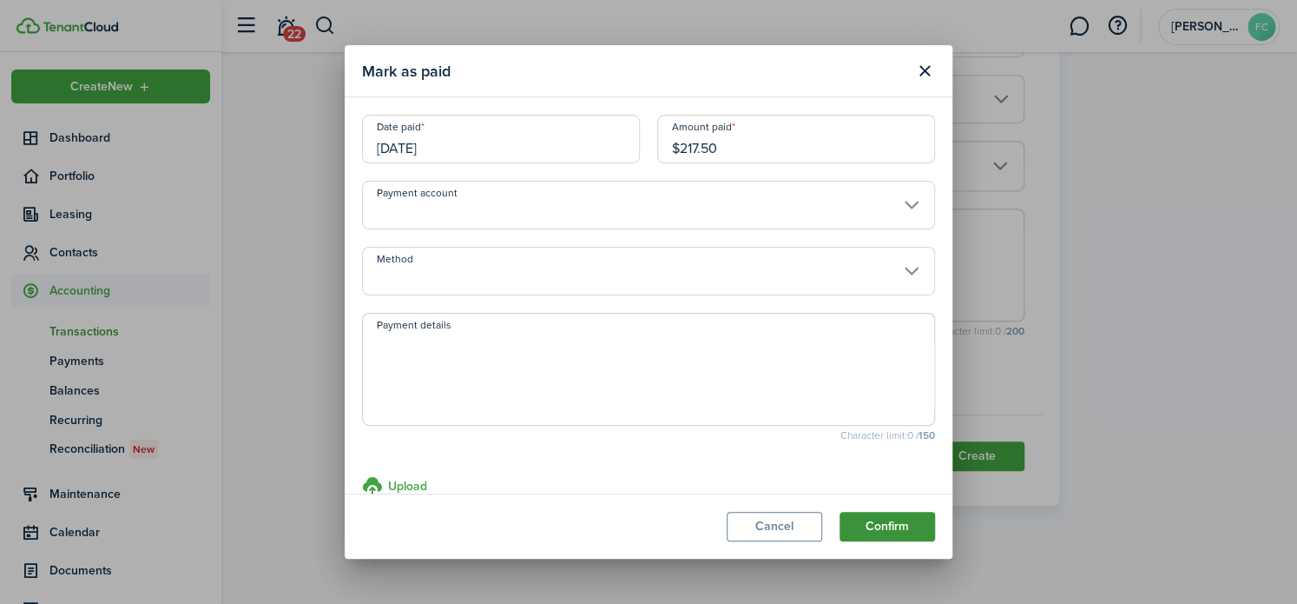
click at [903, 527] on button "Confirm" at bounding box center [888, 526] width 96 height 30
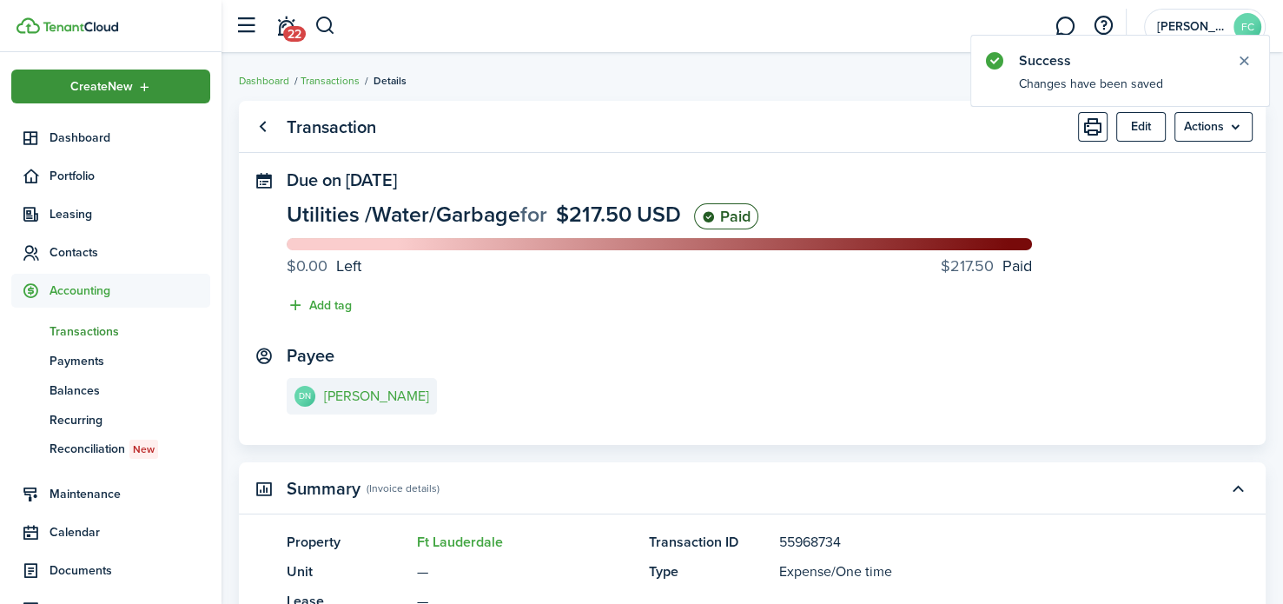
click at [125, 95] on div "Create New" at bounding box center [110, 86] width 199 height 34
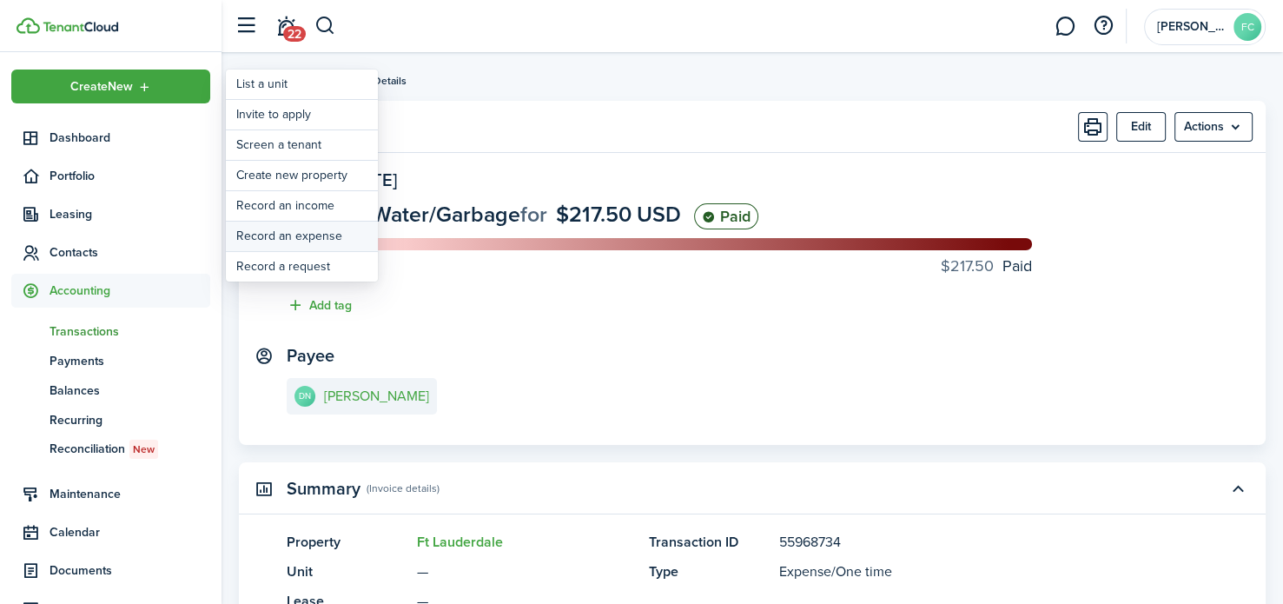
click at [316, 238] on link "Record an expense" at bounding box center [302, 236] width 152 height 30
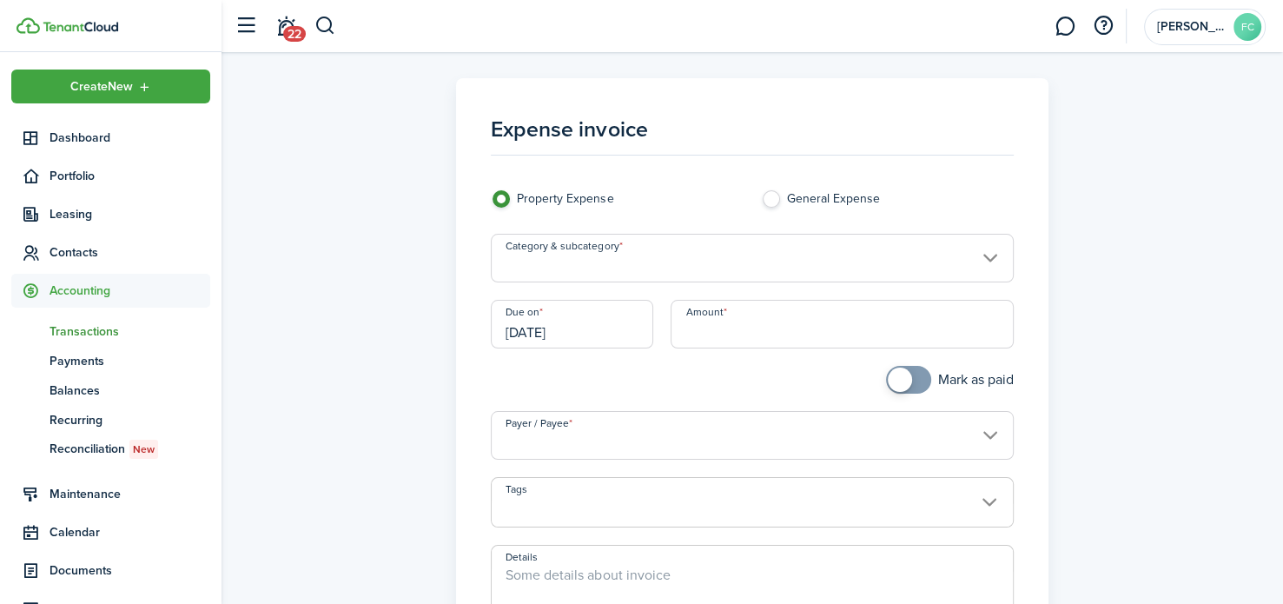
click at [587, 326] on input "[DATE]" at bounding box center [572, 324] width 162 height 49
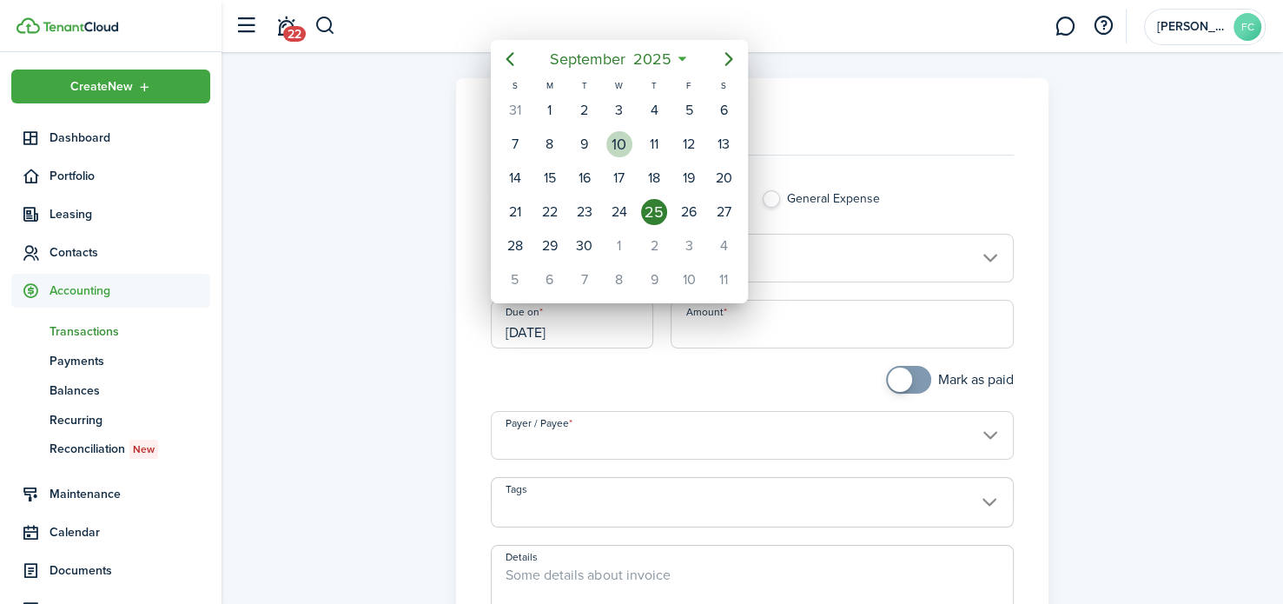
click at [621, 140] on div "10" at bounding box center [619, 144] width 26 height 26
type input "[DATE]"
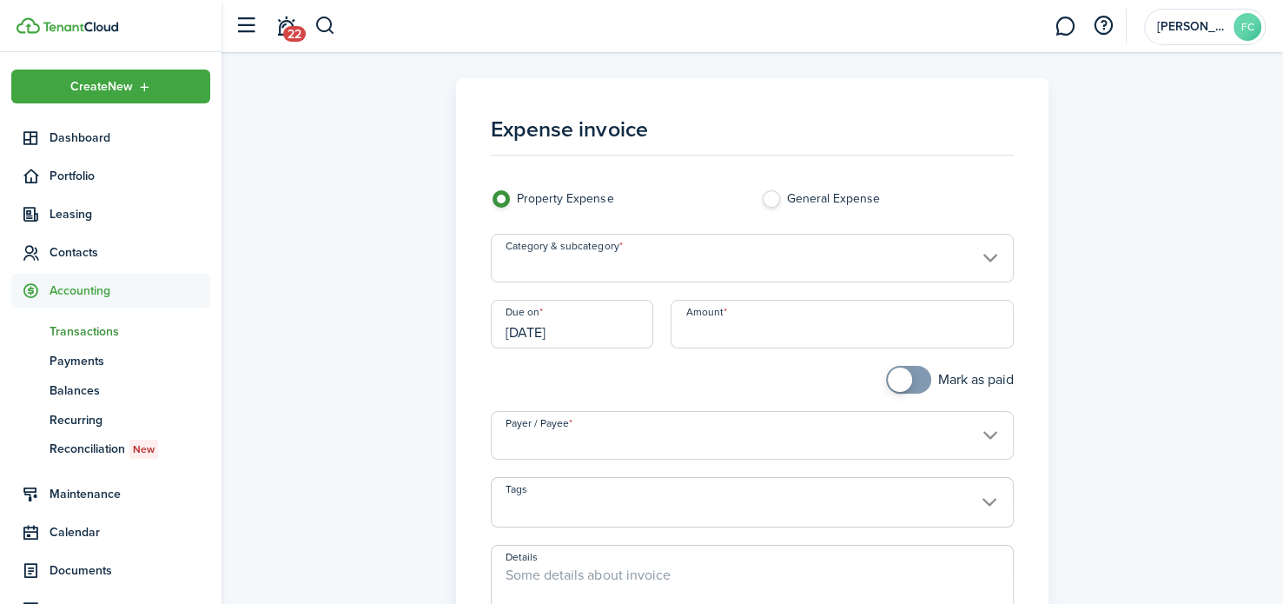
click at [638, 242] on input "Category & subcategory" at bounding box center [752, 258] width 522 height 49
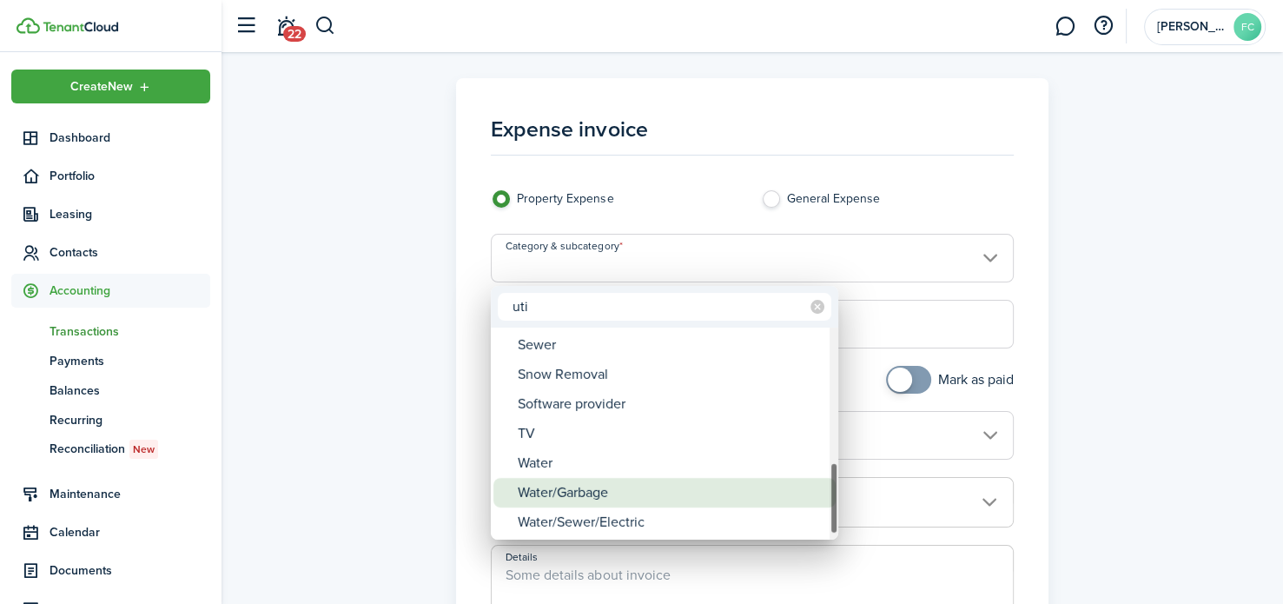
type input "uti"
click at [606, 494] on div "Water/Garbage" at bounding box center [671, 493] width 307 height 30
type input "Utilities / Water/Garbage"
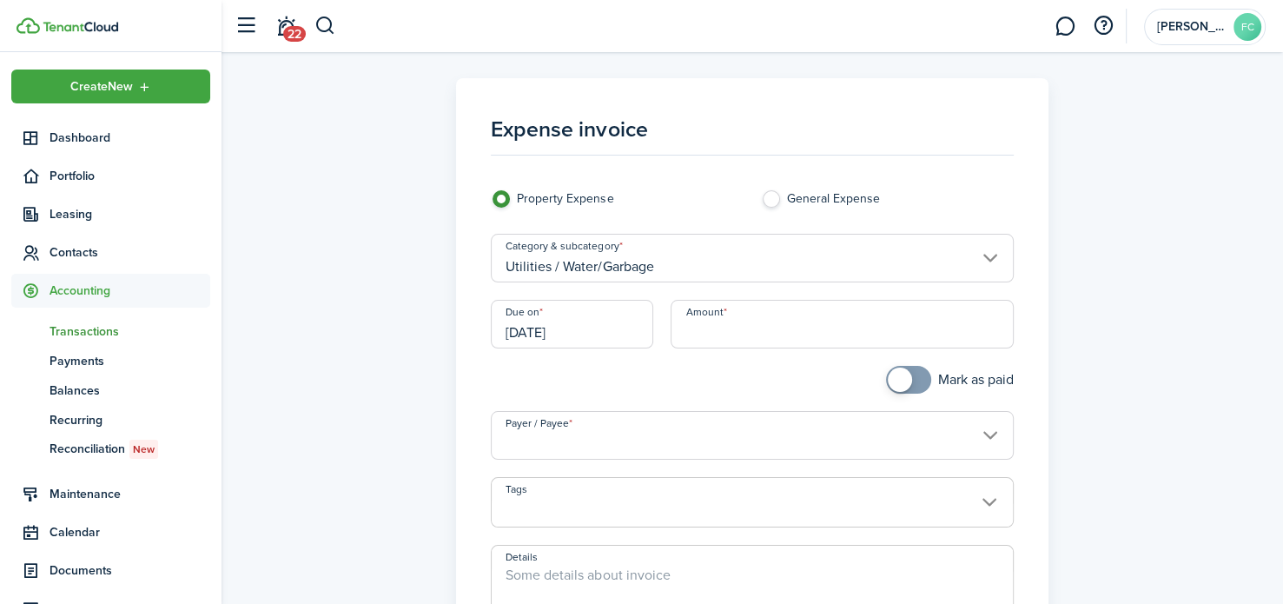
click at [736, 342] on input "Amount" at bounding box center [841, 324] width 342 height 49
type input "$107.75"
checkbox input "true"
click at [910, 385] on span at bounding box center [908, 380] width 17 height 28
click at [743, 423] on input "Payer / Payee" at bounding box center [752, 435] width 522 height 49
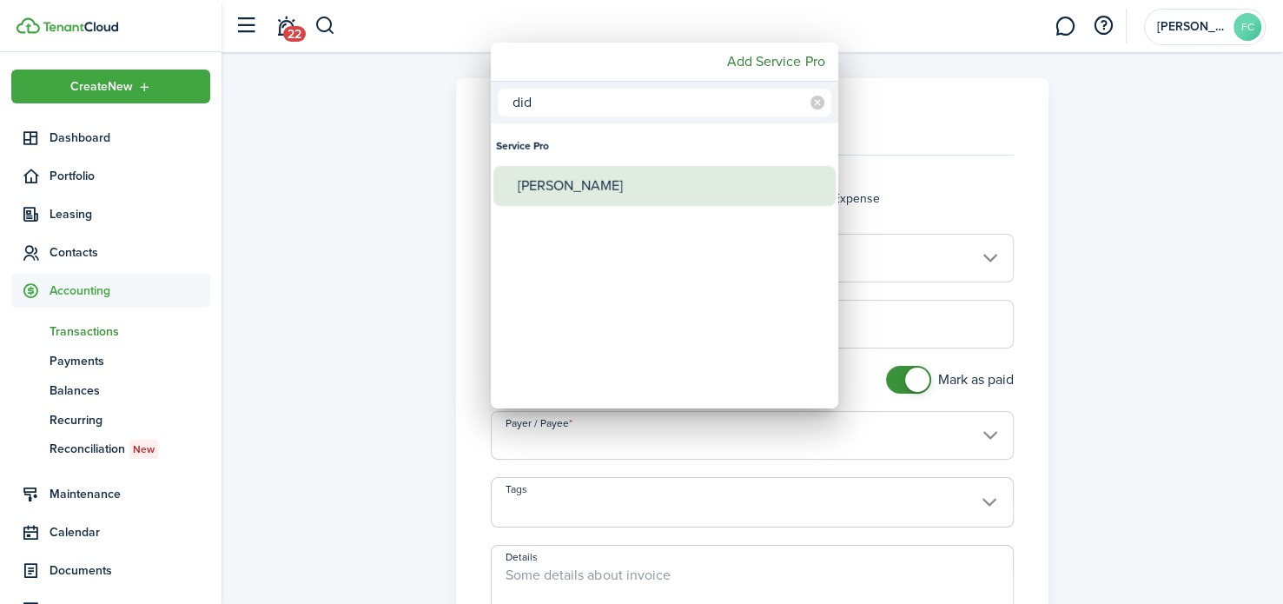
type input "did"
click at [627, 181] on div "[PERSON_NAME]" at bounding box center [671, 186] width 307 height 40
type input "[PERSON_NAME]"
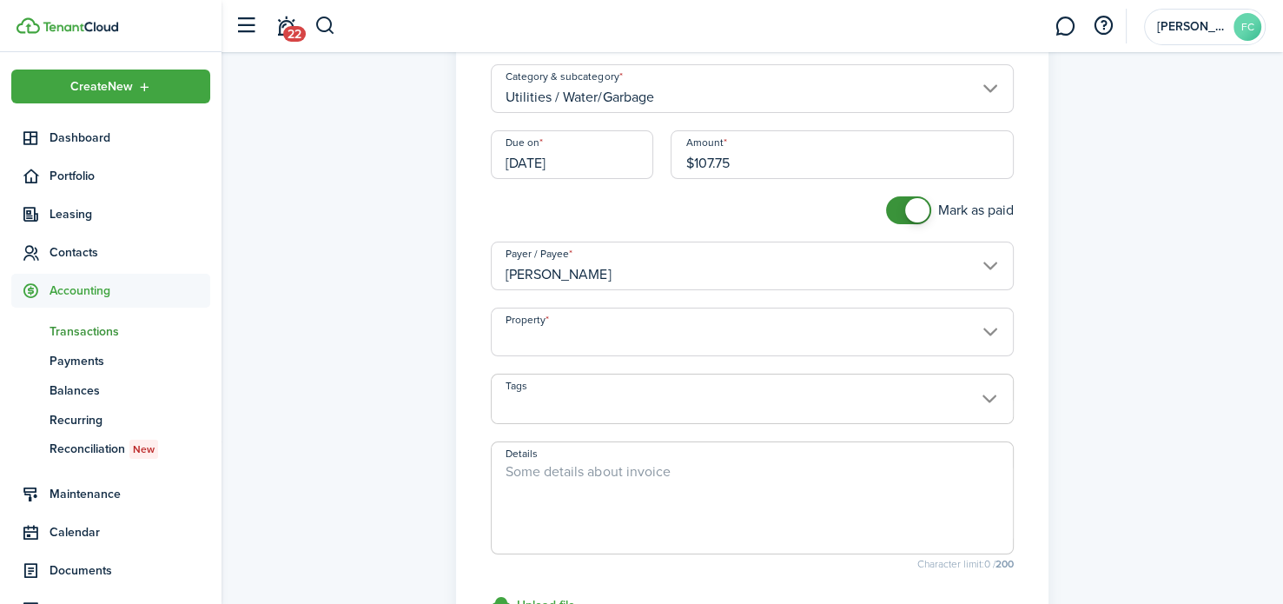
scroll to position [170, 0]
click at [661, 340] on input "Property" at bounding box center [752, 331] width 522 height 49
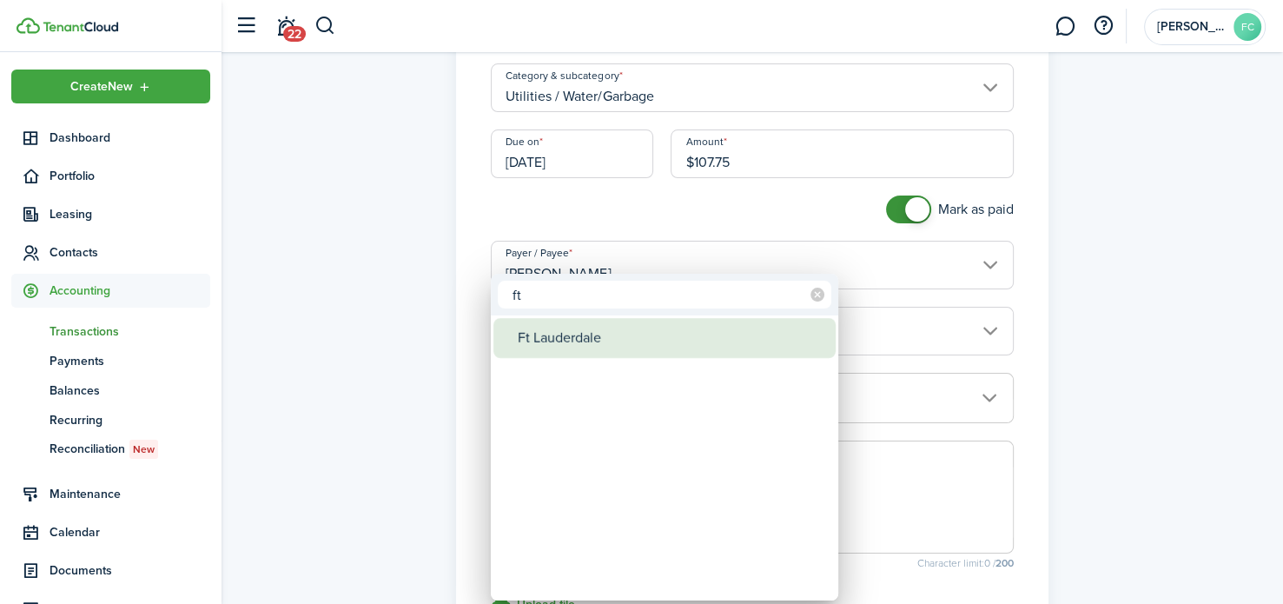
type input "ft"
click at [661, 340] on div "Ft Lauderdale" at bounding box center [671, 338] width 307 height 40
type input "Ft Lauderdale"
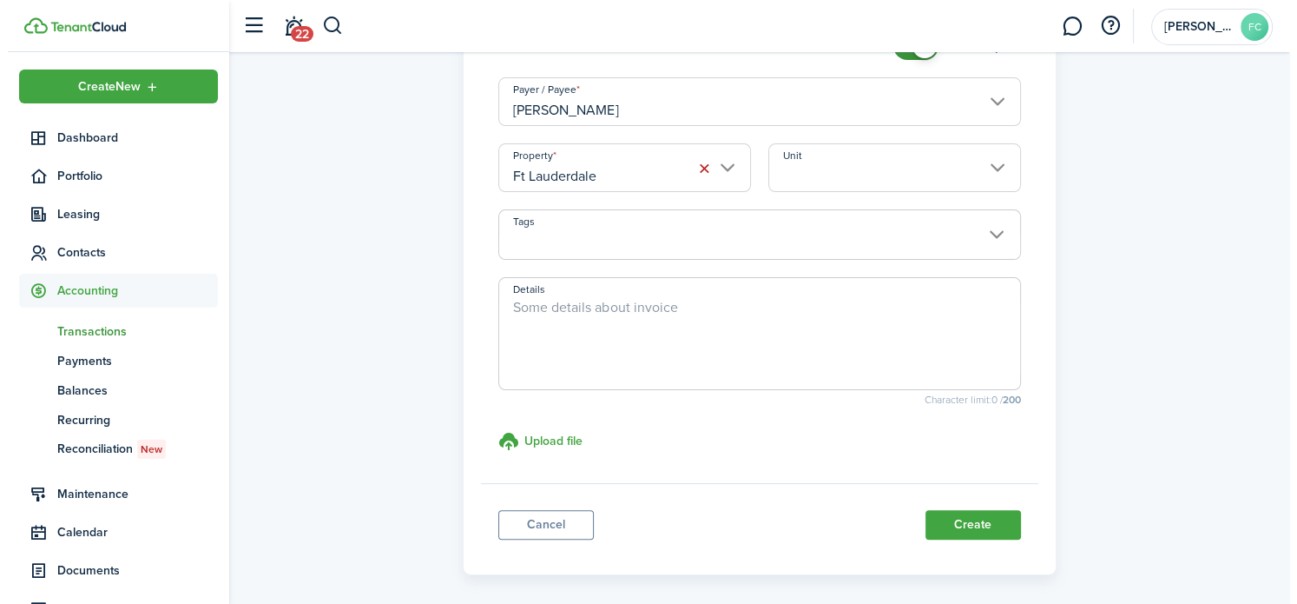
scroll to position [402, 0]
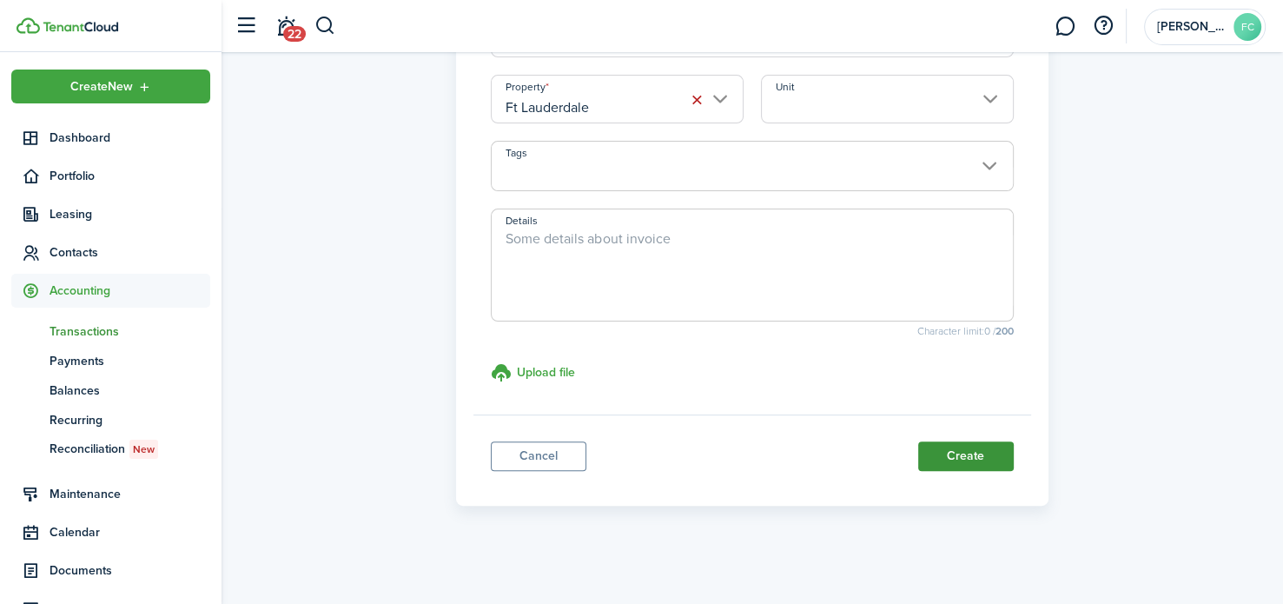
click at [931, 441] on button "Create" at bounding box center [966, 456] width 96 height 30
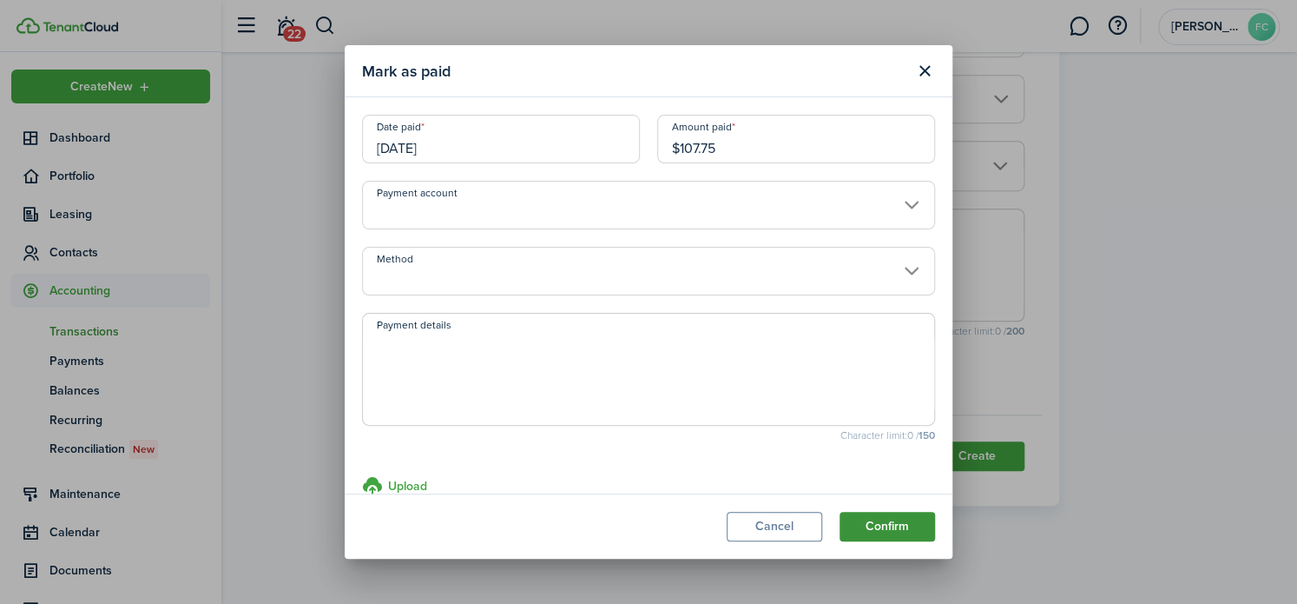
click at [900, 530] on button "Confirm" at bounding box center [888, 526] width 96 height 30
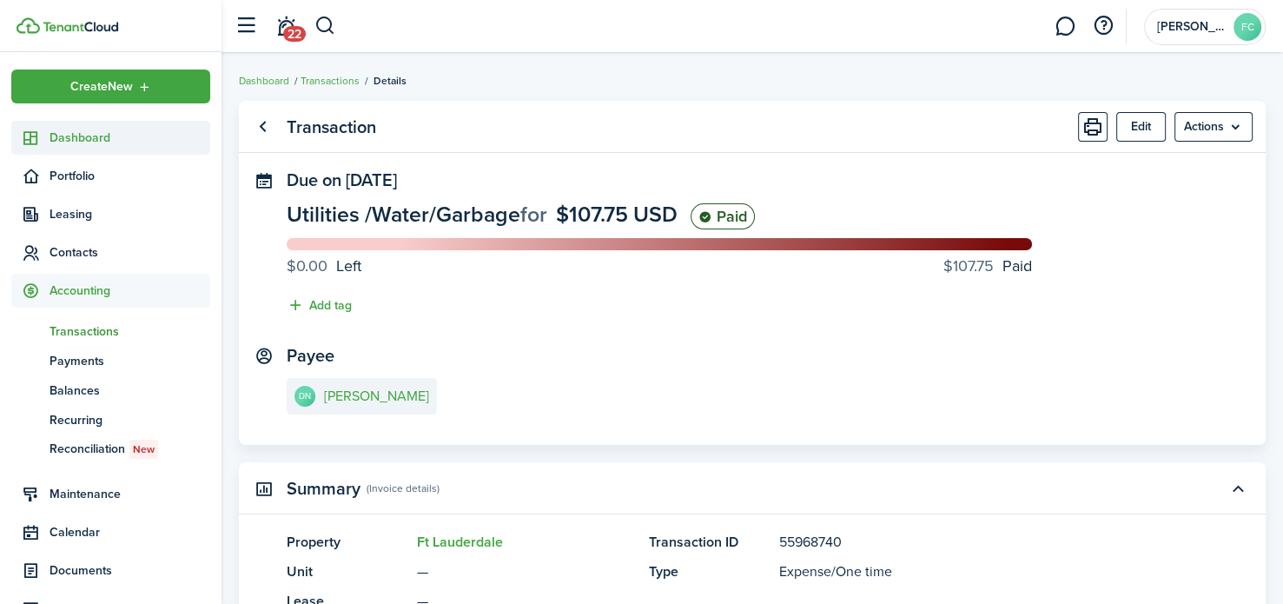
click at [63, 133] on span "Dashboard" at bounding box center [129, 138] width 161 height 18
